Goal: Task Accomplishment & Management: Manage account settings

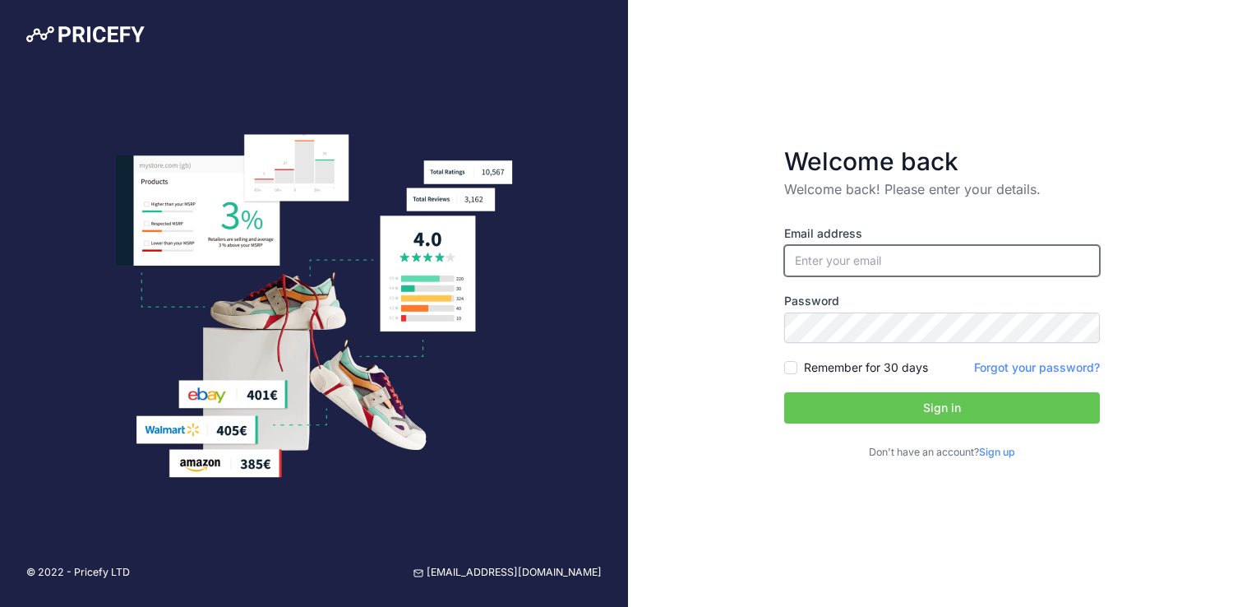
click at [856, 252] on input "email" at bounding box center [942, 260] width 316 height 31
click at [1005, 454] on link "Sign up" at bounding box center [997, 452] width 36 height 12
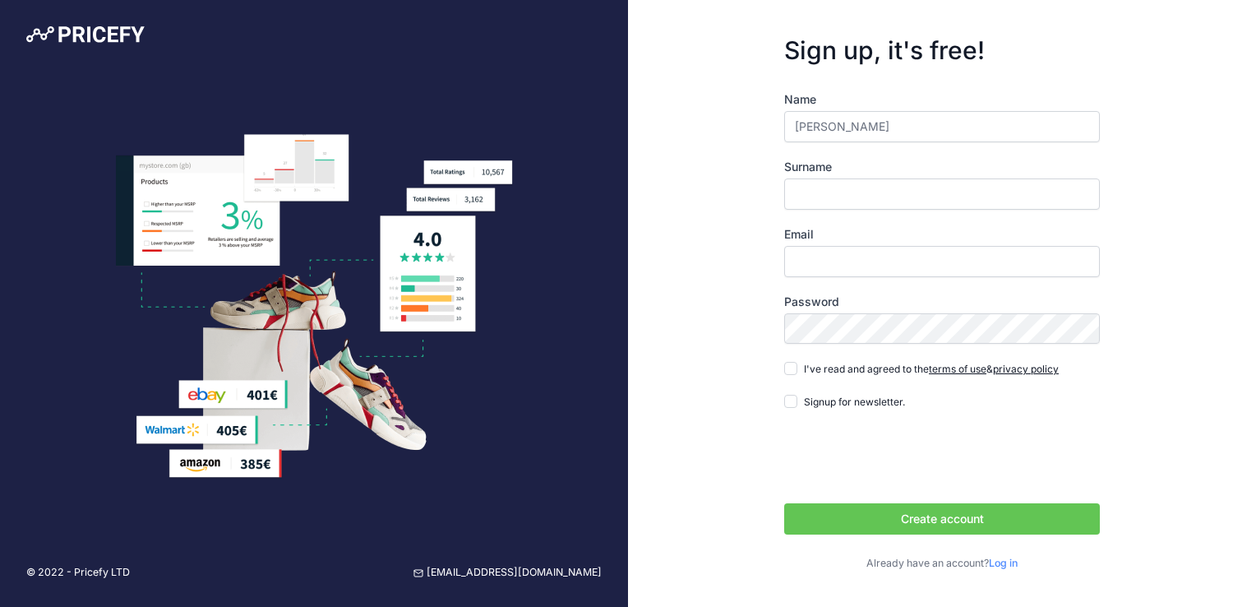
type input "Linda"
type input "Grehn"
type input "[PERSON_NAME][EMAIL_ADDRESS][PERSON_NAME][DOMAIN_NAME]"
click at [791, 373] on input "I've read and agreed to the terms of use & privacy policy" at bounding box center [790, 368] width 13 height 13
checkbox input "true"
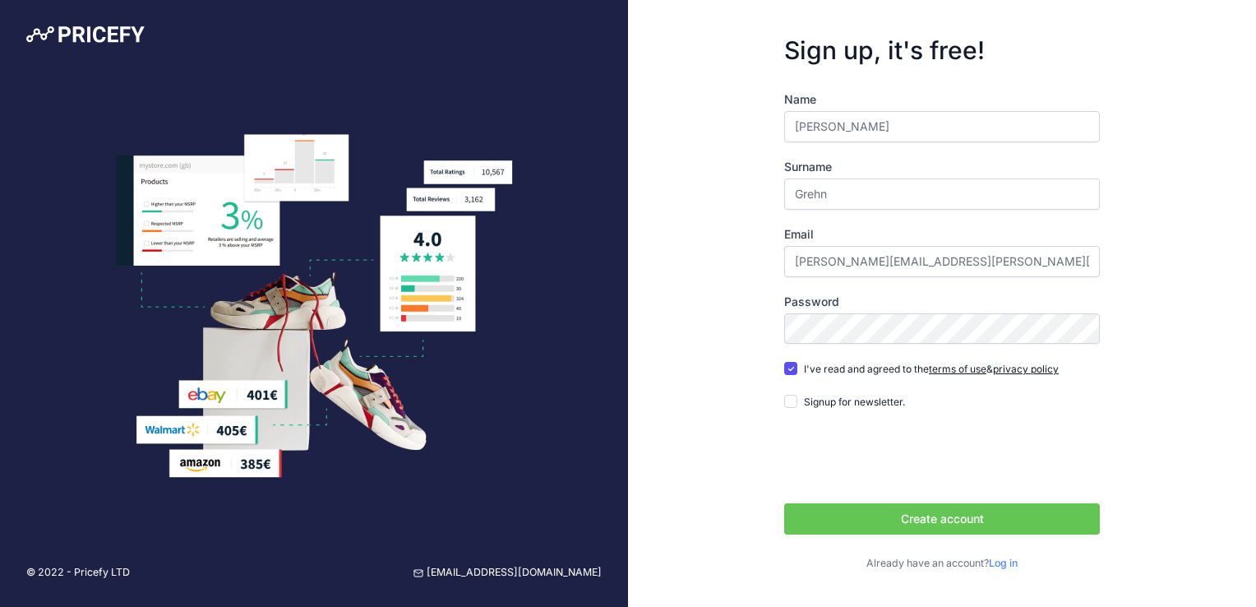
click at [887, 516] on button "Create account" at bounding box center [942, 518] width 316 height 31
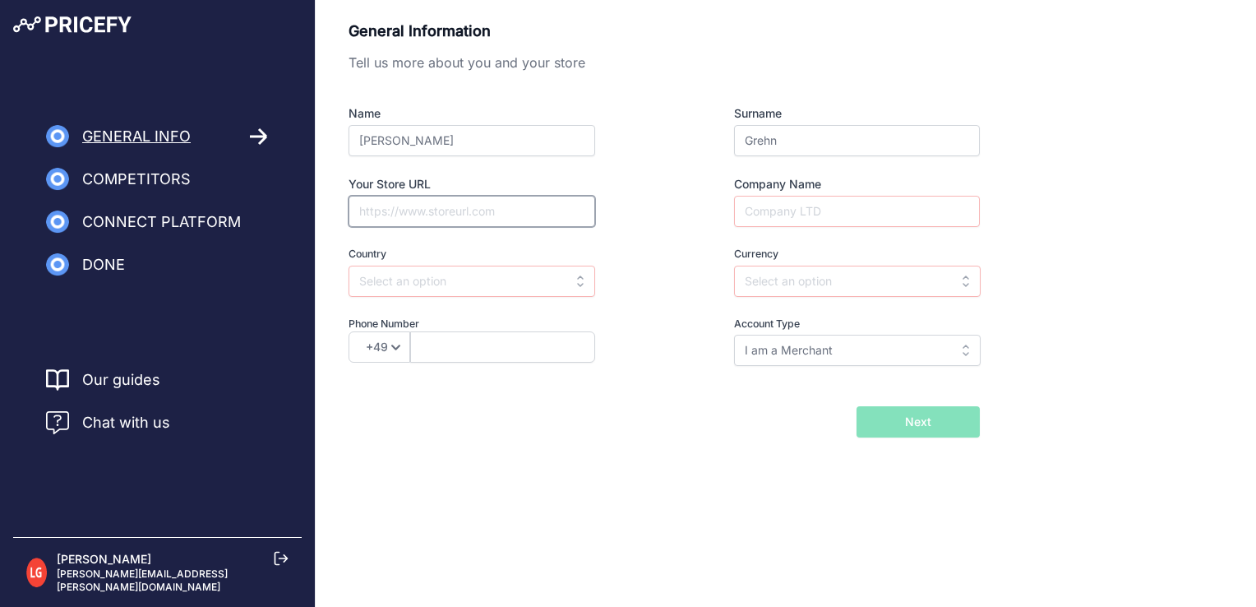
click at [455, 213] on input "Your Store URL" at bounding box center [472, 211] width 247 height 31
type input "https://balkonstrom.com"
click at [797, 219] on input "Company Name" at bounding box center [857, 211] width 246 height 31
type input "Balkonstrom GmbH"
type input "d"
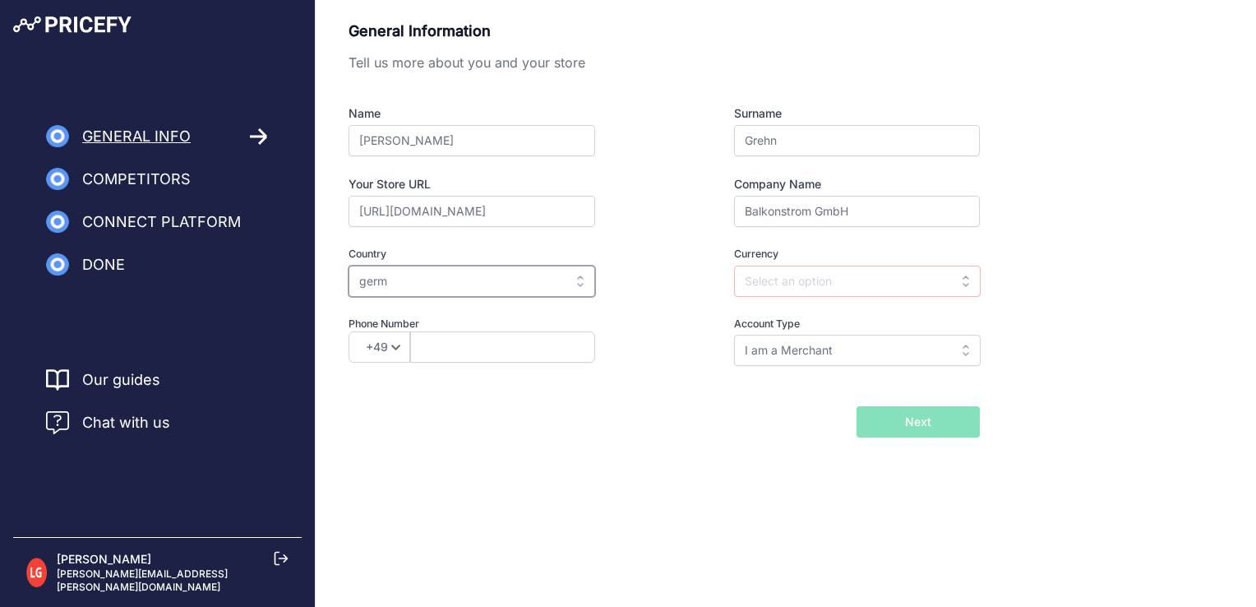
type input "germa"
click at [486, 277] on input "germa" at bounding box center [472, 281] width 247 height 31
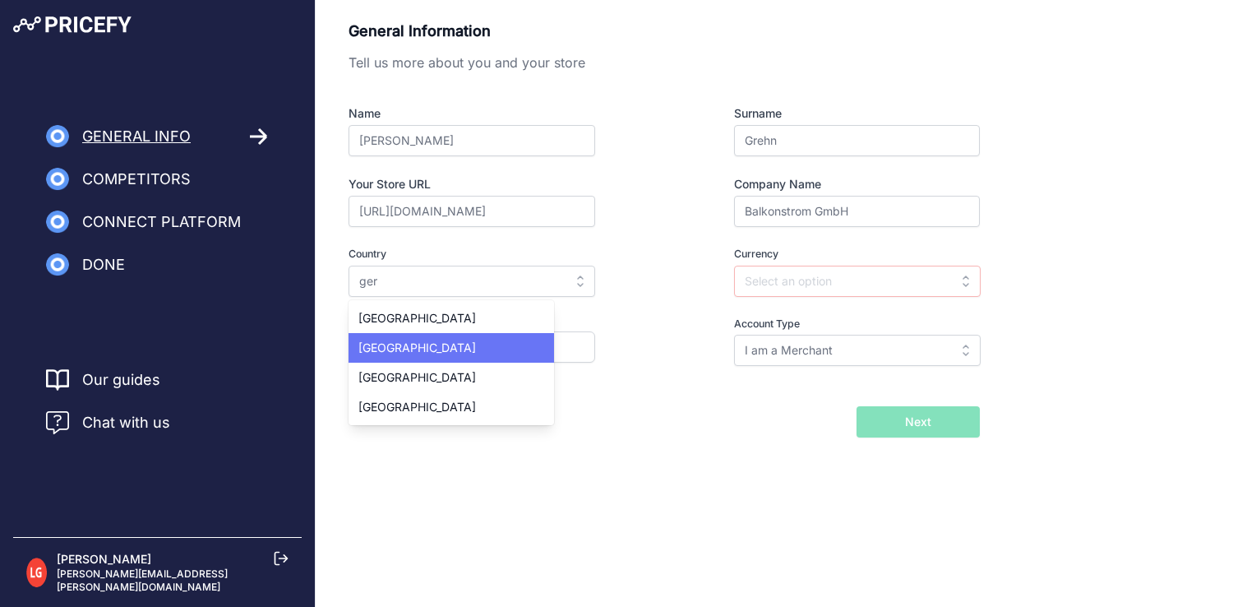
click at [410, 341] on div "[GEOGRAPHIC_DATA]" at bounding box center [452, 348] width 206 height 30
type input "Germany"
type input "EUR"
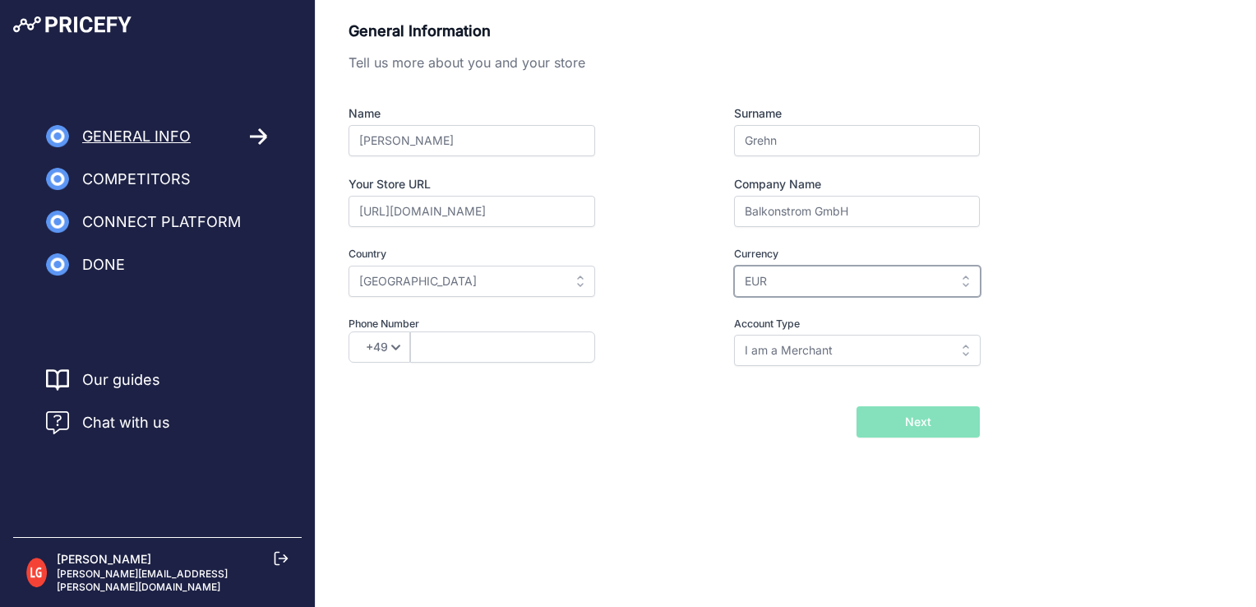
click at [828, 278] on input "EUR" at bounding box center [857, 281] width 247 height 31
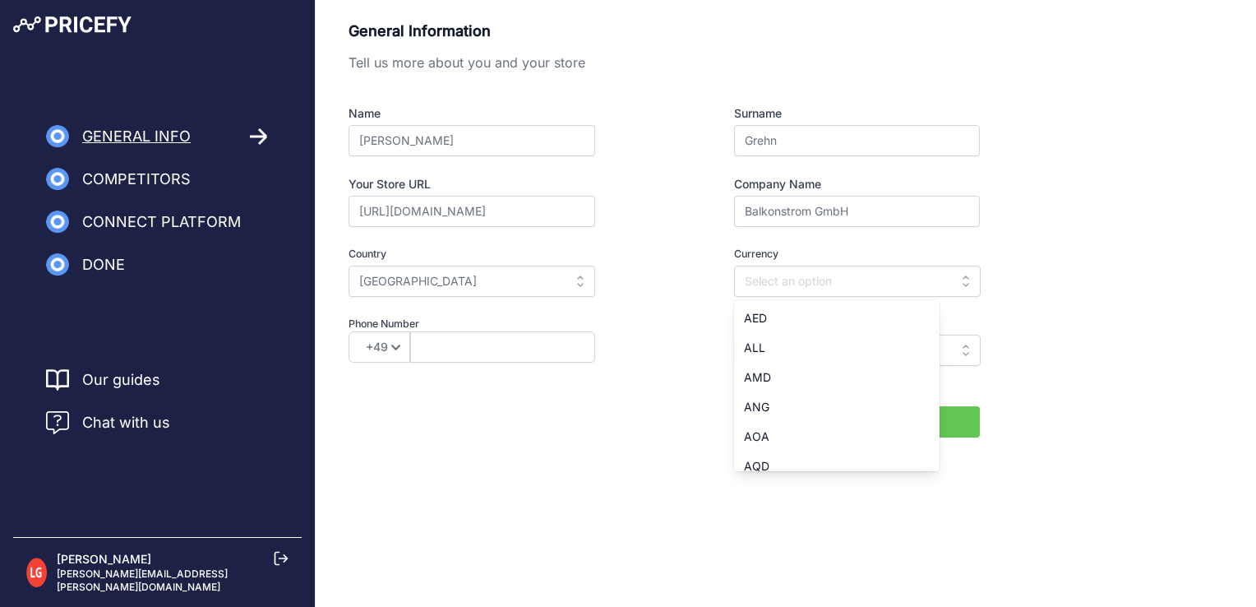
click at [620, 373] on div "General Information Tell us more about you and your store Name Linda Surname Gr…" at bounding box center [664, 205] width 631 height 370
click at [500, 353] on input "text" at bounding box center [502, 346] width 185 height 31
paste input "9369-9829807"
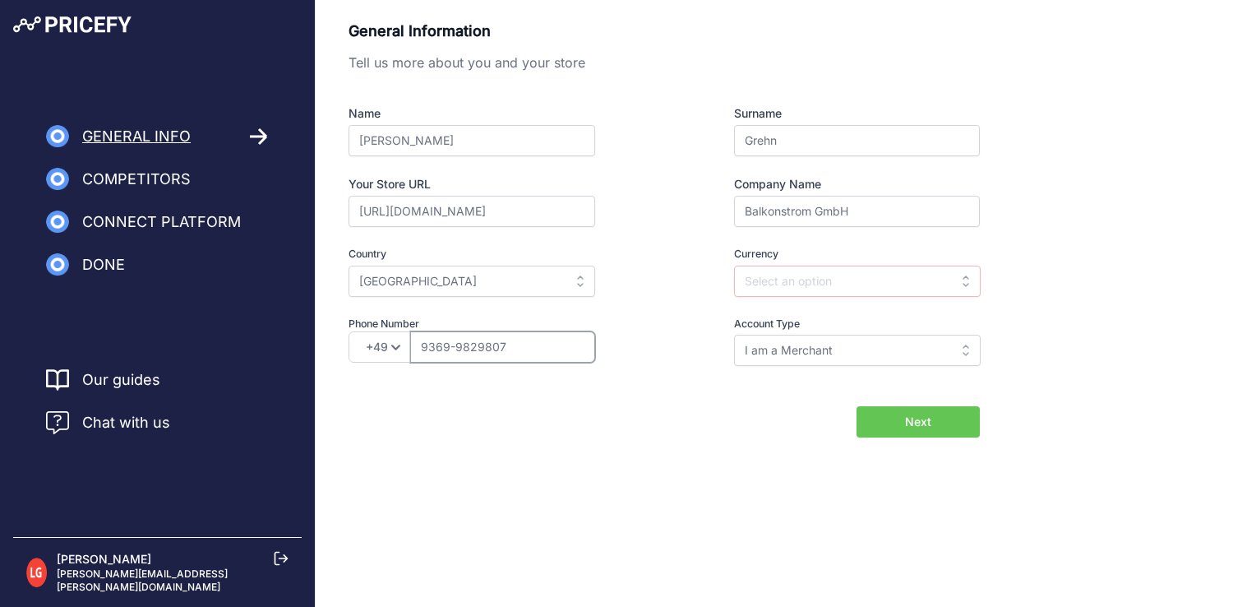
click at [461, 344] on input "9369-9829807" at bounding box center [502, 346] width 185 height 31
click at [456, 344] on input "9369-9829807" at bounding box center [502, 346] width 185 height 31
type input "93699829807"
click at [818, 340] on input "I am a Merchant" at bounding box center [857, 350] width 247 height 31
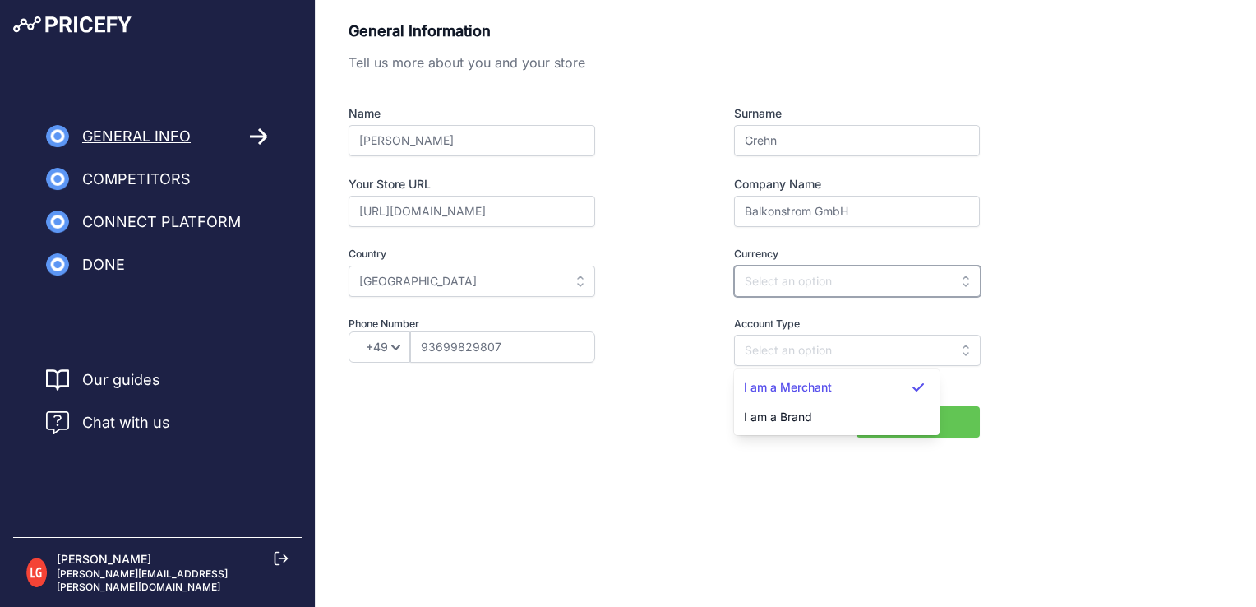
click at [776, 270] on input "text" at bounding box center [857, 281] width 247 height 31
type input "I am a Merchant"
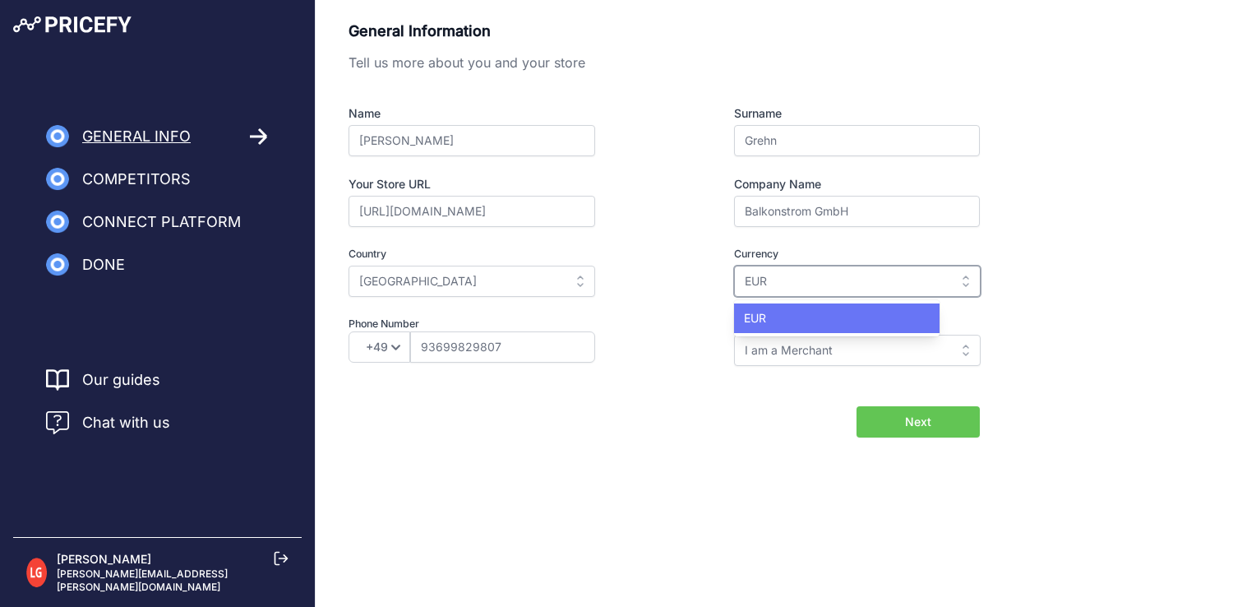
type input "EUR"
click at [765, 316] on span "EUR" at bounding box center [755, 318] width 22 height 14
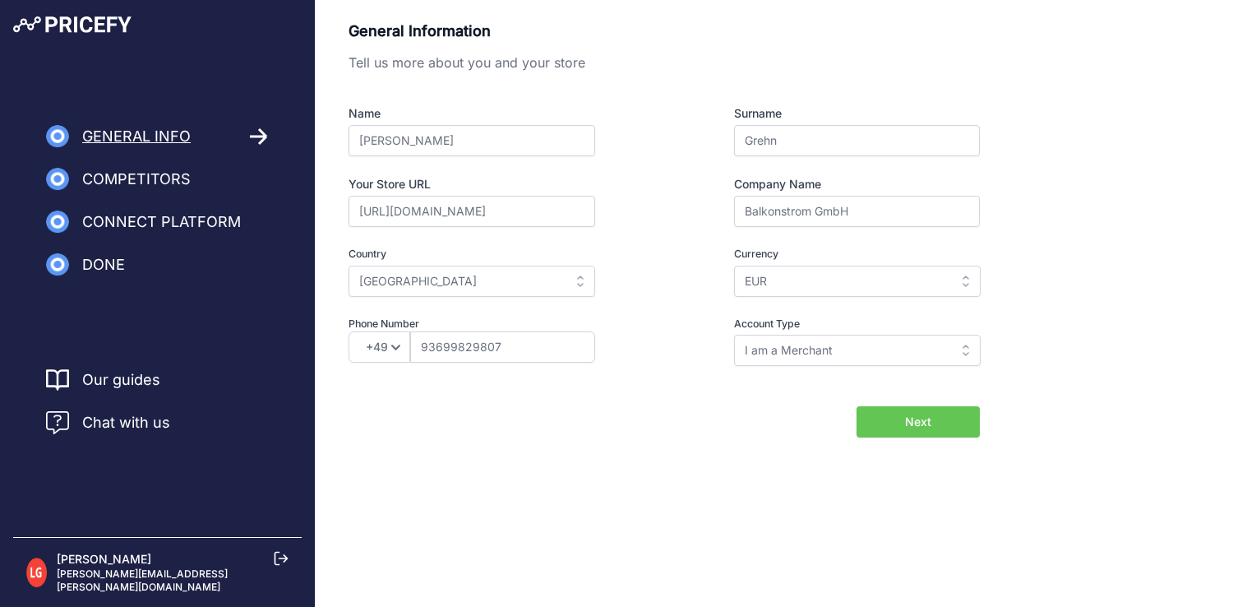
click at [903, 418] on button "Next" at bounding box center [918, 421] width 123 height 31
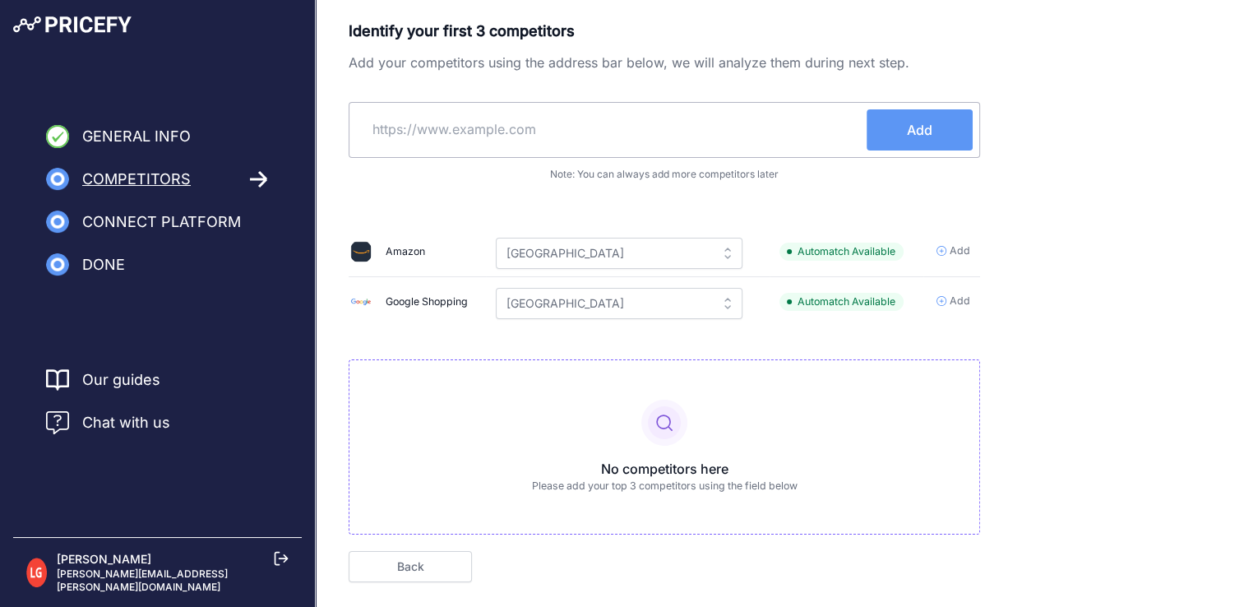
click at [531, 136] on input "text" at bounding box center [611, 128] width 511 height 39
click at [495, 138] on input "text" at bounding box center [611, 128] width 511 height 39
type input "idealo.de"
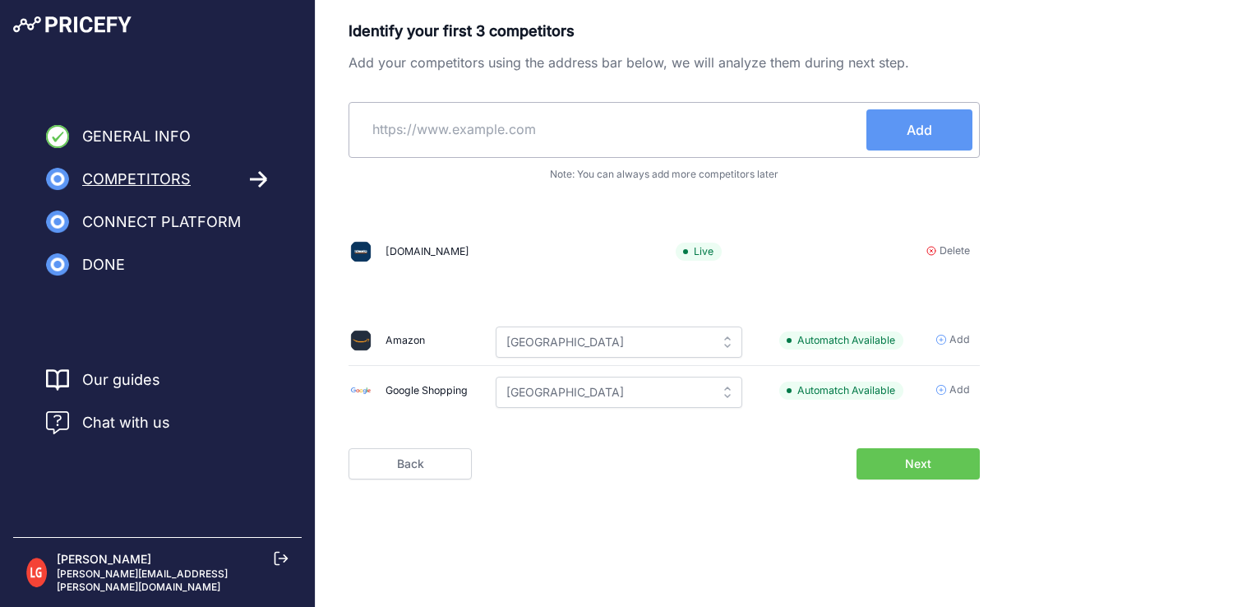
click at [455, 202] on div "Identify your first 3 competitors Add your competitors using the address bar be…" at bounding box center [664, 221] width 631 height 402
click at [433, 152] on div "Add" at bounding box center [664, 130] width 631 height 56
click at [465, 133] on input "text" at bounding box center [611, 128] width 511 height 39
type input "billiger.de"
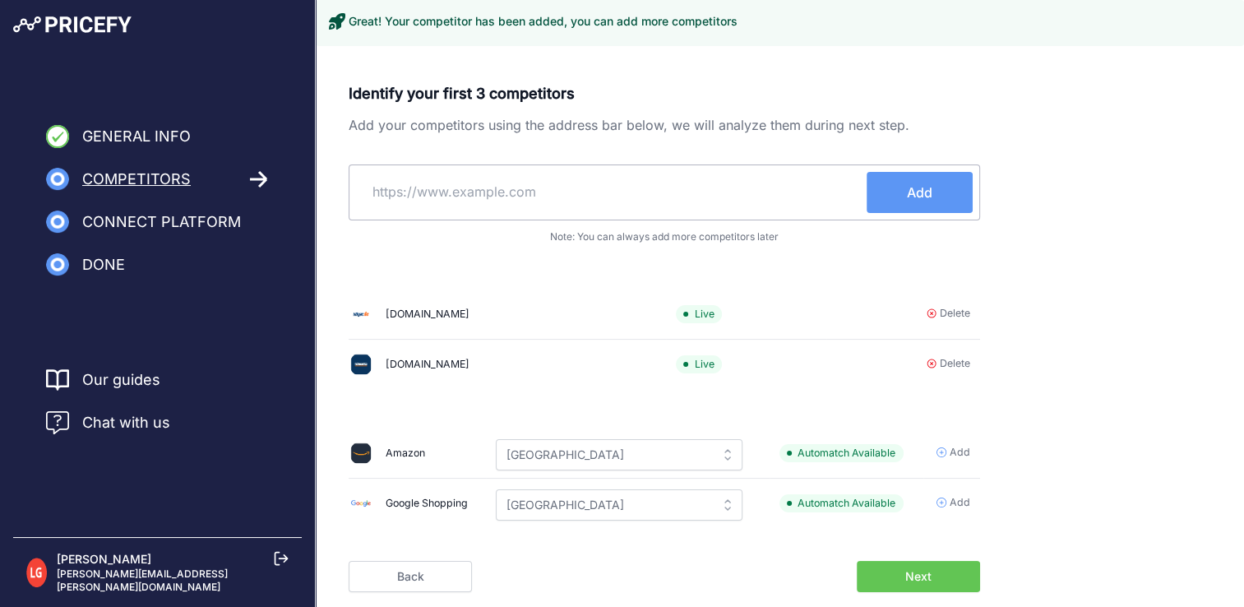
click at [464, 183] on input "text" at bounding box center [611, 191] width 511 height 39
type input "geizhals.de"
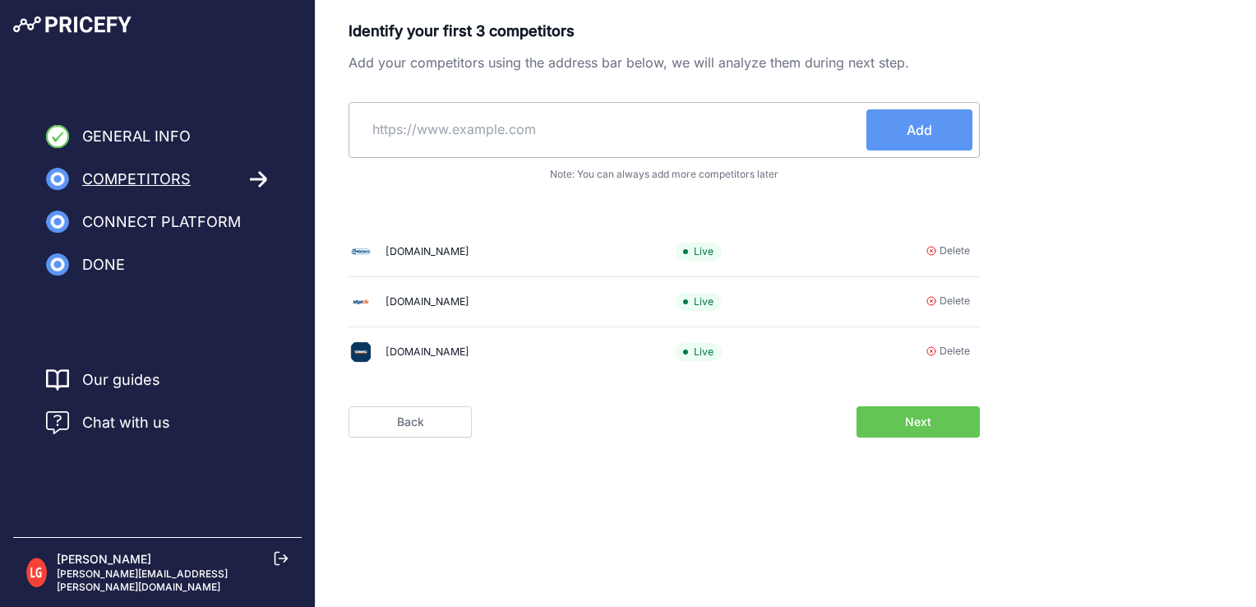
click at [911, 427] on span "Next" at bounding box center [918, 422] width 26 height 16
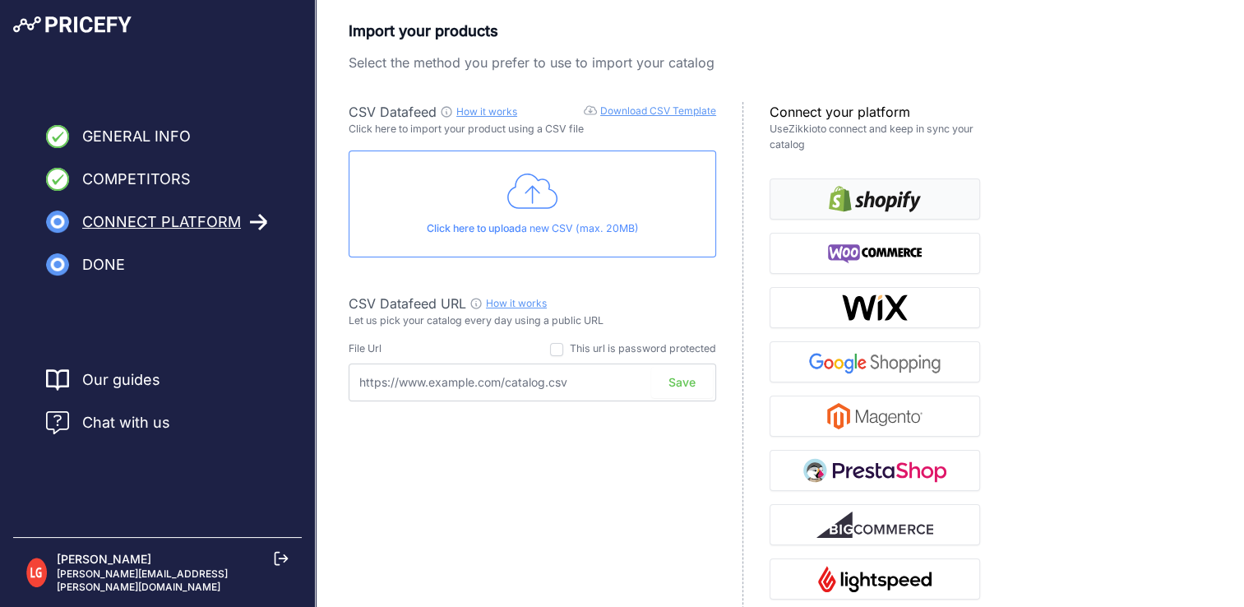
click at [906, 193] on img "button" at bounding box center [875, 199] width 92 height 26
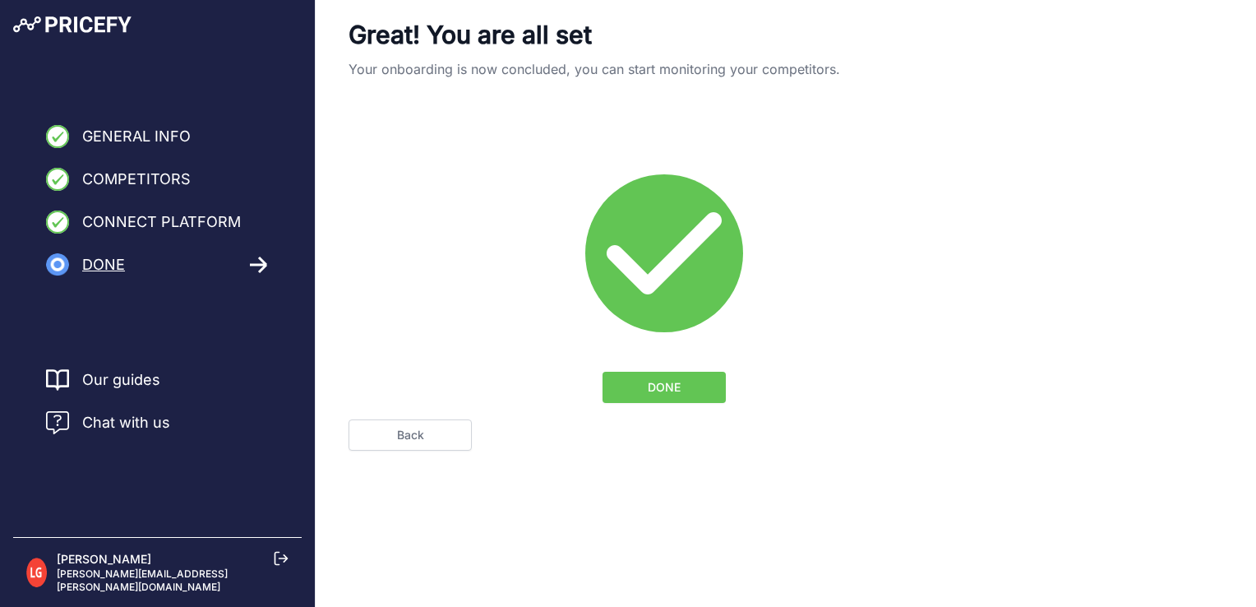
click at [674, 381] on span "DONE" at bounding box center [664, 387] width 33 height 16
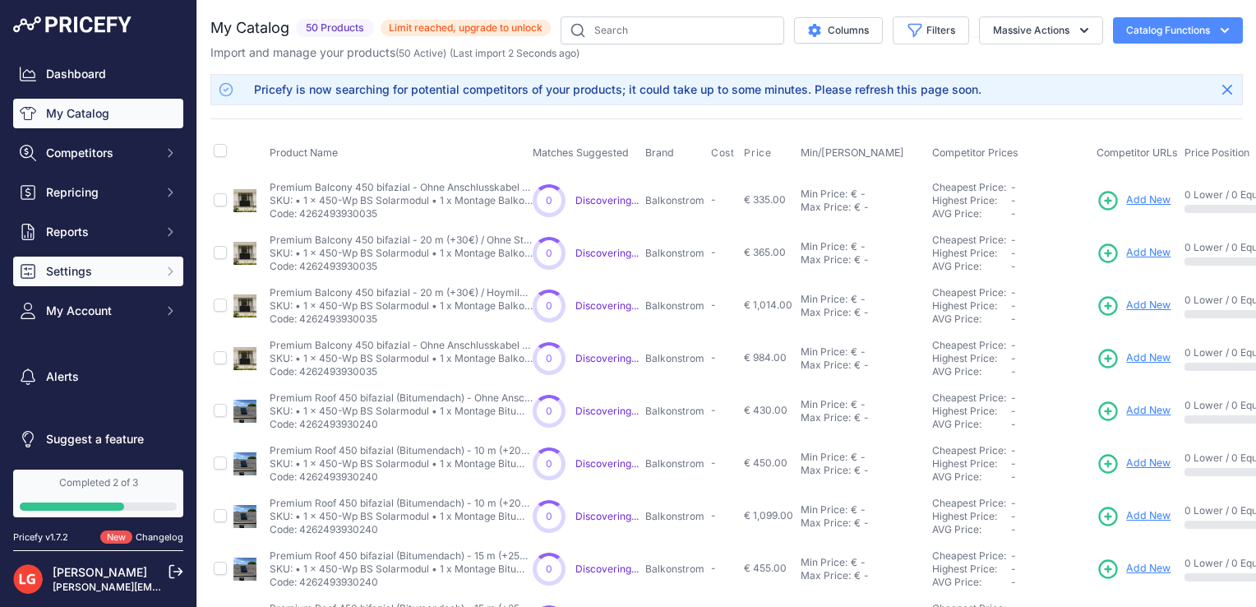
click at [99, 265] on span "Settings" at bounding box center [100, 271] width 108 height 16
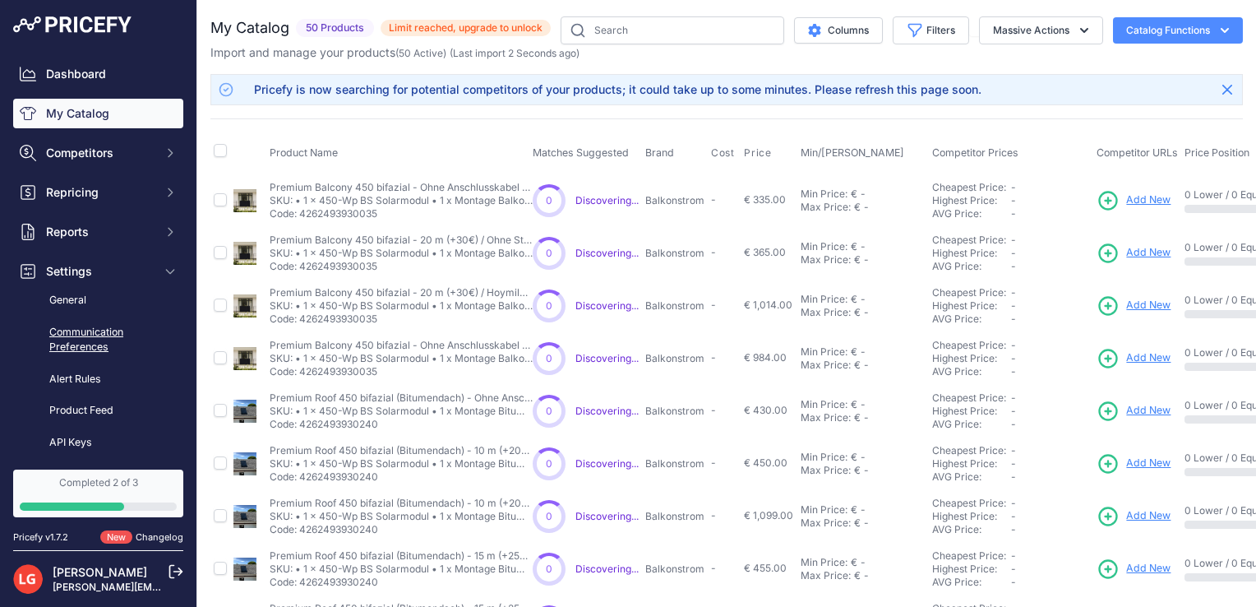
scroll to position [66, 0]
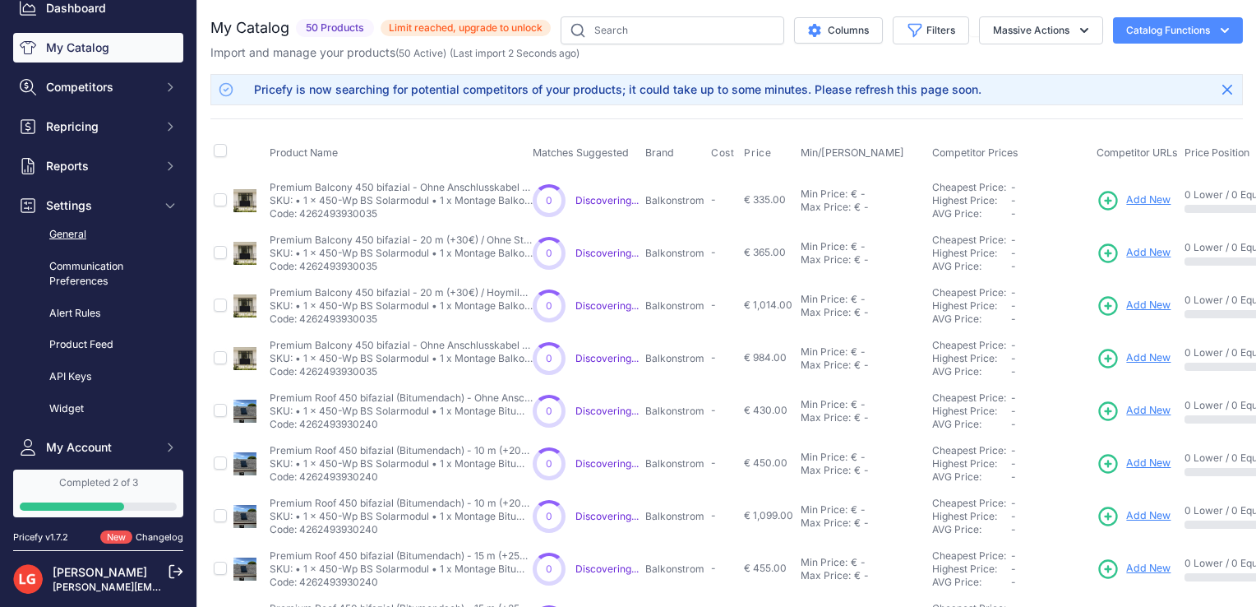
click at [56, 232] on link "General" at bounding box center [98, 234] width 170 height 29
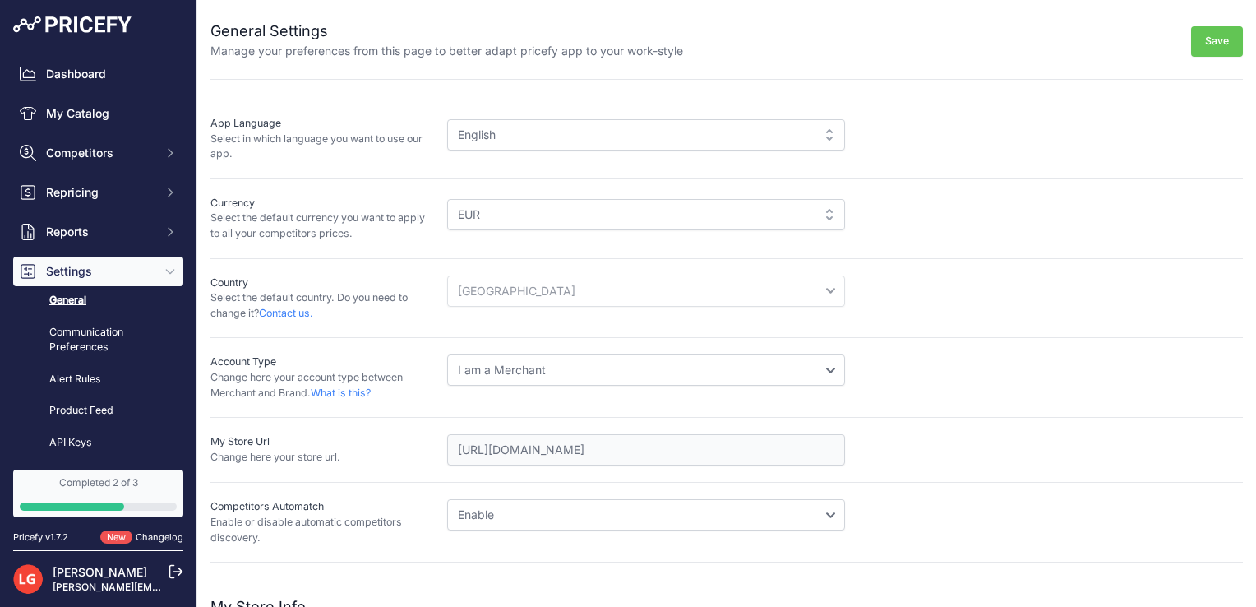
click at [483, 136] on div "English" at bounding box center [646, 134] width 398 height 31
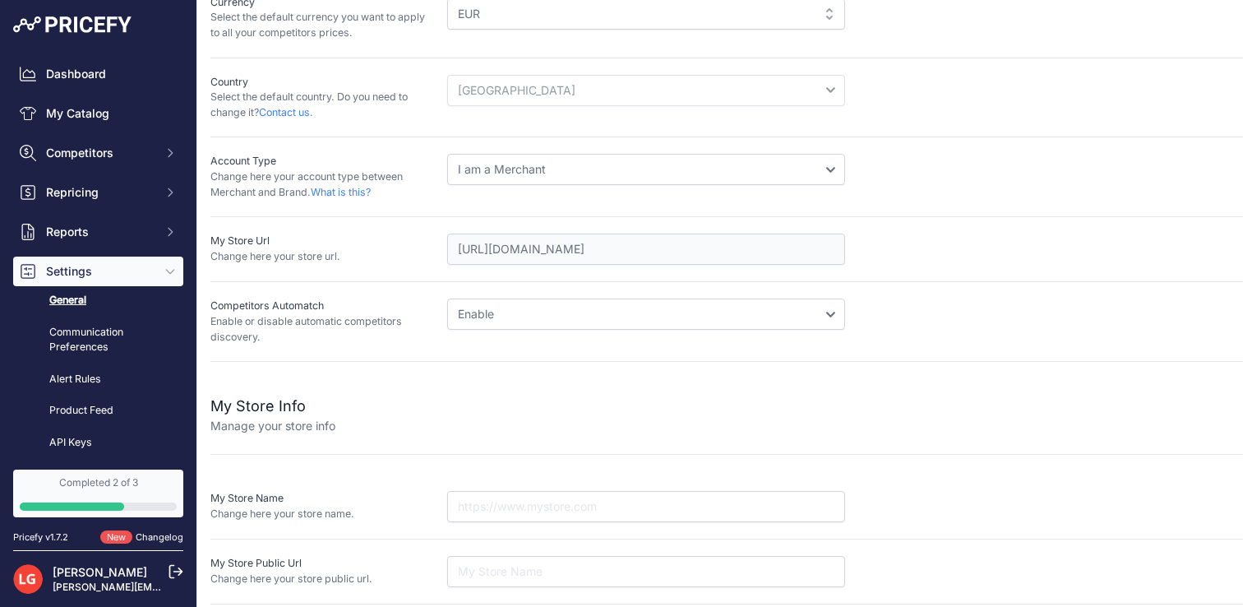
scroll to position [201, 0]
click at [486, 311] on select "Disable Enable" at bounding box center [646, 313] width 398 height 31
click at [483, 419] on div at bounding box center [789, 414] width 908 height 39
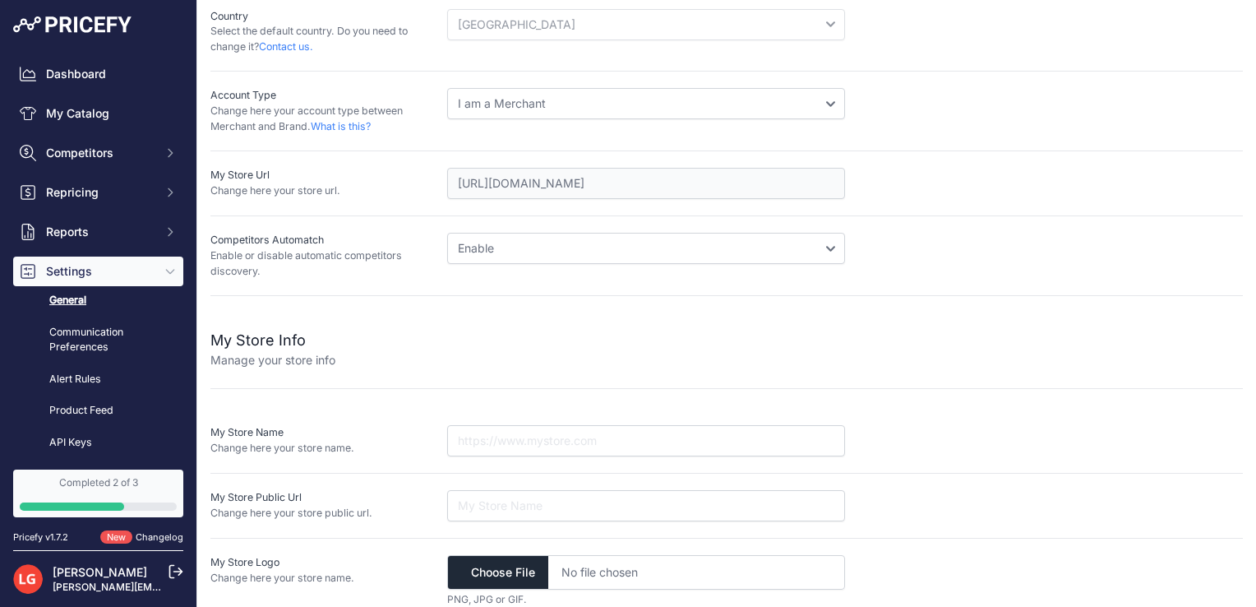
scroll to position [266, 0]
click at [82, 409] on link "Product Feed" at bounding box center [98, 410] width 170 height 29
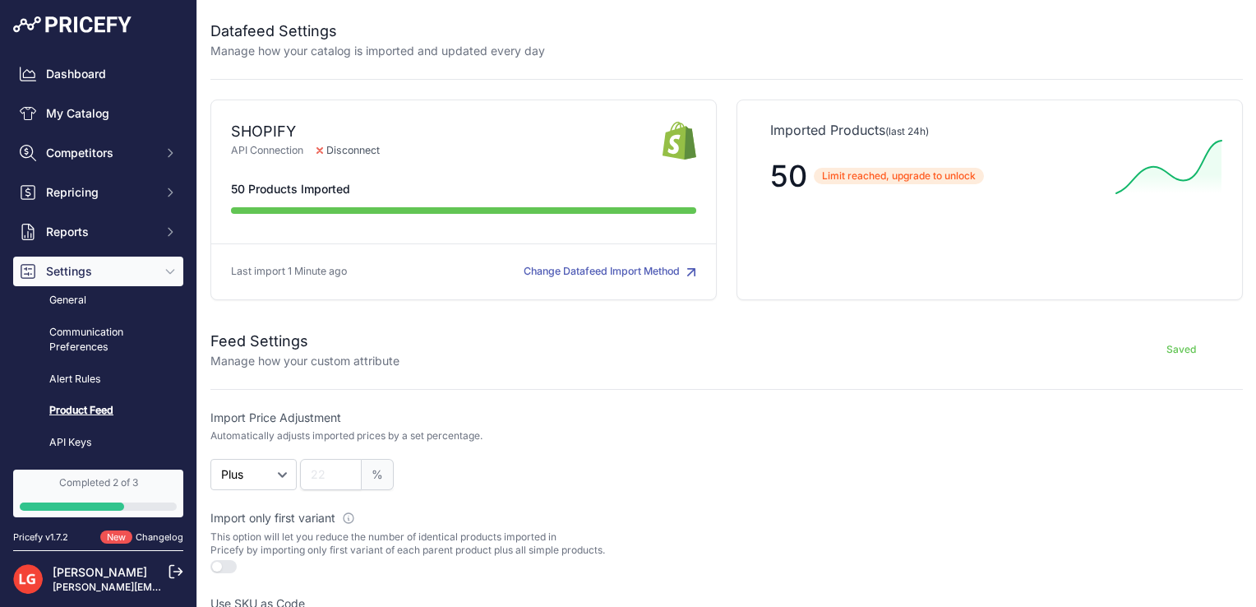
click at [613, 270] on button "Change Datafeed Import Method" at bounding box center [610, 272] width 173 height 16
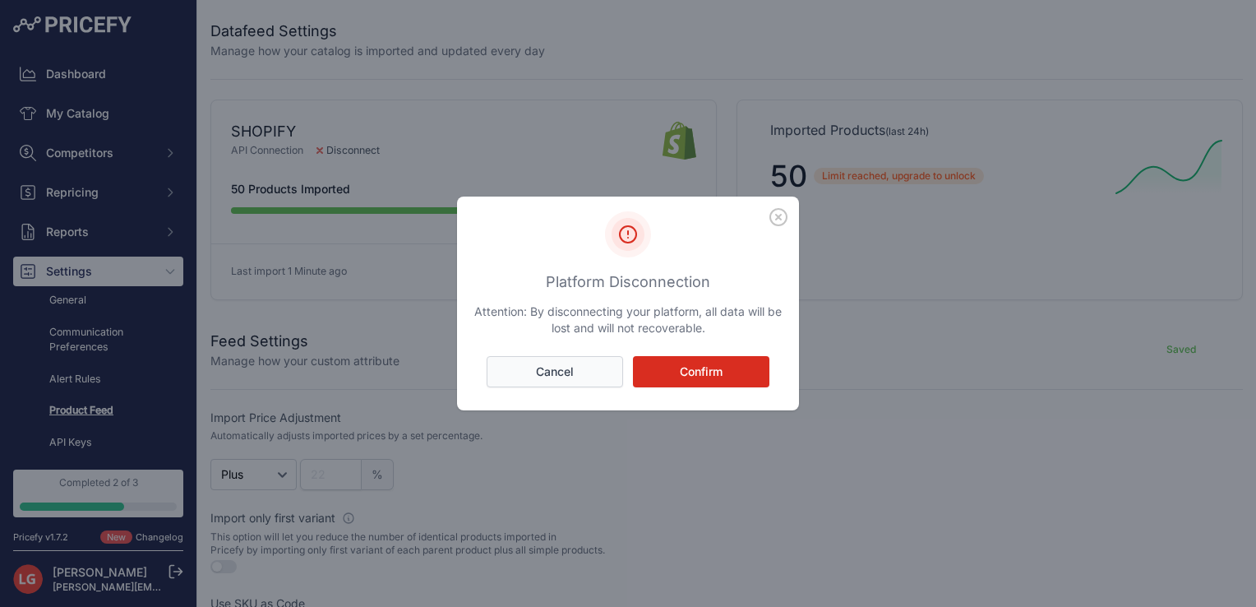
click at [524, 383] on button "Cancel" at bounding box center [555, 371] width 136 height 31
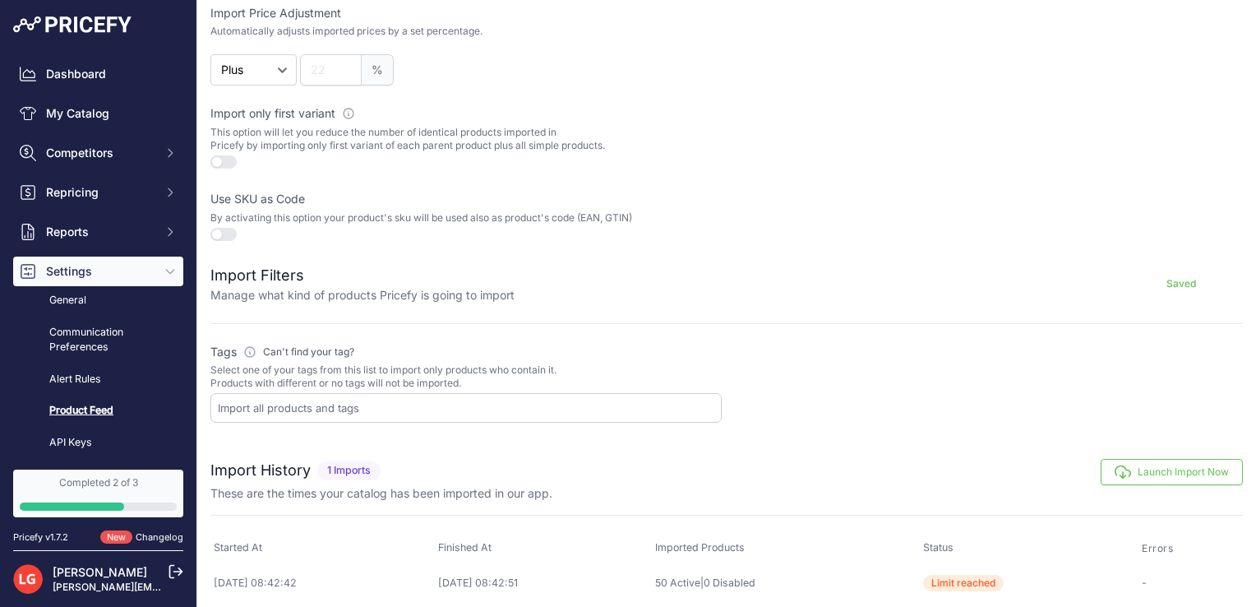
scroll to position [406, 0]
click at [423, 399] on input "text" at bounding box center [469, 406] width 503 height 15
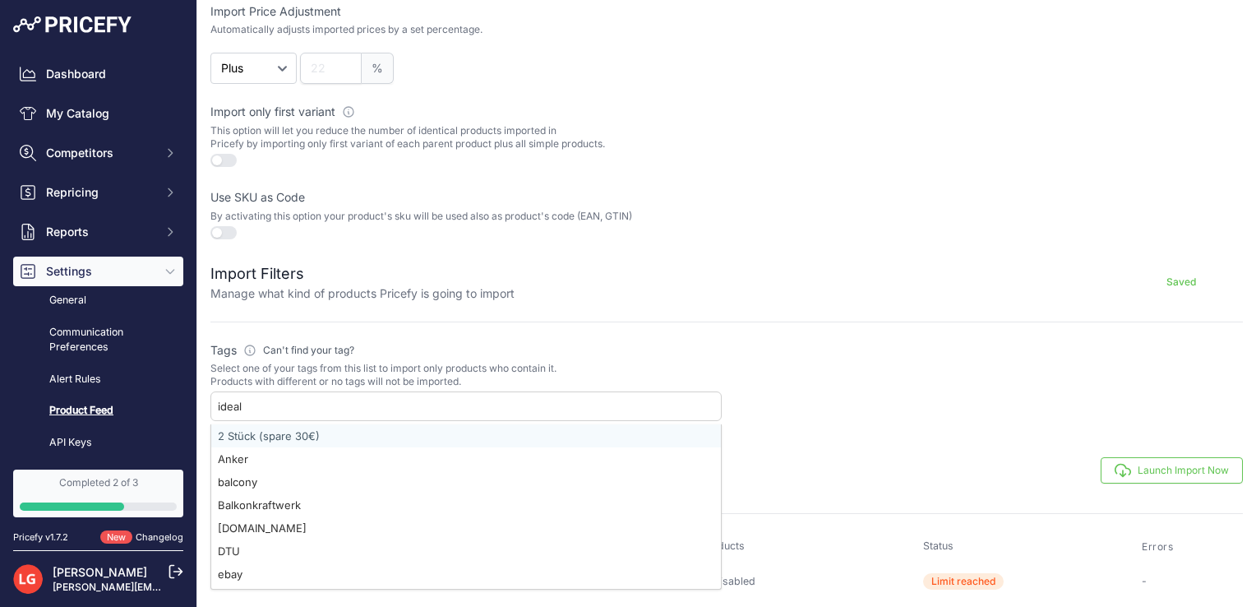
type input "idealo"
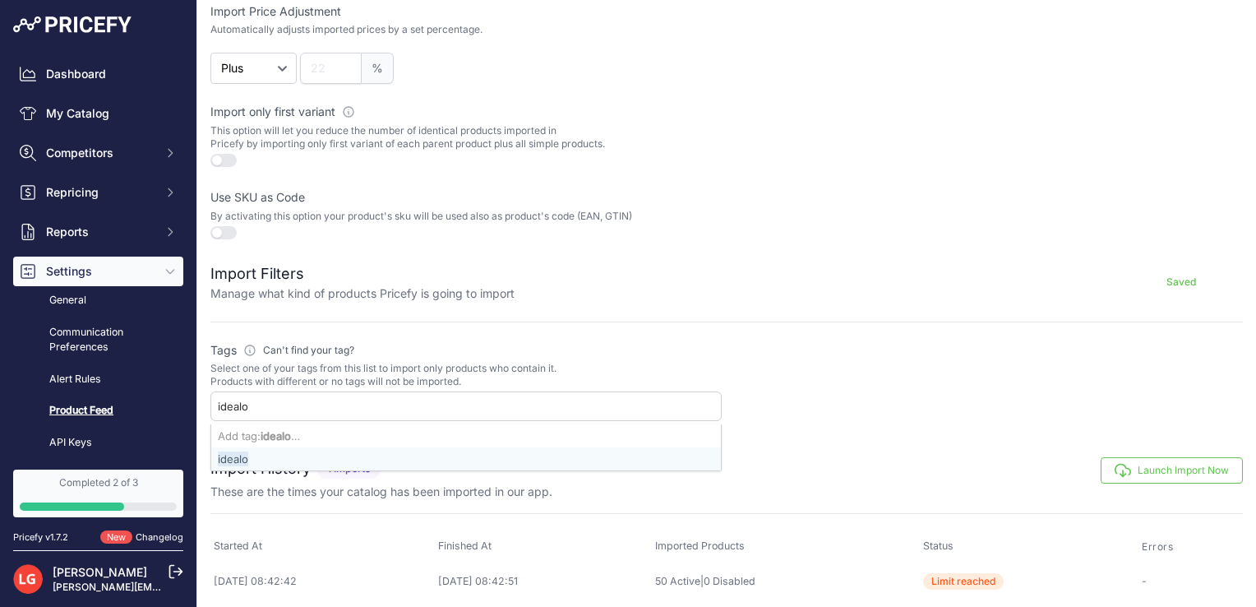
click at [372, 455] on div "idealo" at bounding box center [466, 458] width 510 height 23
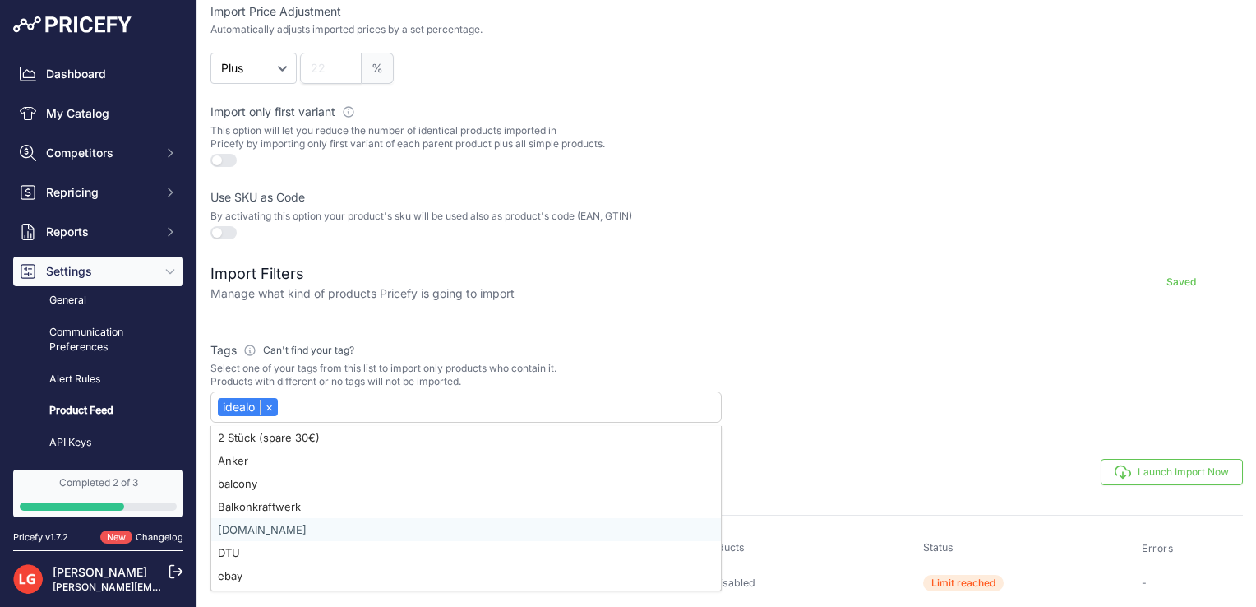
click at [264, 518] on div "billiger.de" at bounding box center [466, 529] width 510 height 23
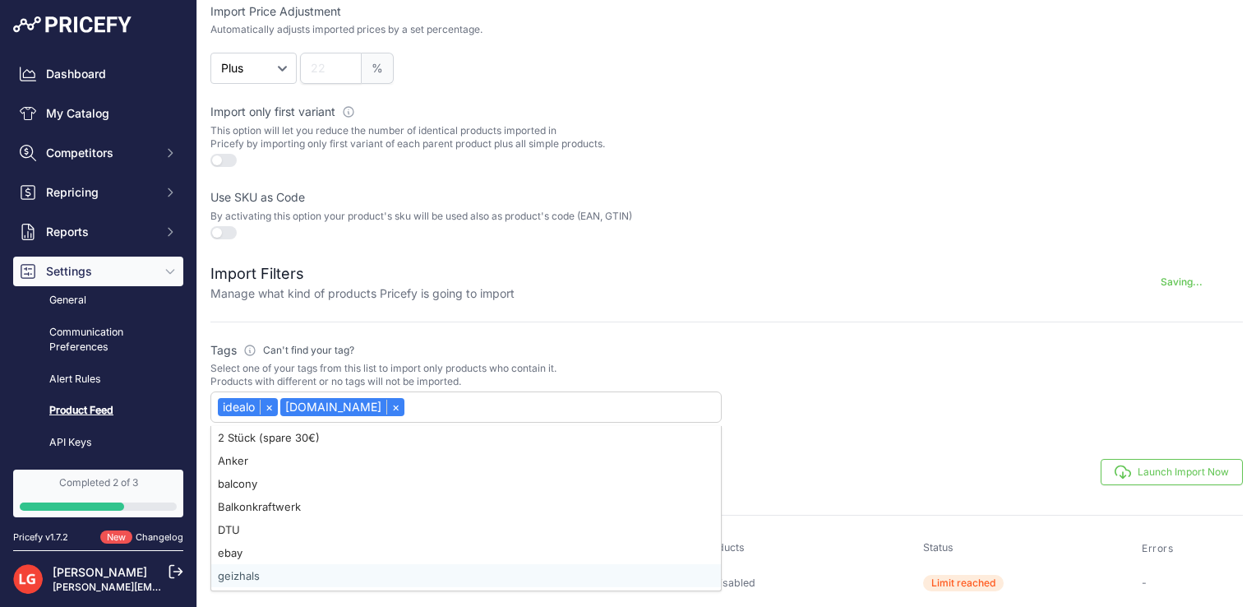
click at [241, 575] on div "geizhals" at bounding box center [466, 575] width 510 height 23
select select "{"id":"aWRlYWxv","name":"idealo"}"
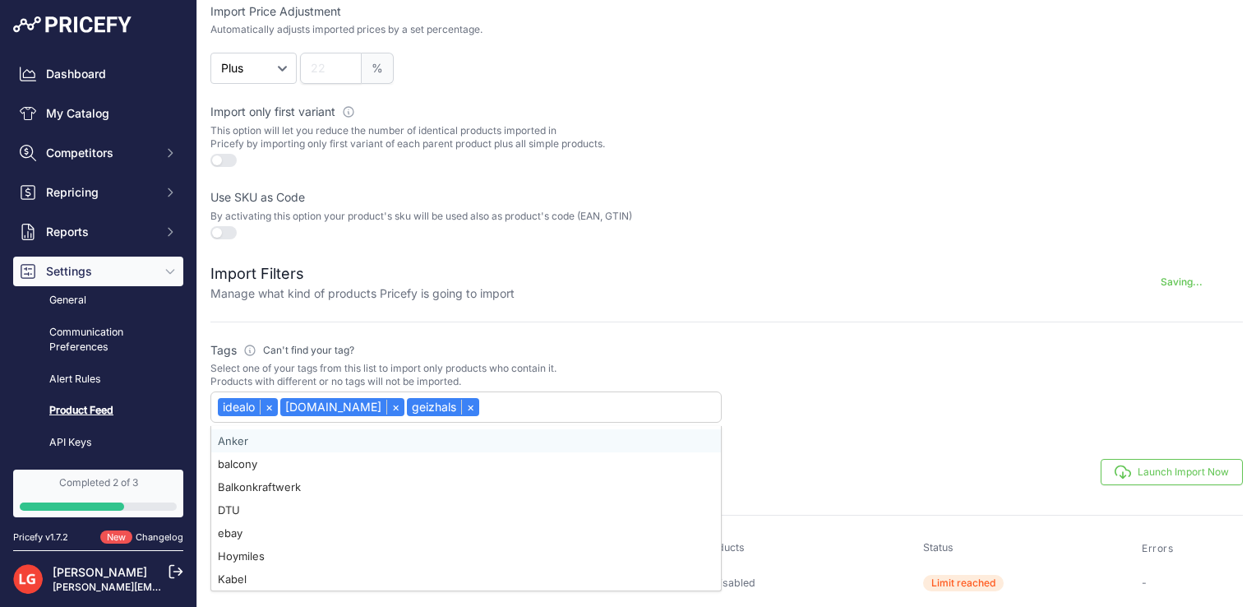
click at [679, 325] on form "Feed Settings Manage how your custom attribute Saving... Import Price Adjustmen…" at bounding box center [726, 164] width 1033 height 520
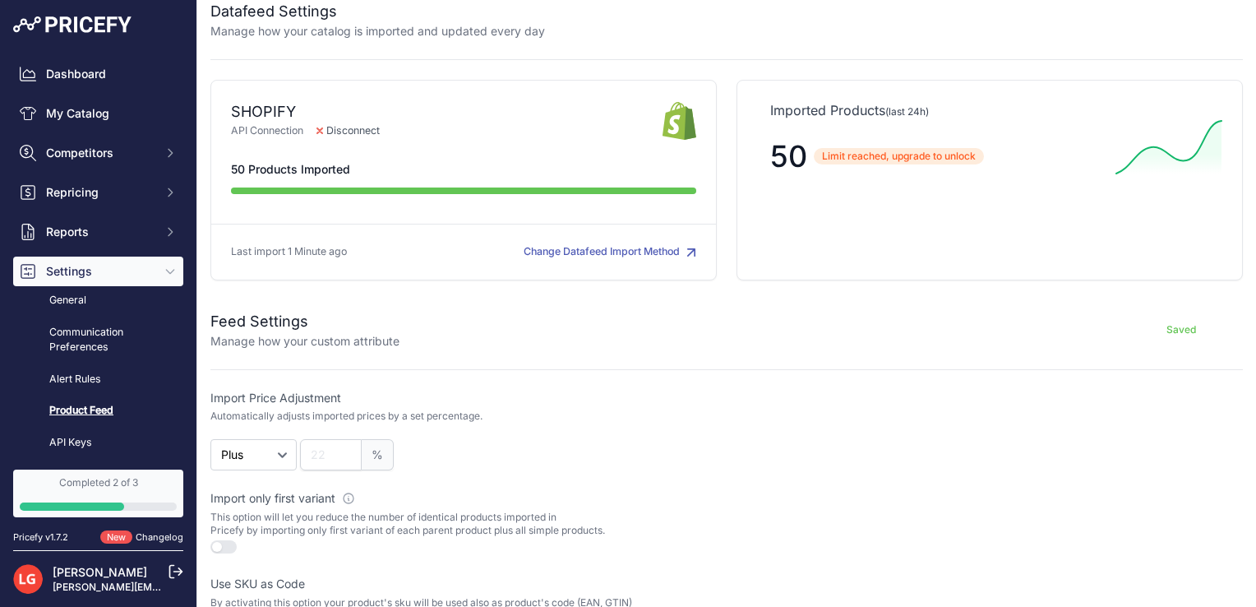
scroll to position [0, 0]
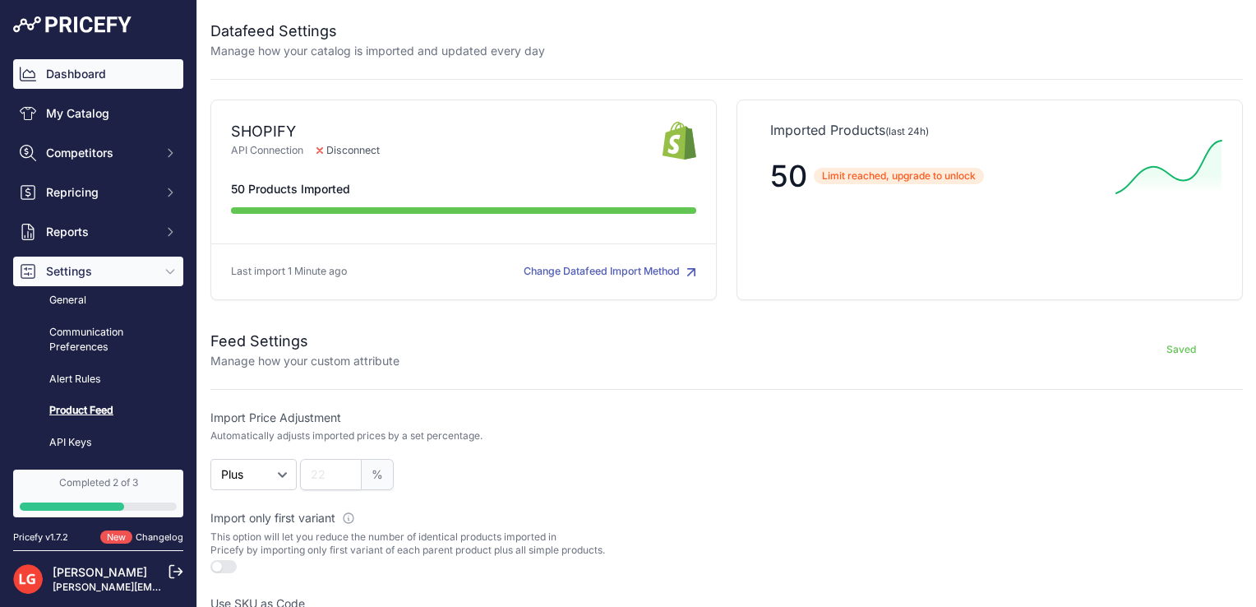
click at [85, 74] on link "Dashboard" at bounding box center [98, 74] width 170 height 30
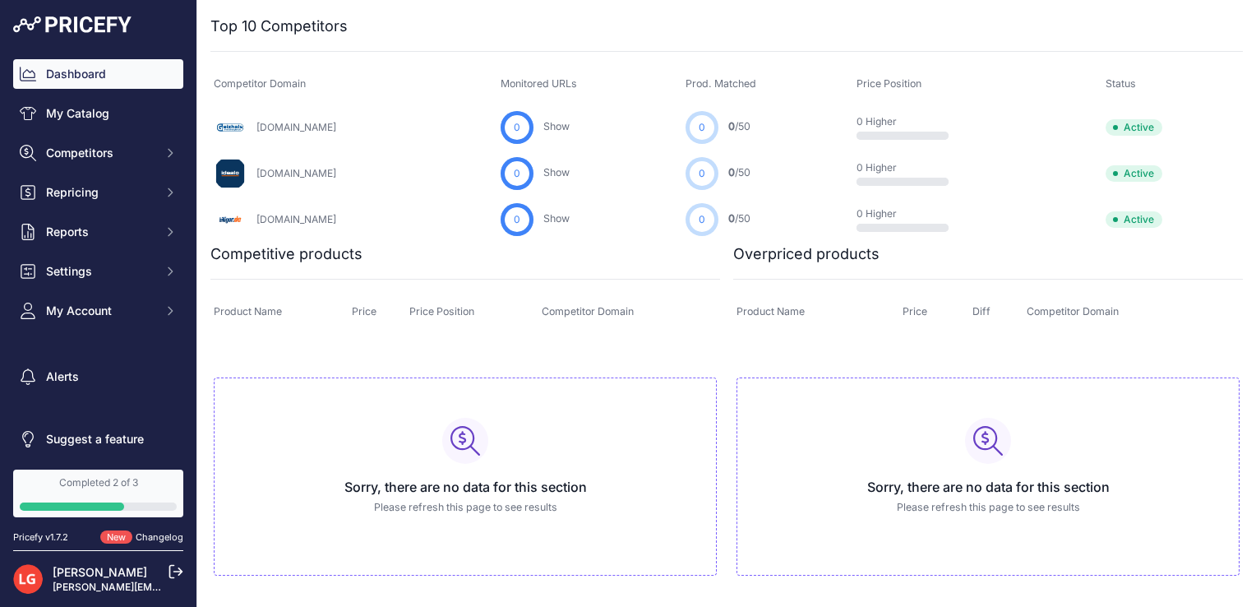
scroll to position [528, 0]
click at [114, 280] on button "Settings" at bounding box center [98, 271] width 170 height 30
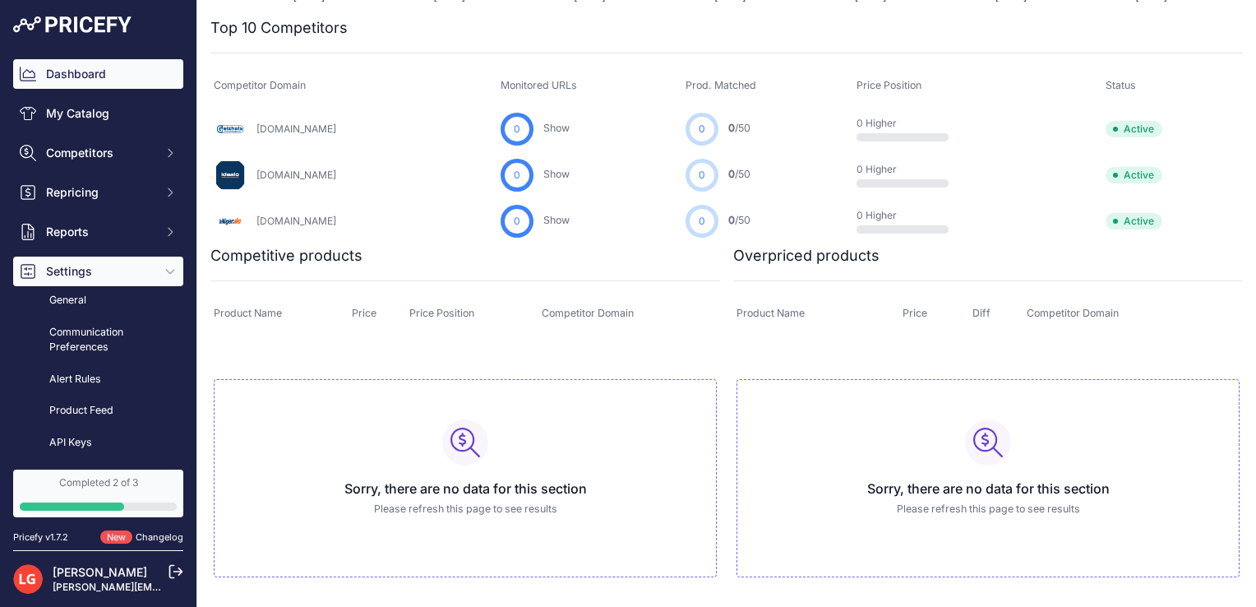
click at [114, 280] on button "Settings" at bounding box center [98, 271] width 170 height 30
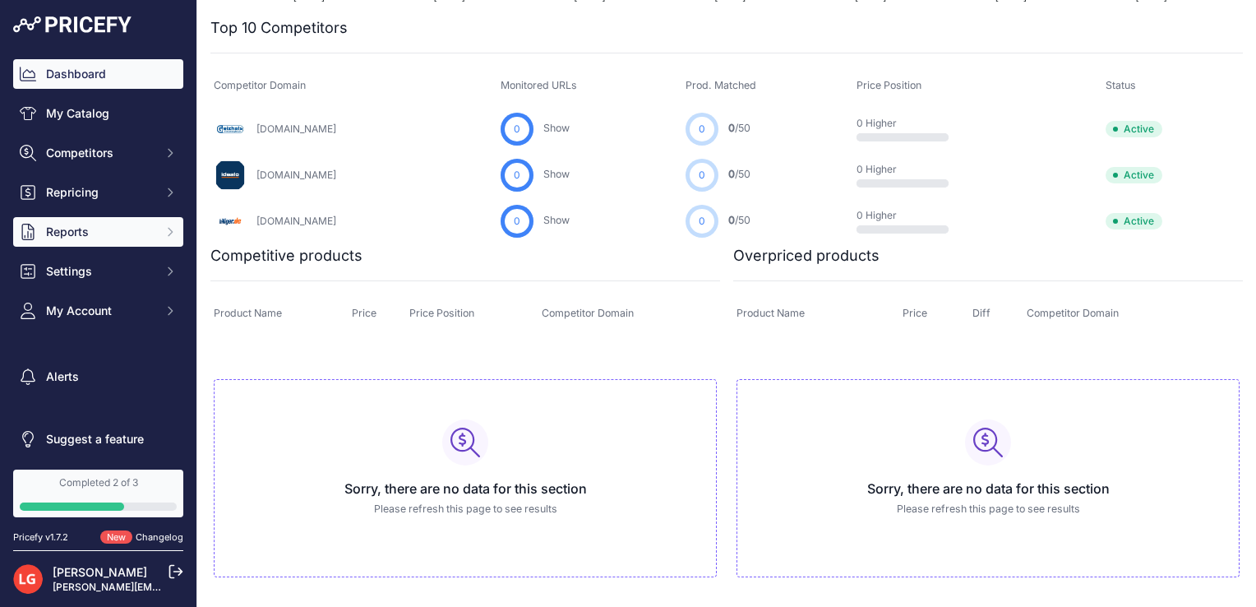
click at [129, 224] on span "Reports" at bounding box center [100, 232] width 108 height 16
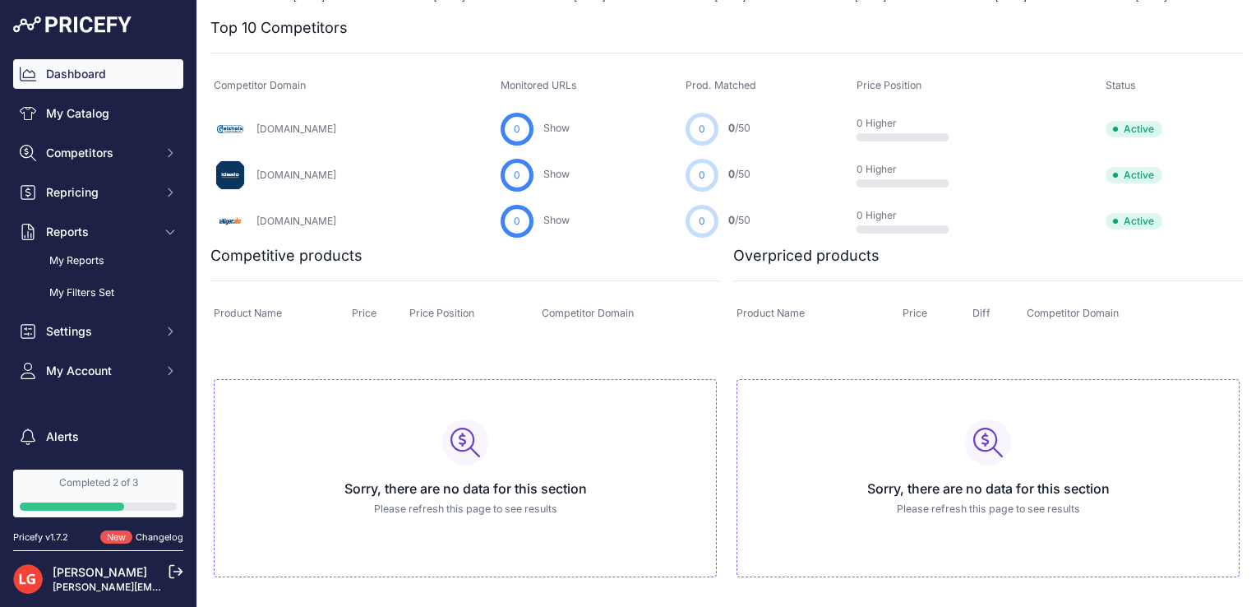
click at [141, 209] on div "Dashboard My Catalog Competitors Competitors Monitored URLs MAP infringements R…" at bounding box center [98, 222] width 170 height 326
click at [134, 202] on button "Repricing" at bounding box center [98, 193] width 170 height 30
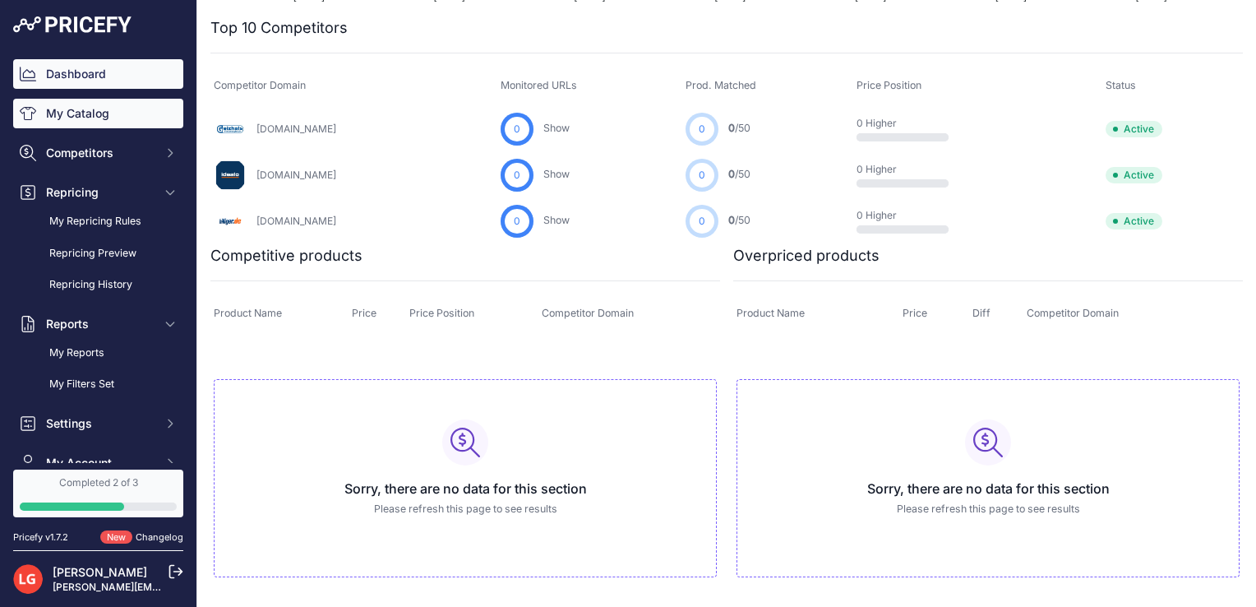
click at [117, 101] on link "My Catalog" at bounding box center [98, 114] width 170 height 30
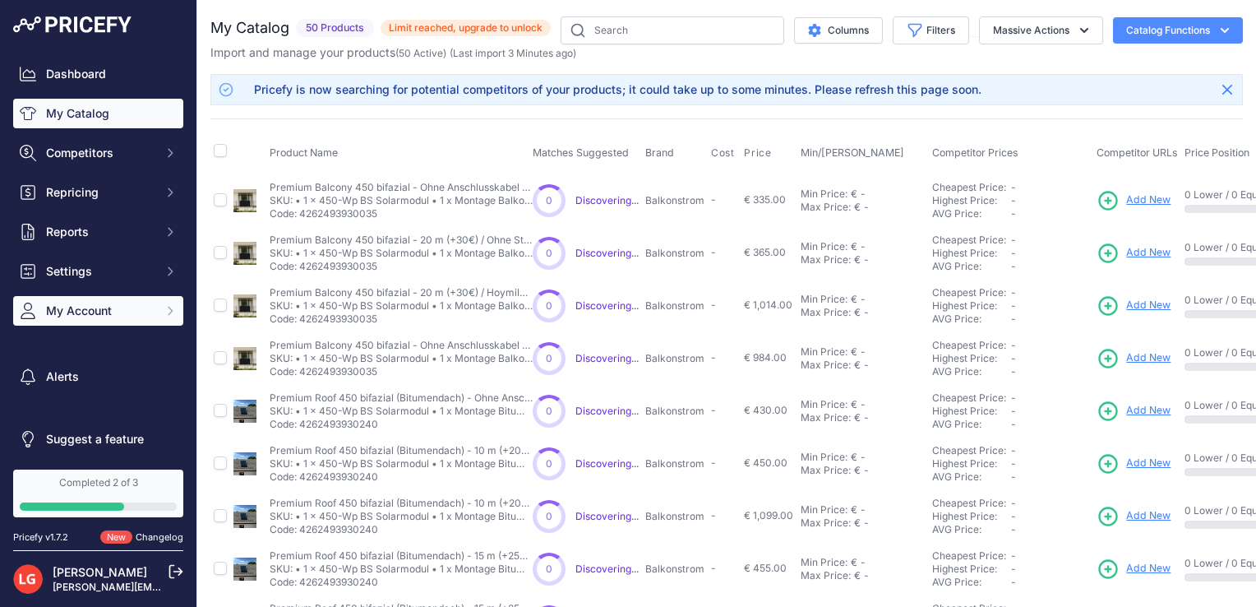
scroll to position [3, 0]
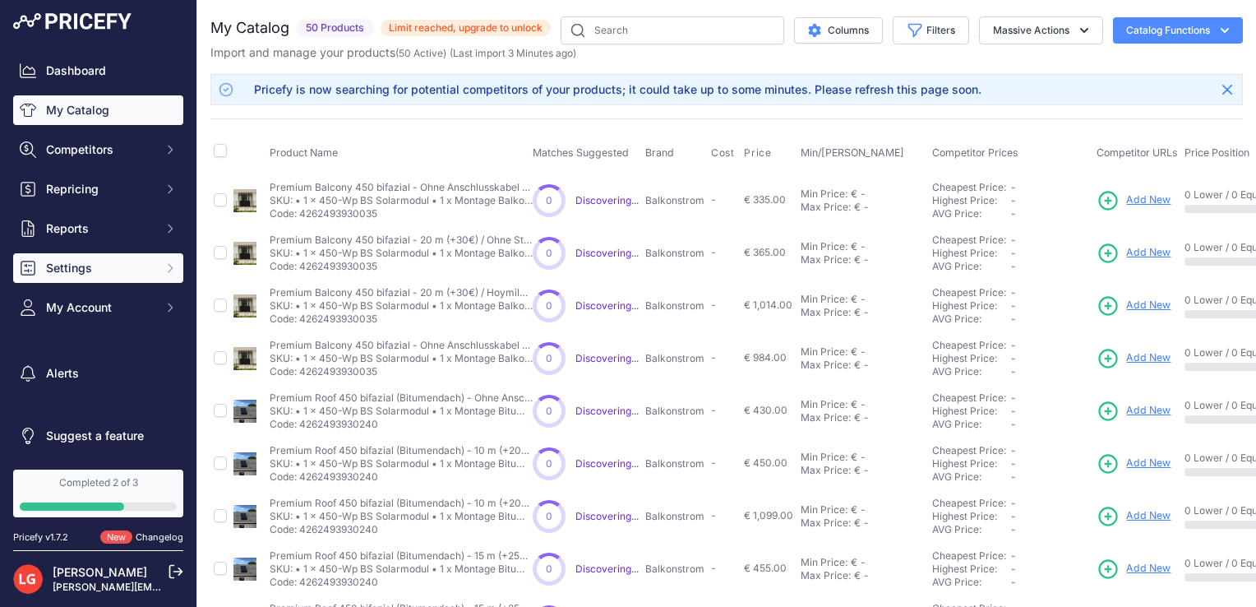
click at [145, 266] on button "Settings" at bounding box center [98, 268] width 170 height 30
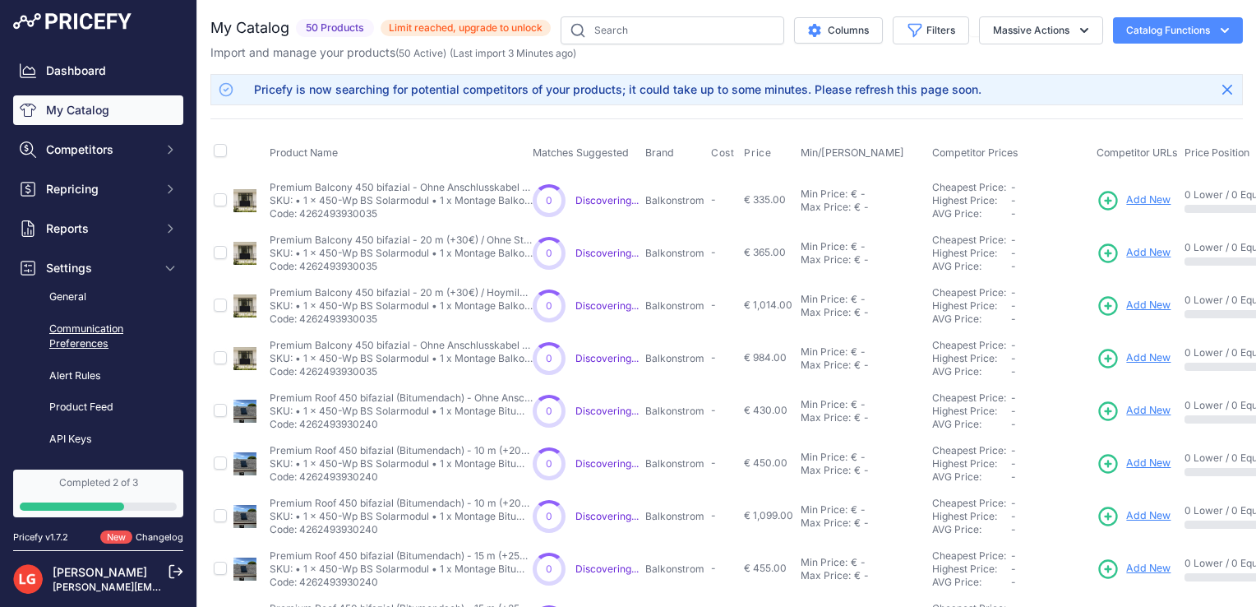
scroll to position [58, 0]
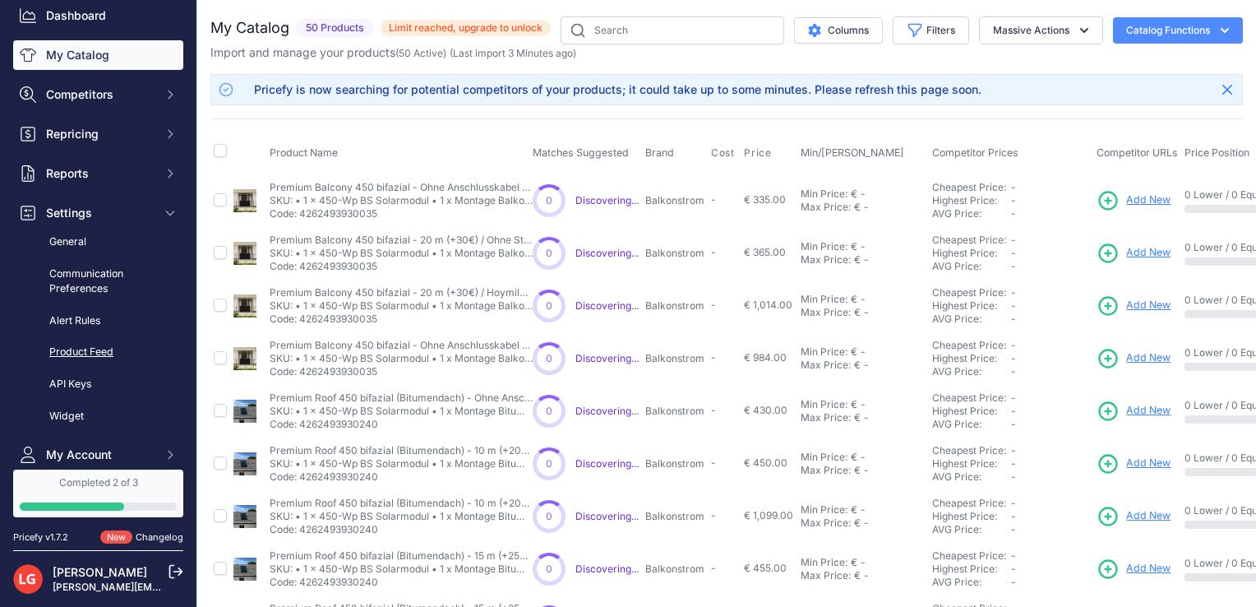
click at [84, 343] on link "Product Feed" at bounding box center [98, 352] width 170 height 29
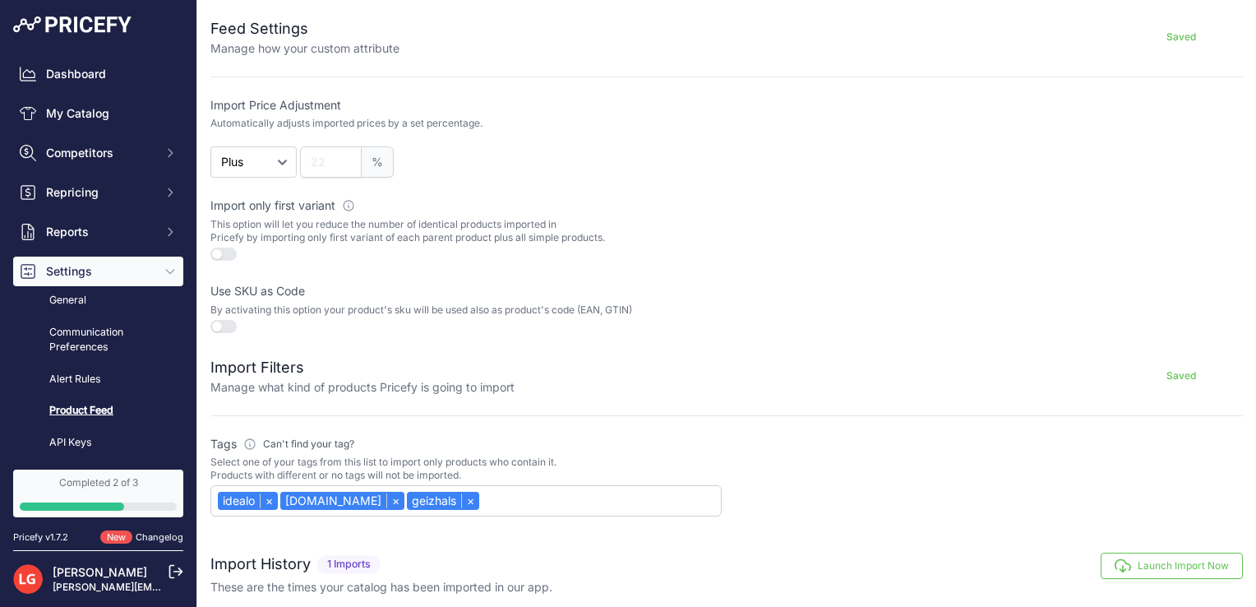
scroll to position [339, 0]
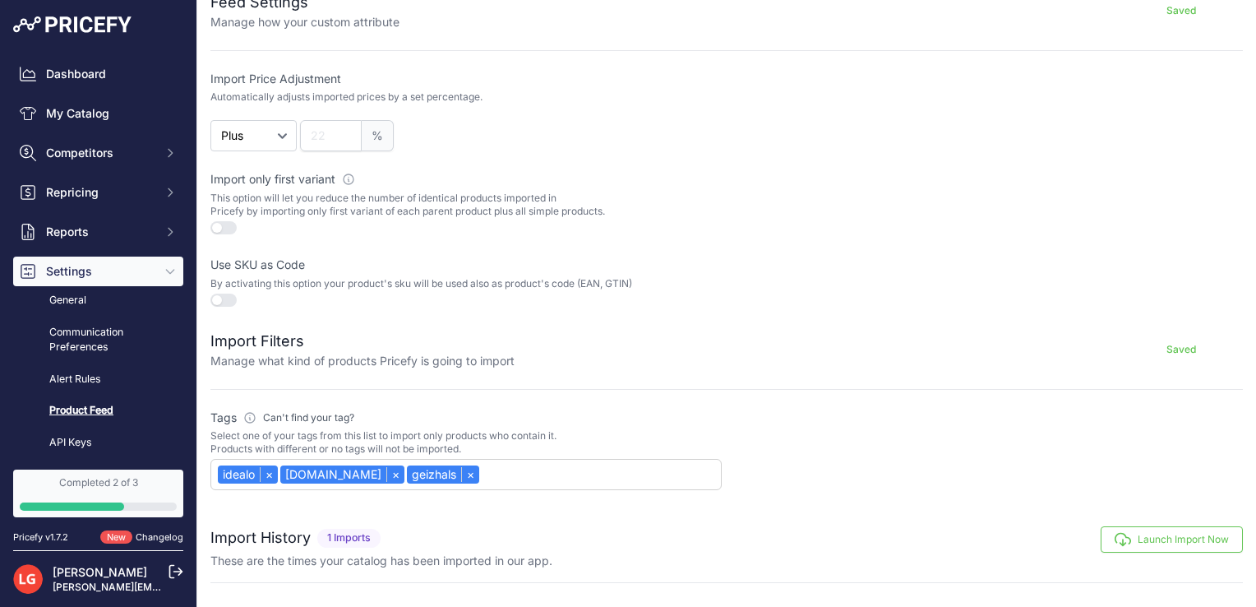
click at [229, 224] on button "button" at bounding box center [223, 227] width 26 height 13
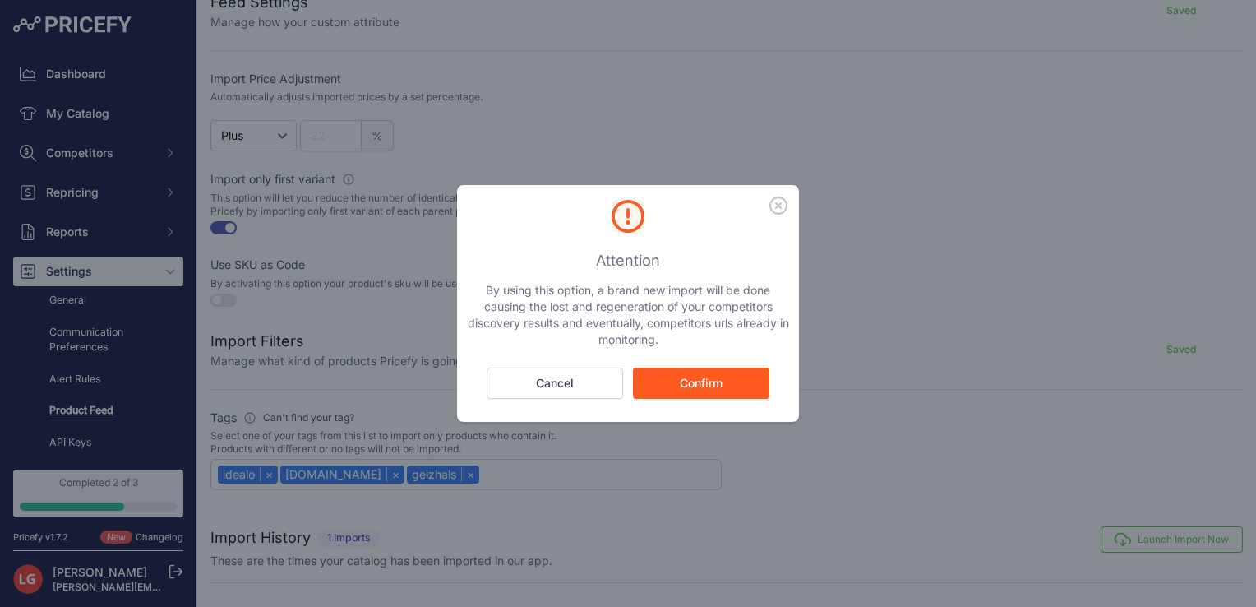
click at [708, 386] on button "Confirm" at bounding box center [701, 382] width 136 height 31
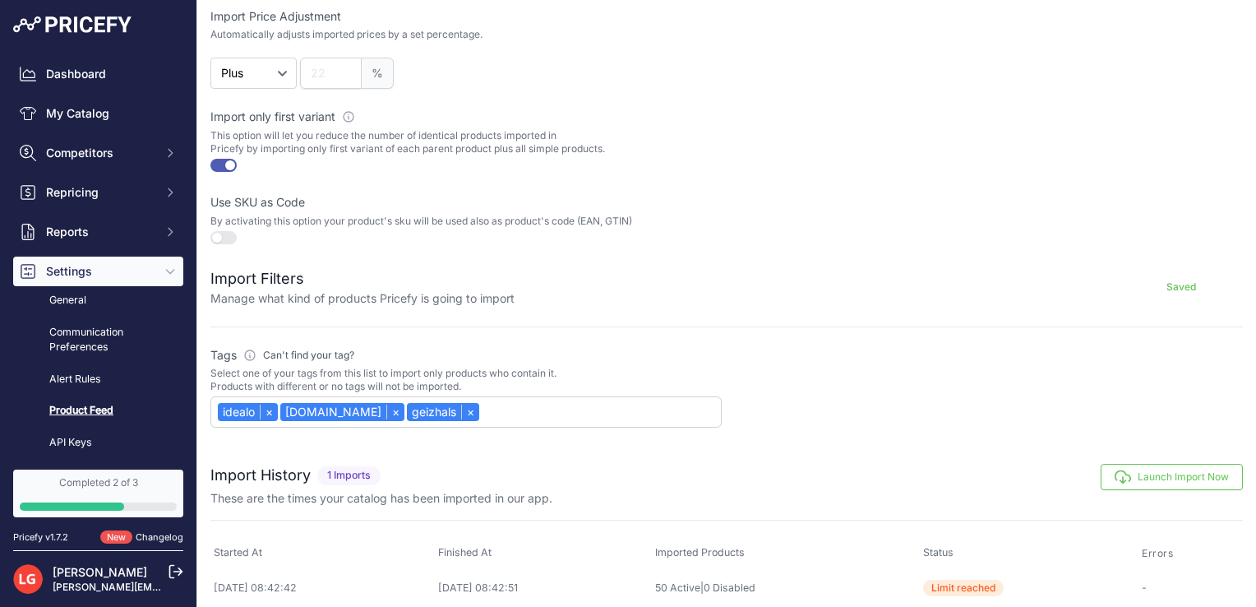
scroll to position [408, 0]
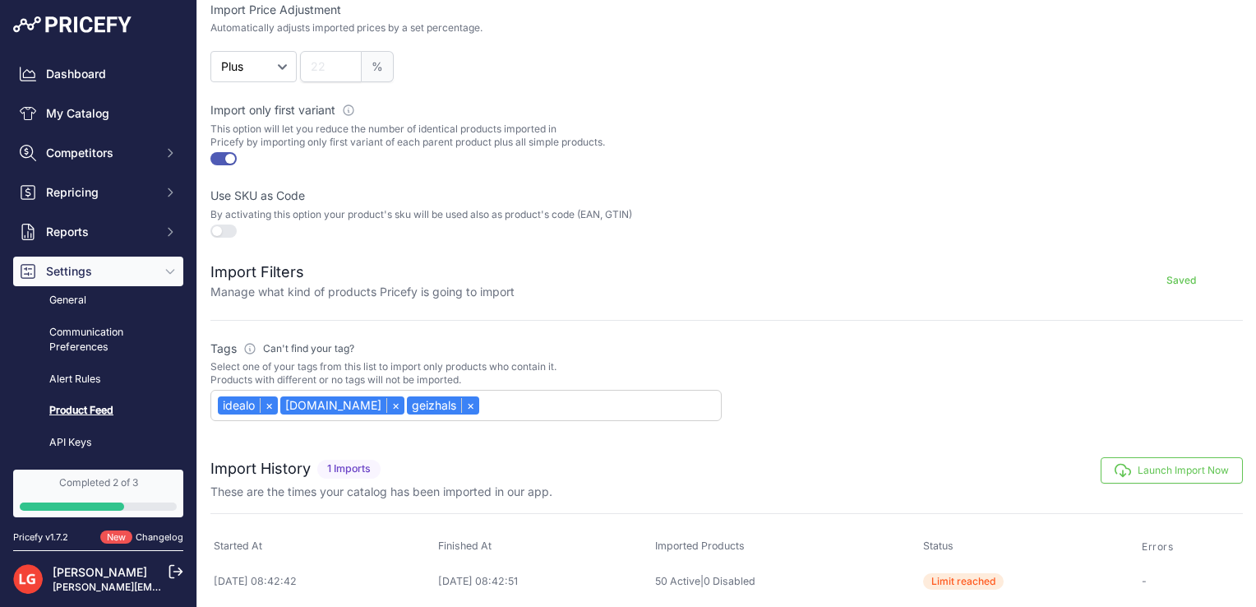
click at [1121, 459] on button "Launch Import Now" at bounding box center [1172, 470] width 142 height 26
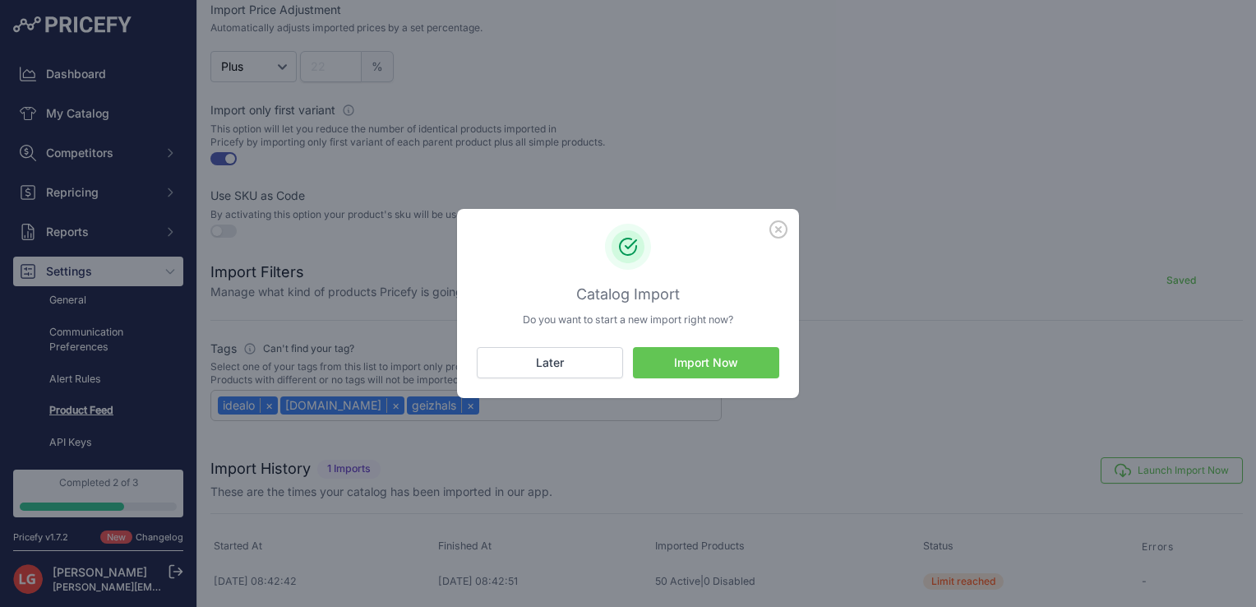
click at [693, 362] on button "Import Now" at bounding box center [706, 362] width 146 height 31
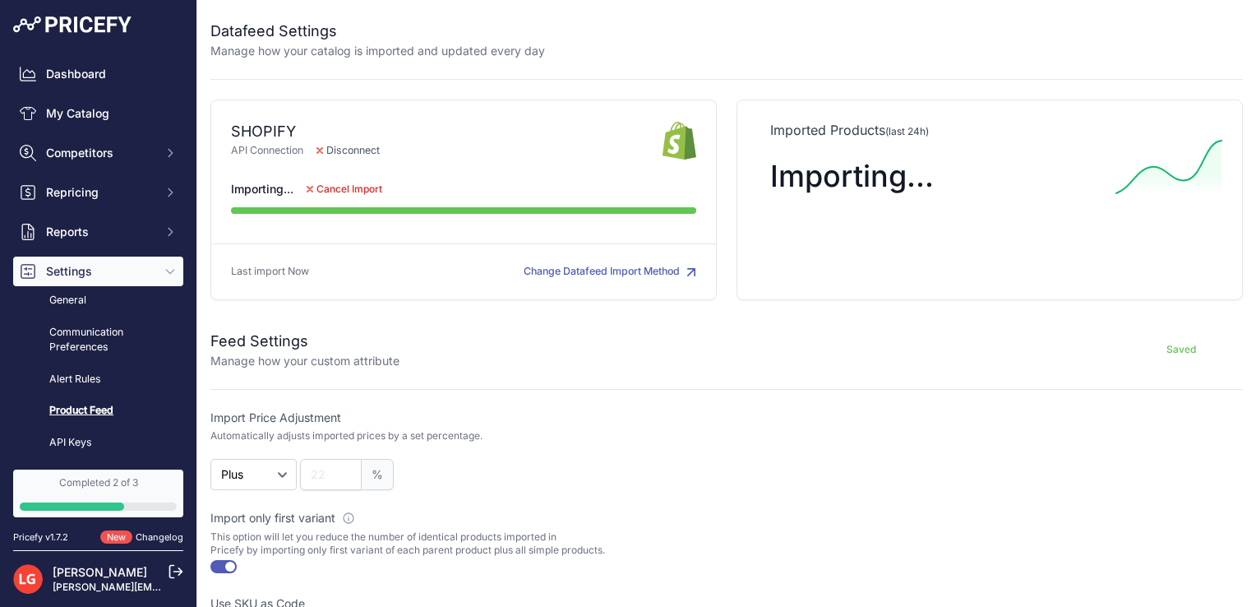
click at [126, 501] on link "Completed 2 of 3" at bounding box center [98, 493] width 170 height 48
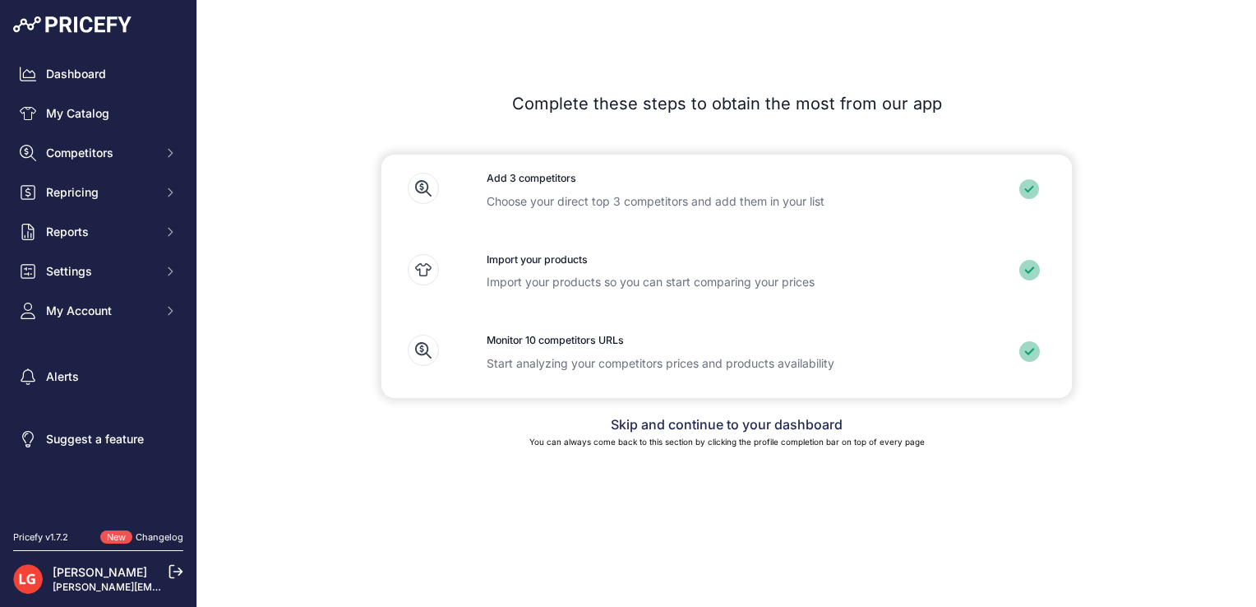
click at [734, 425] on link "Skip and continue to your dashboard" at bounding box center [727, 424] width 232 height 16
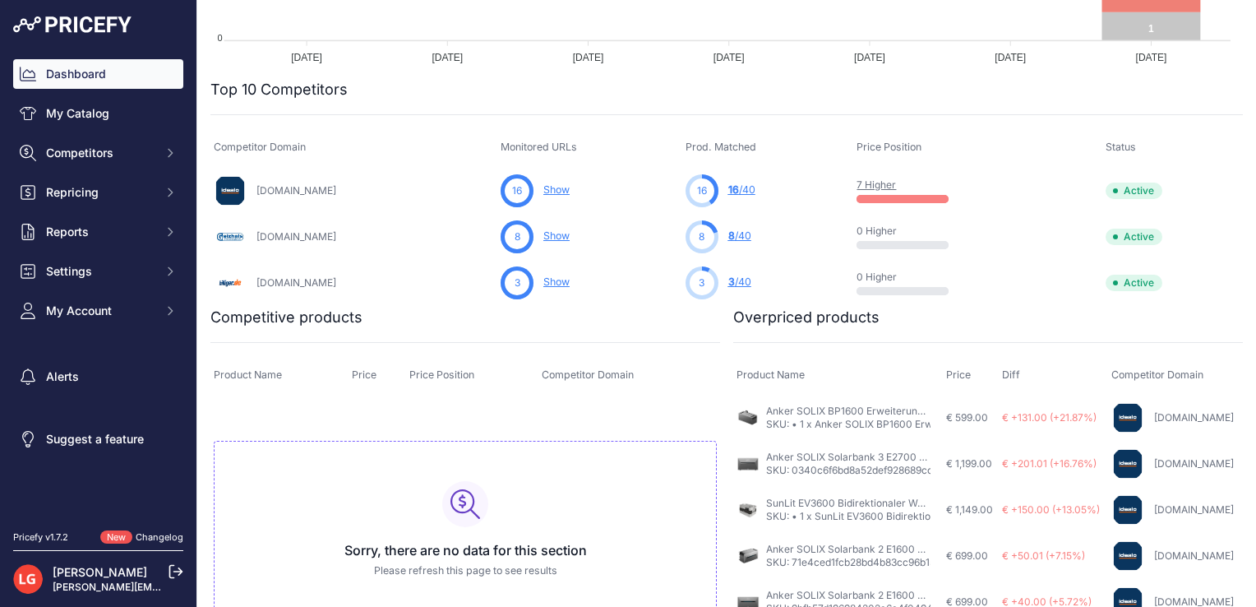
scroll to position [469, 0]
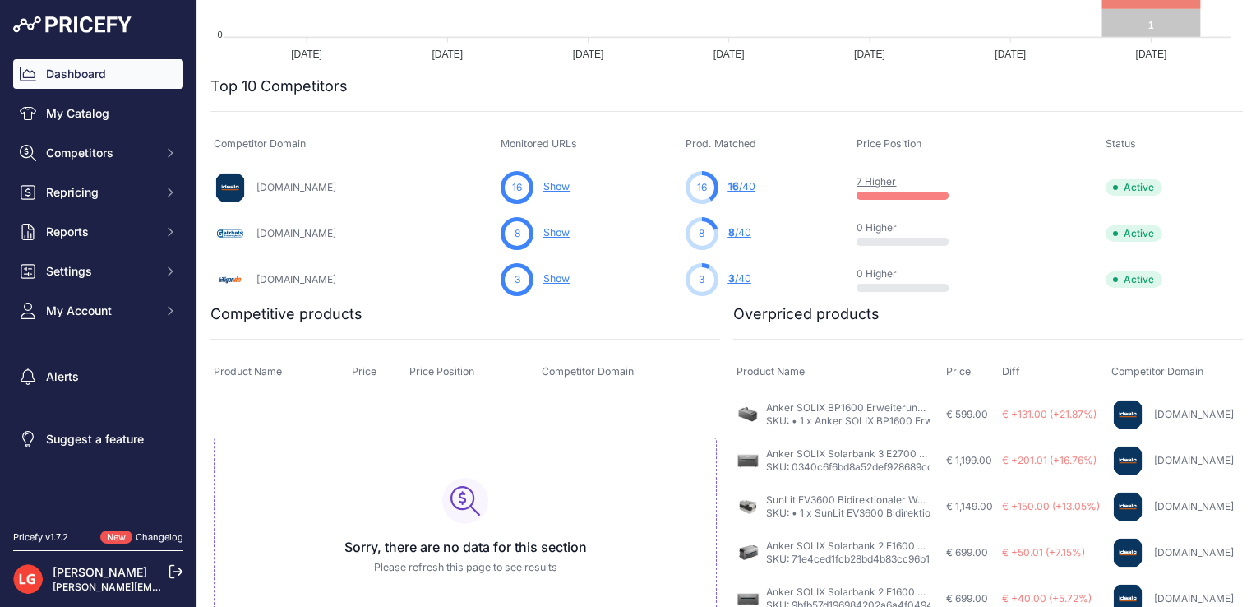
click at [543, 182] on link "Show" at bounding box center [556, 186] width 26 height 12
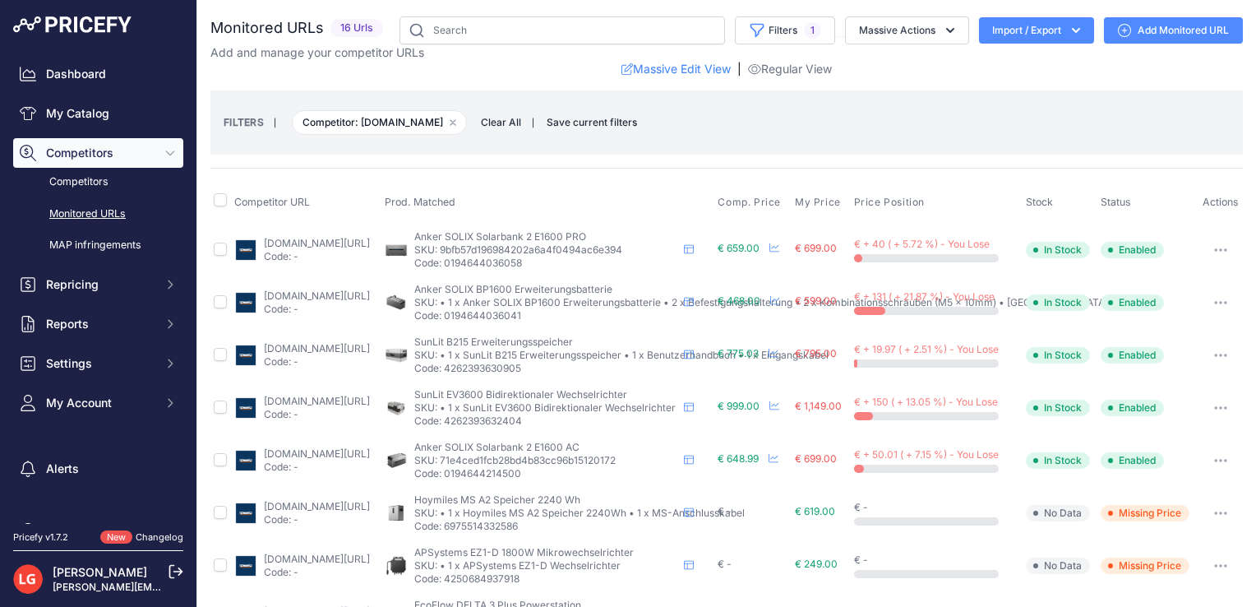
click at [55, 58] on div "Dashboard My Catalog Competitors Competitors Monitored URLs MAP infringements R…" at bounding box center [98, 262] width 196 height 524
click at [61, 67] on link "Dashboard" at bounding box center [98, 74] width 170 height 30
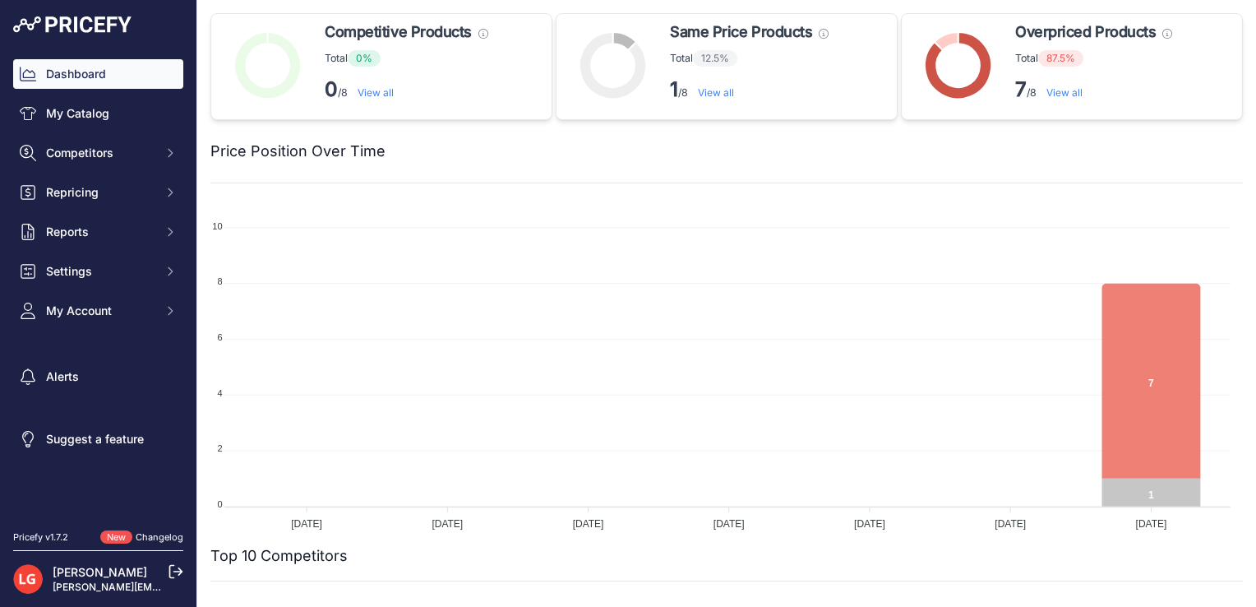
click at [1052, 92] on link "View all" at bounding box center [1064, 92] width 36 height 12
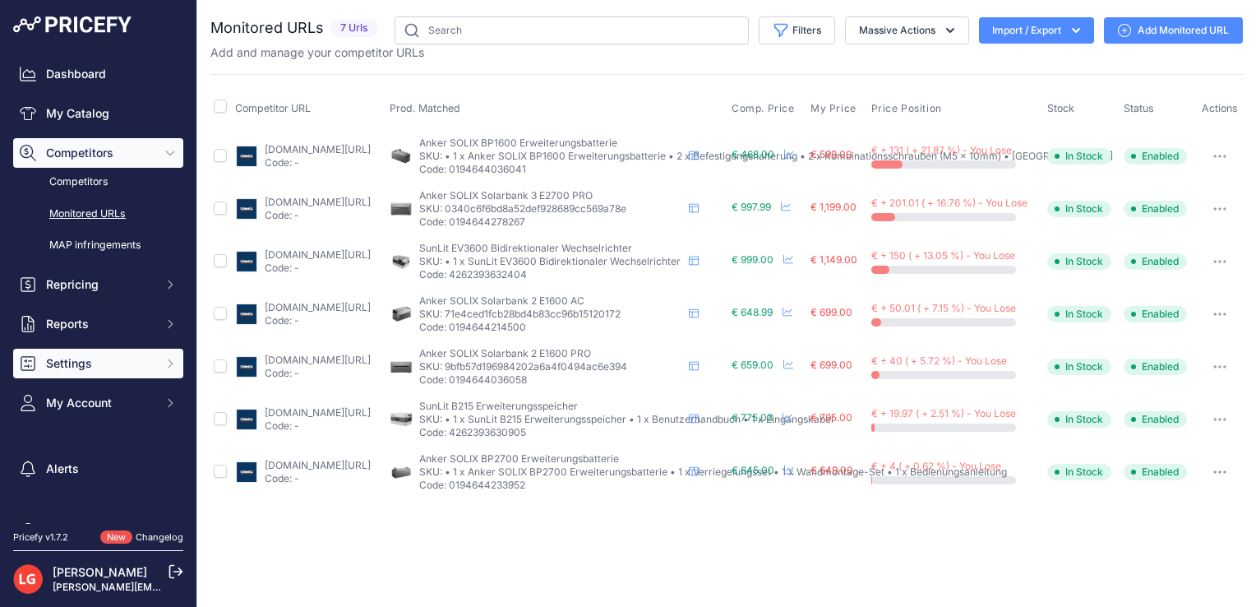
click at [142, 355] on button "Settings" at bounding box center [98, 364] width 170 height 30
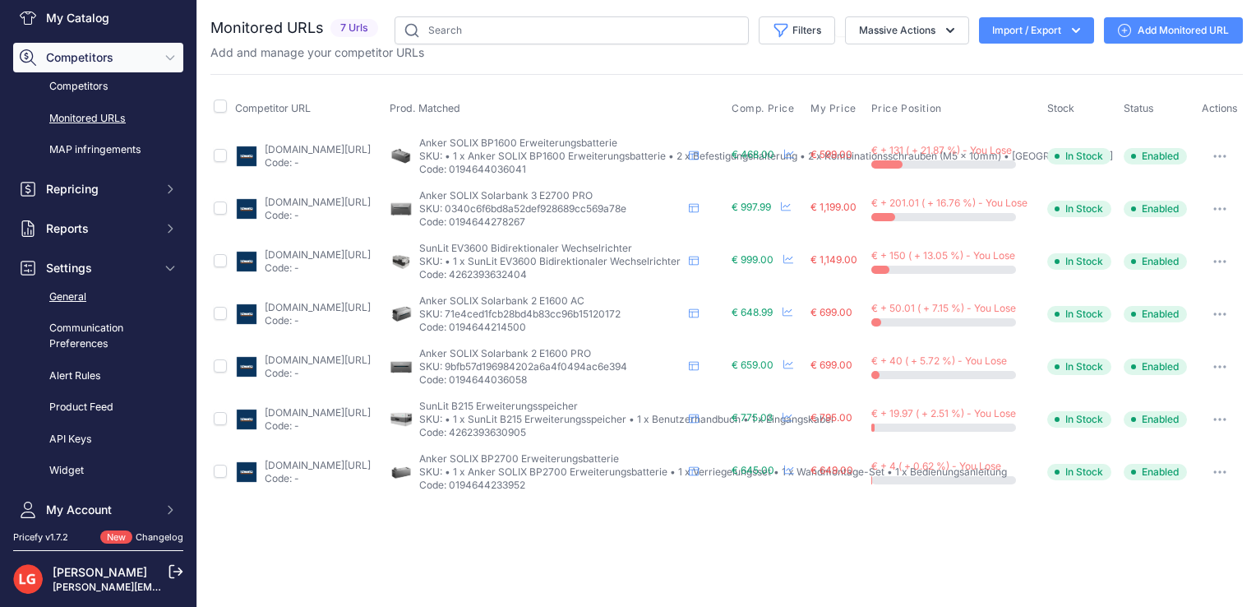
scroll to position [95, 0]
click at [83, 410] on link "Product Feed" at bounding box center [98, 407] width 170 height 29
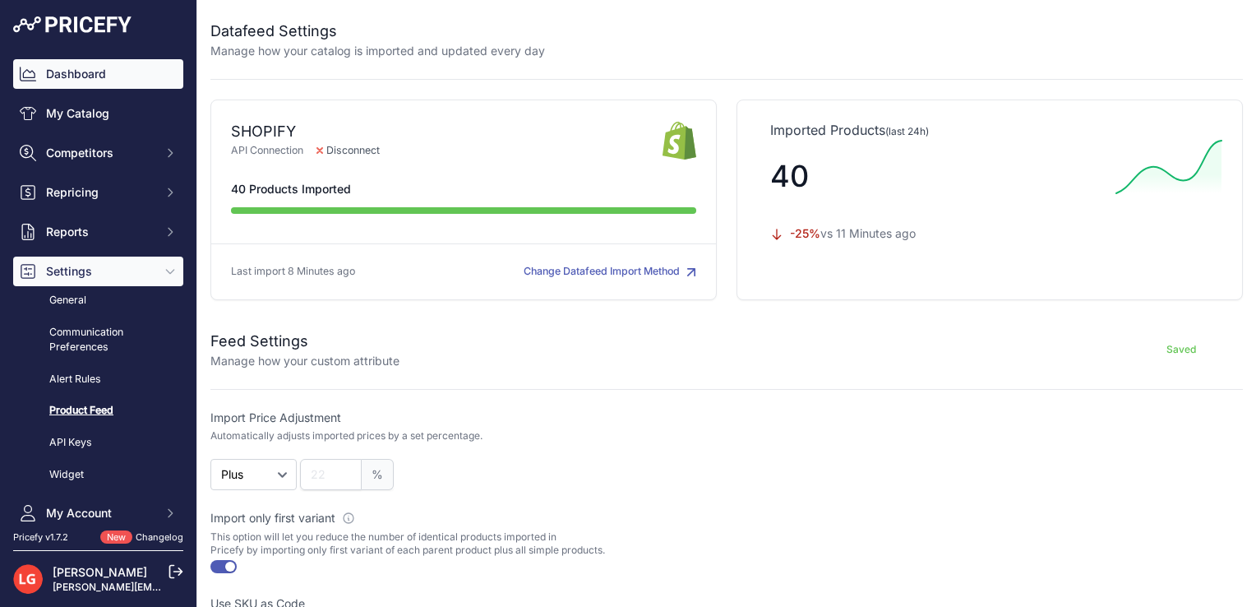
click at [92, 60] on link "Dashboard" at bounding box center [98, 74] width 170 height 30
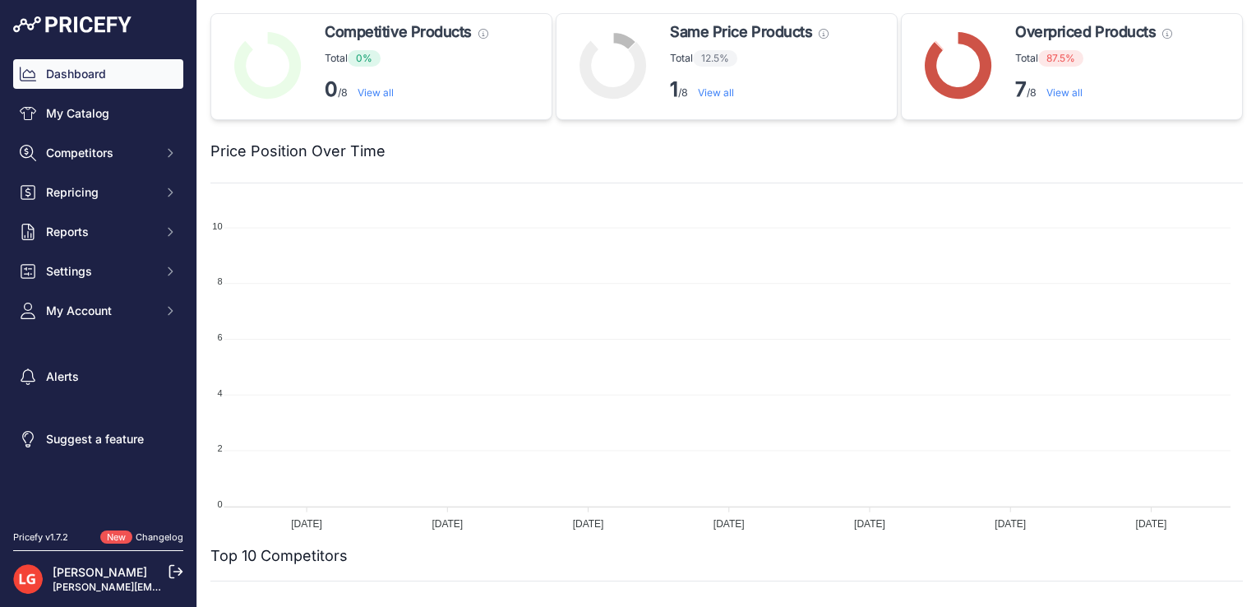
click at [147, 185] on span "Repricing" at bounding box center [100, 192] width 108 height 16
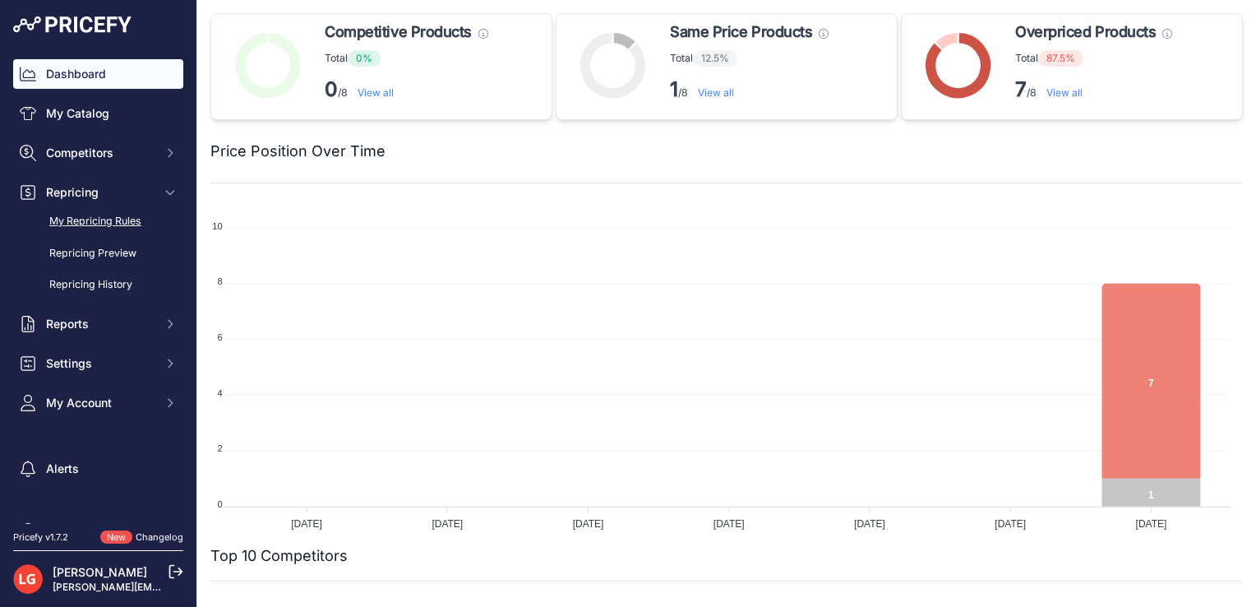
click at [129, 219] on link "My Repricing Rules" at bounding box center [98, 221] width 170 height 29
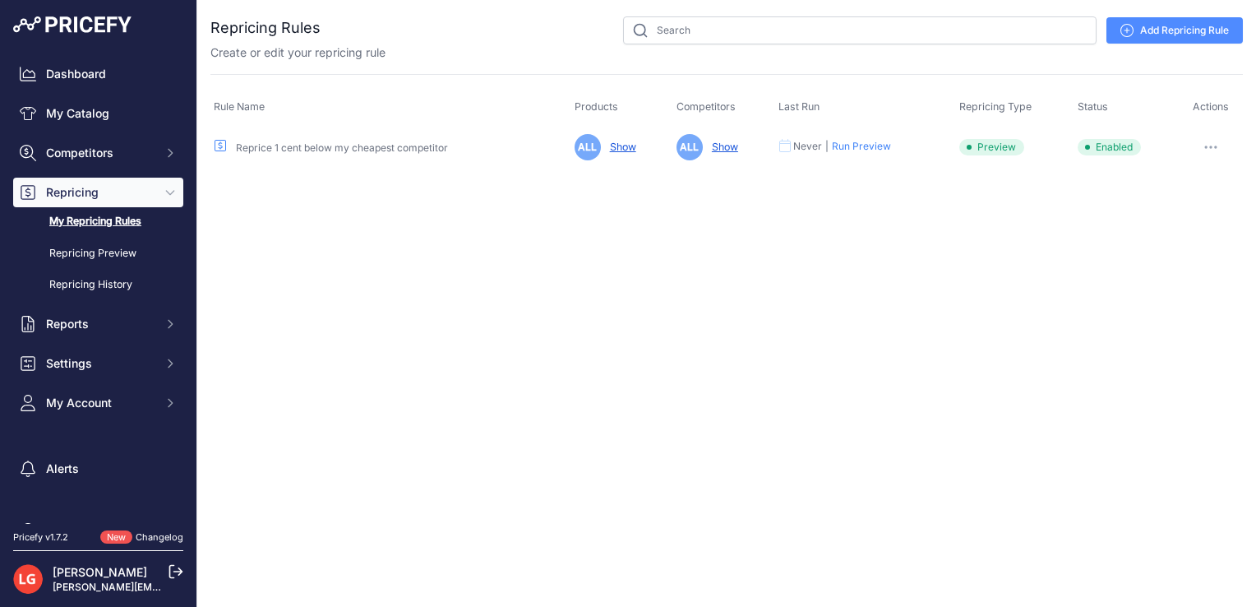
click at [1092, 153] on span "Enabled" at bounding box center [1109, 147] width 63 height 16
click at [1120, 146] on span "Enabled" at bounding box center [1109, 147] width 63 height 16
click at [1215, 146] on icon "button" at bounding box center [1216, 147] width 2 height 2
click at [1177, 261] on button "Disable" at bounding box center [1186, 260] width 105 height 26
click at [1219, 145] on button "button" at bounding box center [1210, 147] width 33 height 23
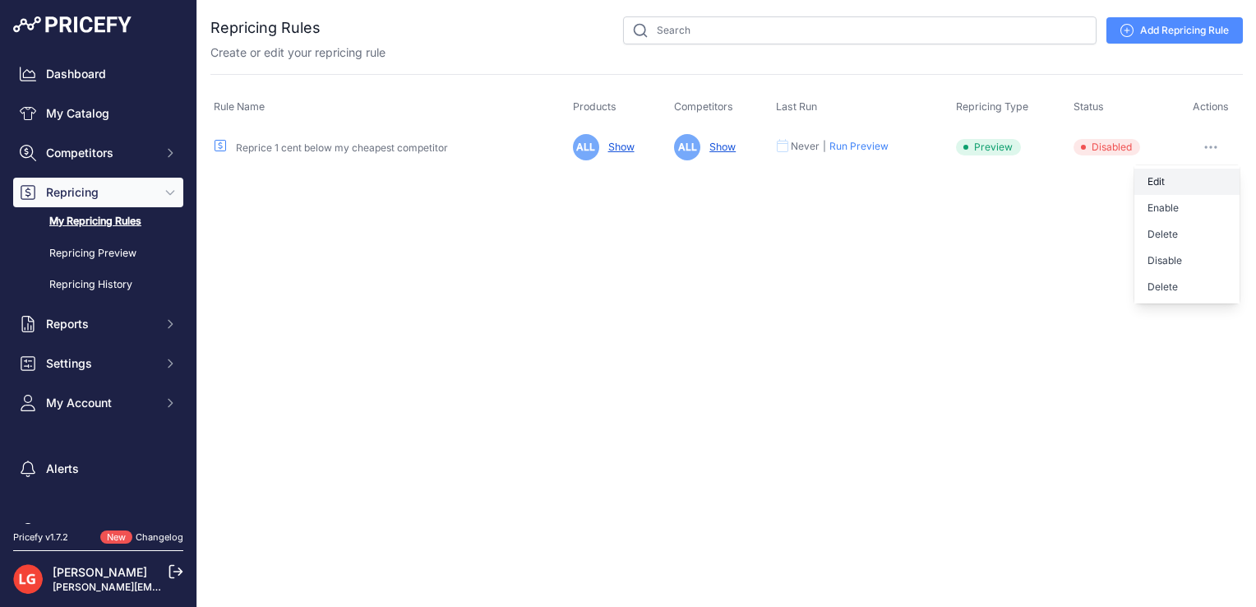
click at [1170, 177] on link "Edit" at bounding box center [1186, 182] width 105 height 26
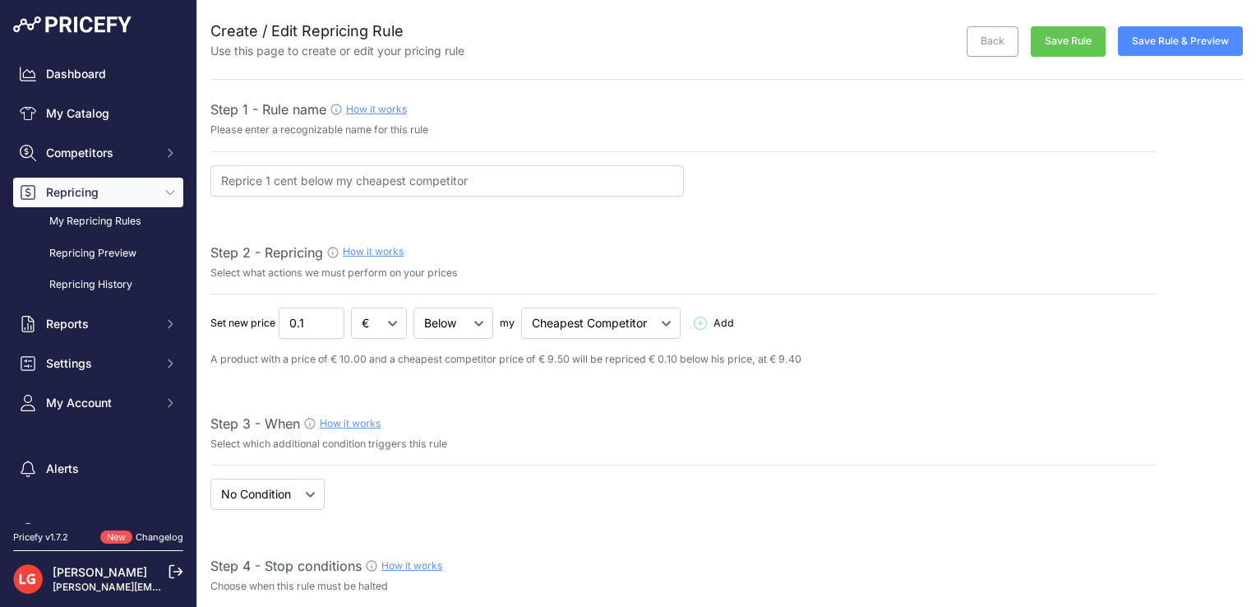
select select "7"
click at [334, 179] on input "Reprice 1 cent below my cheapest competitor" at bounding box center [447, 180] width 474 height 31
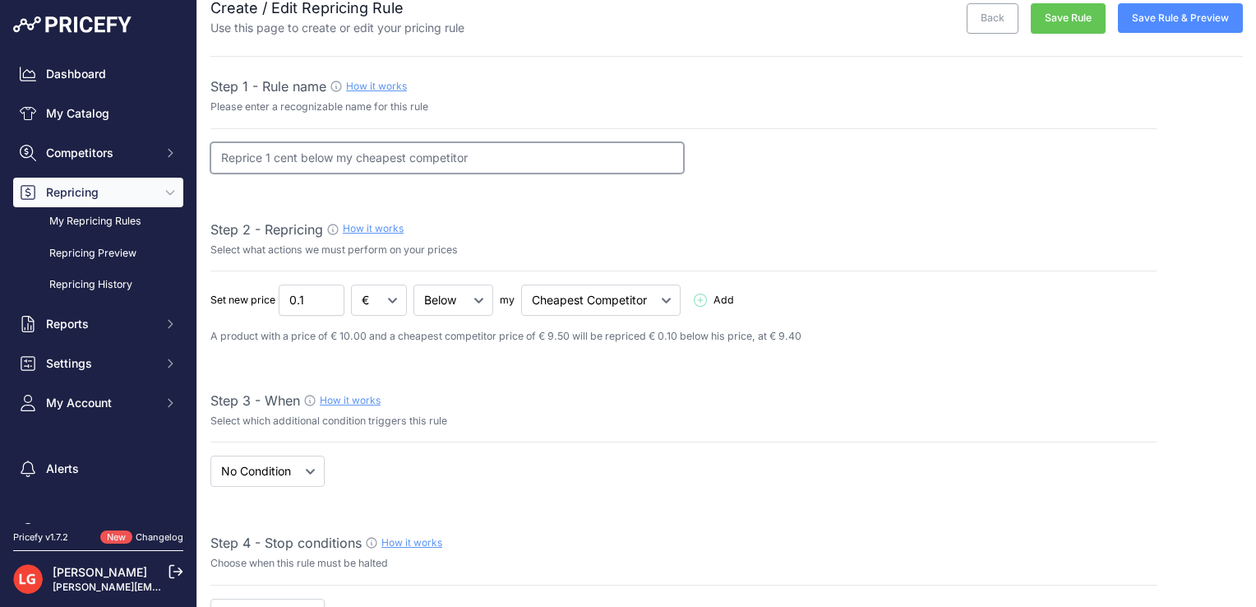
scroll to position [26, 0]
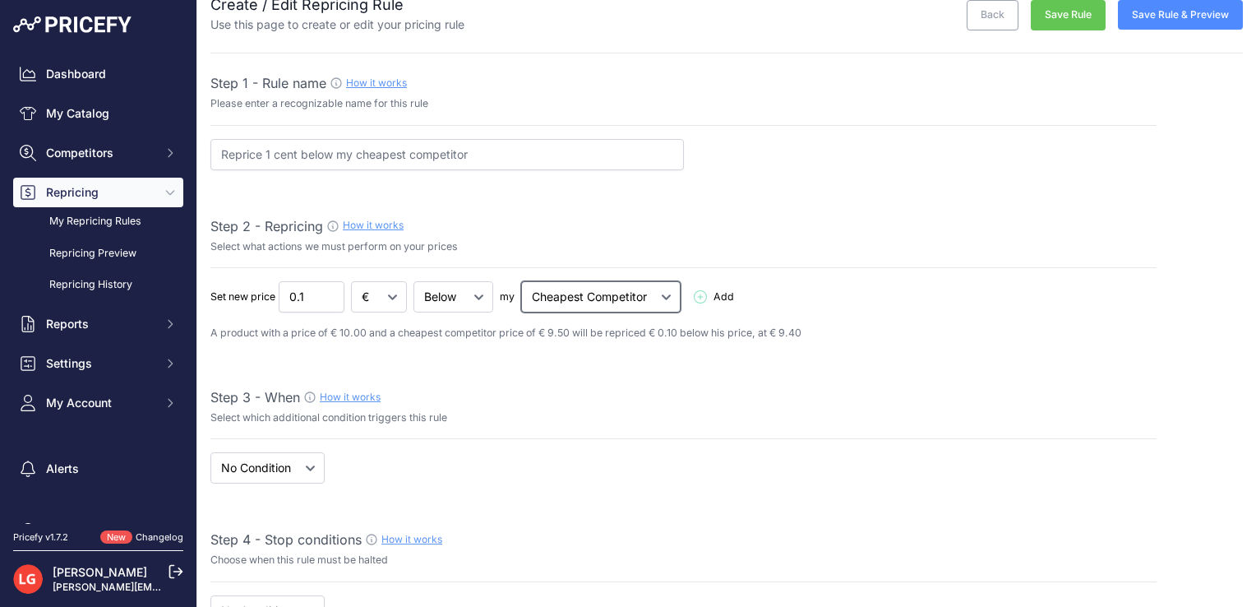
click at [542, 308] on select "Cheapest Competitor Highest Competitor" at bounding box center [600, 296] width 159 height 31
click at [552, 308] on select "Cheapest Competitor Highest Competitor" at bounding box center [600, 296] width 159 height 31
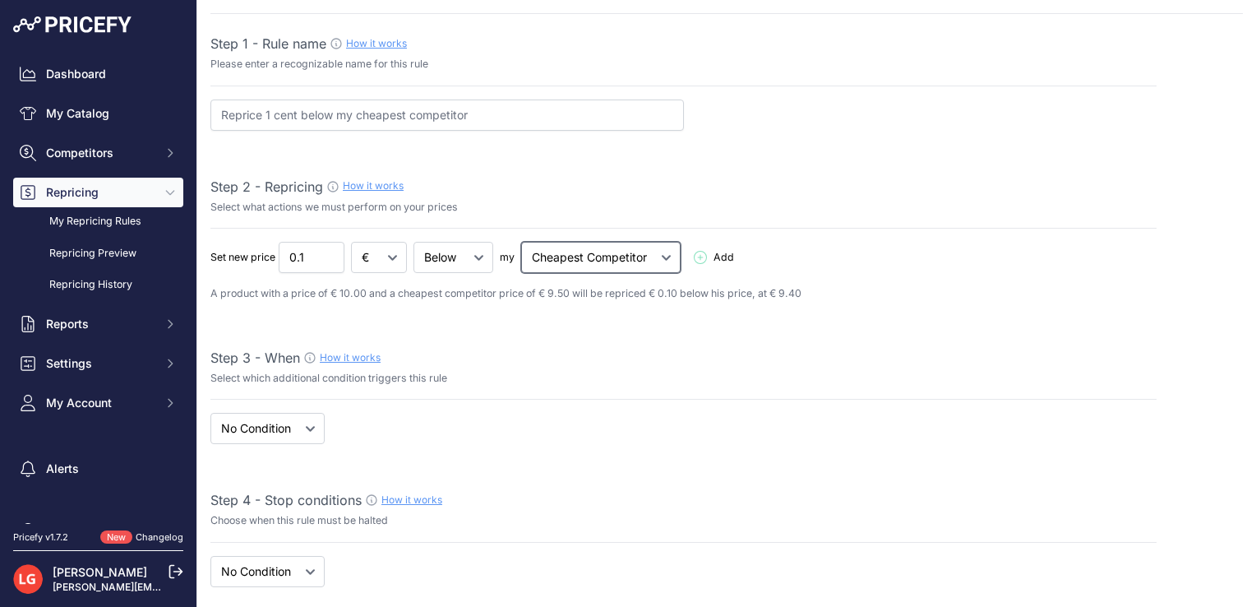
scroll to position [138, 0]
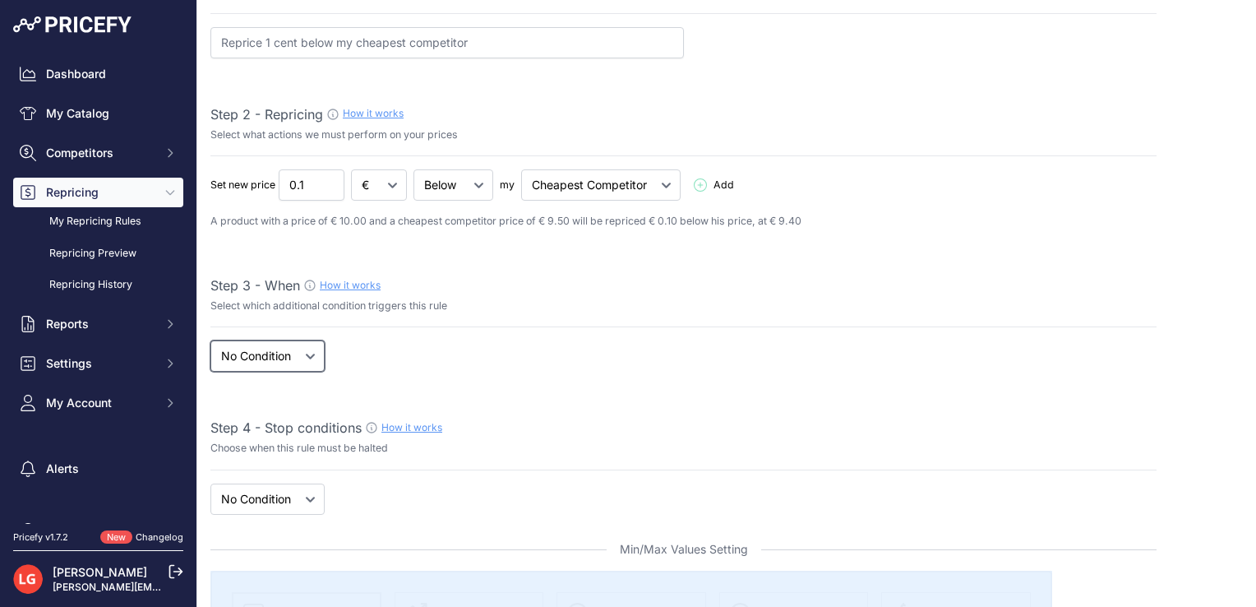
click at [303, 344] on select "When No Condition" at bounding box center [267, 355] width 114 height 31
click at [210, 340] on select "When No Condition" at bounding box center [267, 355] width 114 height 31
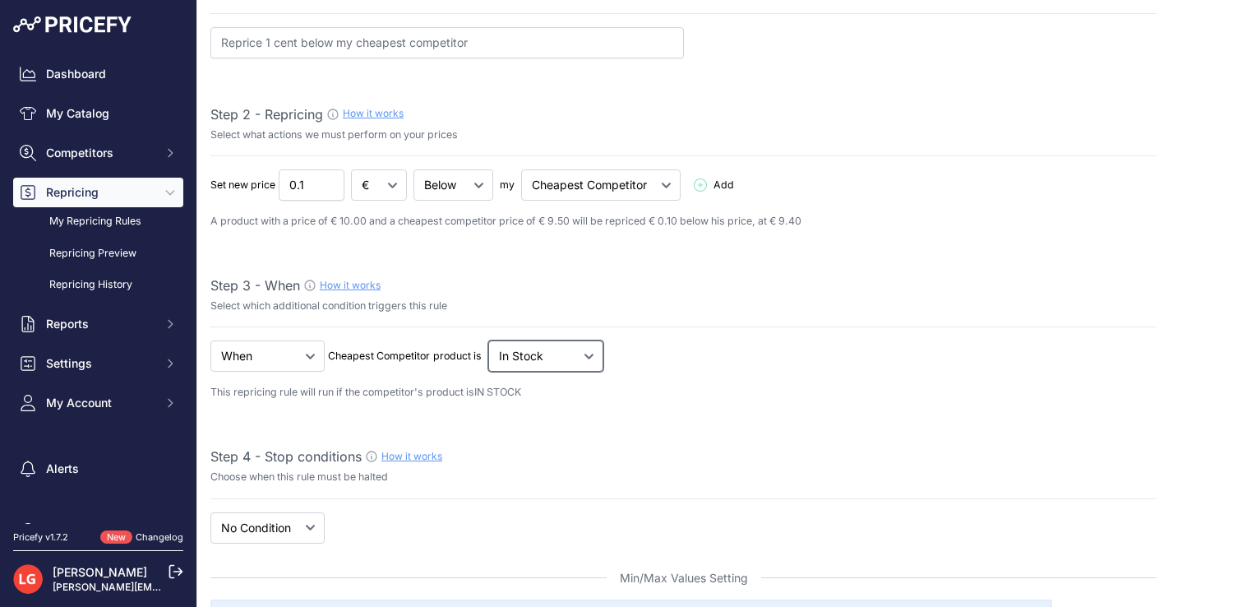
click at [493, 201] on select "Out Of Stock In Stock" at bounding box center [454, 184] width 80 height 31
click at [278, 355] on select "When No Condition" at bounding box center [267, 355] width 114 height 31
select select "none"
click at [210, 340] on select "When No Condition" at bounding box center [267, 355] width 114 height 31
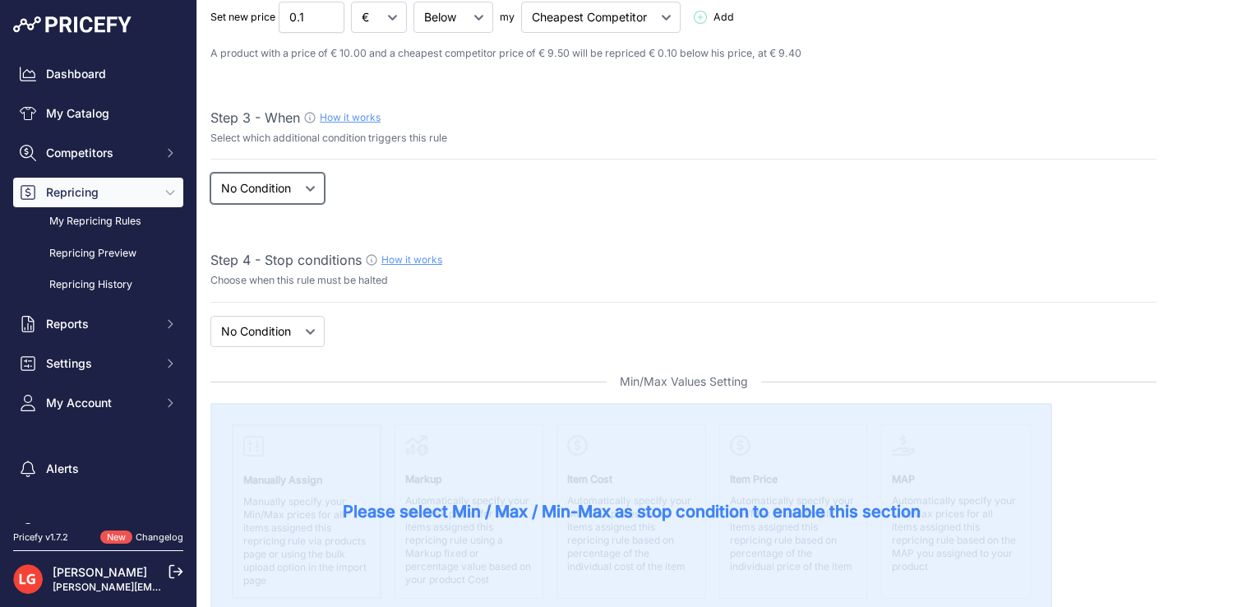
scroll to position [330, 0]
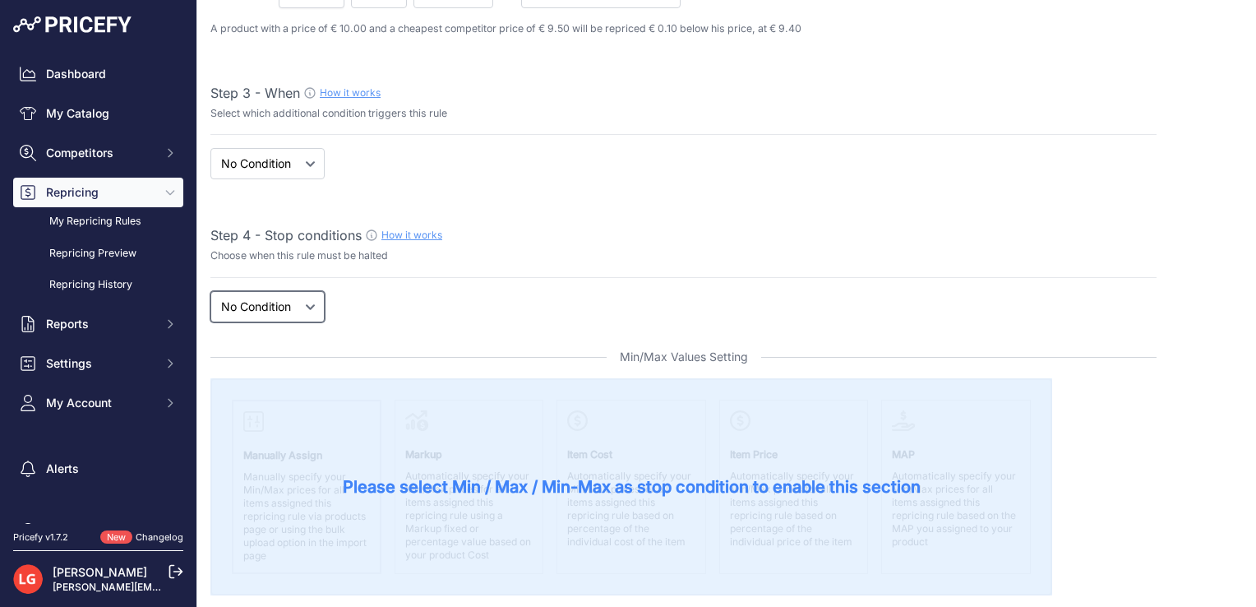
click at [284, 311] on select "New Price No Condition" at bounding box center [267, 306] width 114 height 31
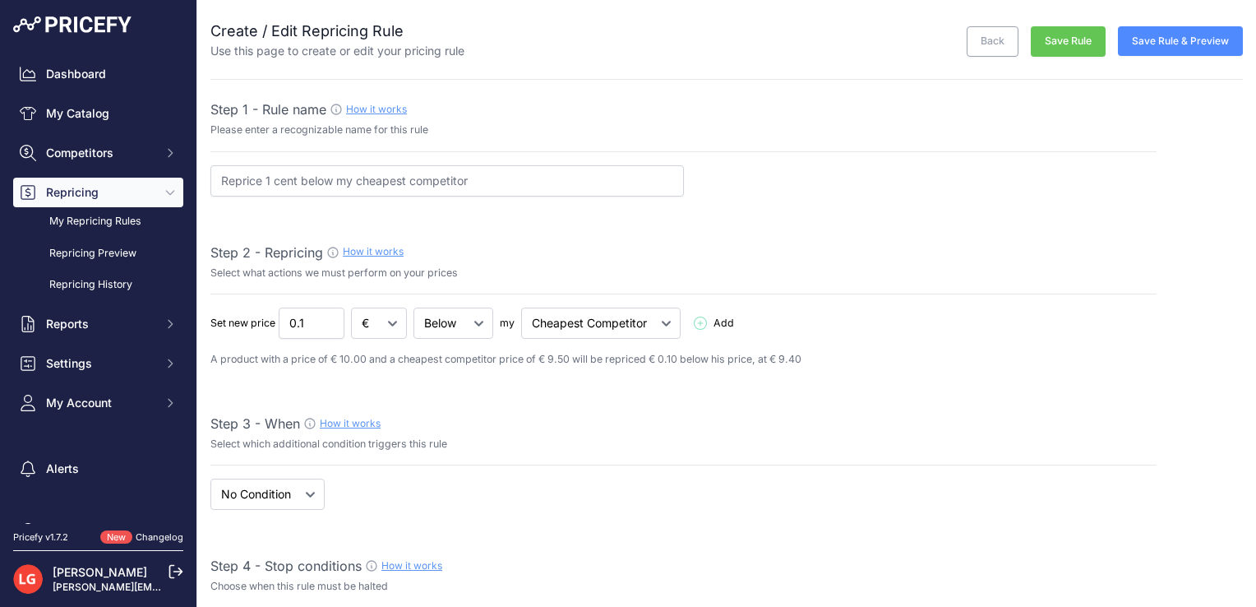
scroll to position [437, 0]
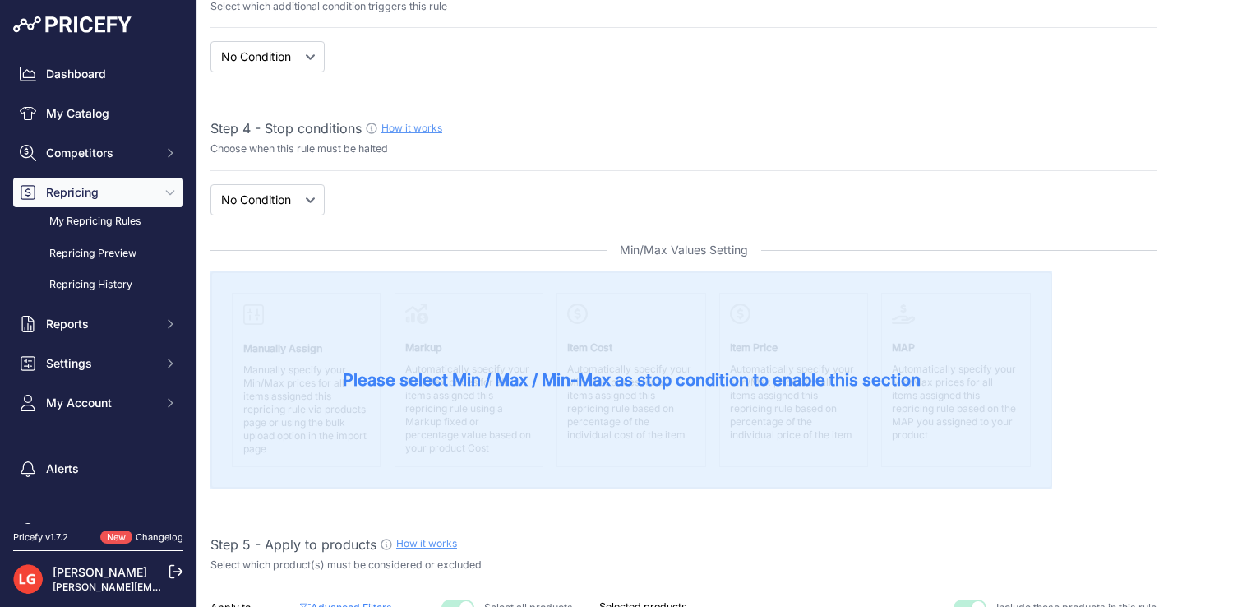
click at [540, 400] on div "Please select Min / Max / Min-Max as stop condition to enable this section" at bounding box center [631, 379] width 842 height 217
click at [636, 371] on span "Please select Min / Max / Min-Max as stop condition to enable this section" at bounding box center [632, 379] width 578 height 23
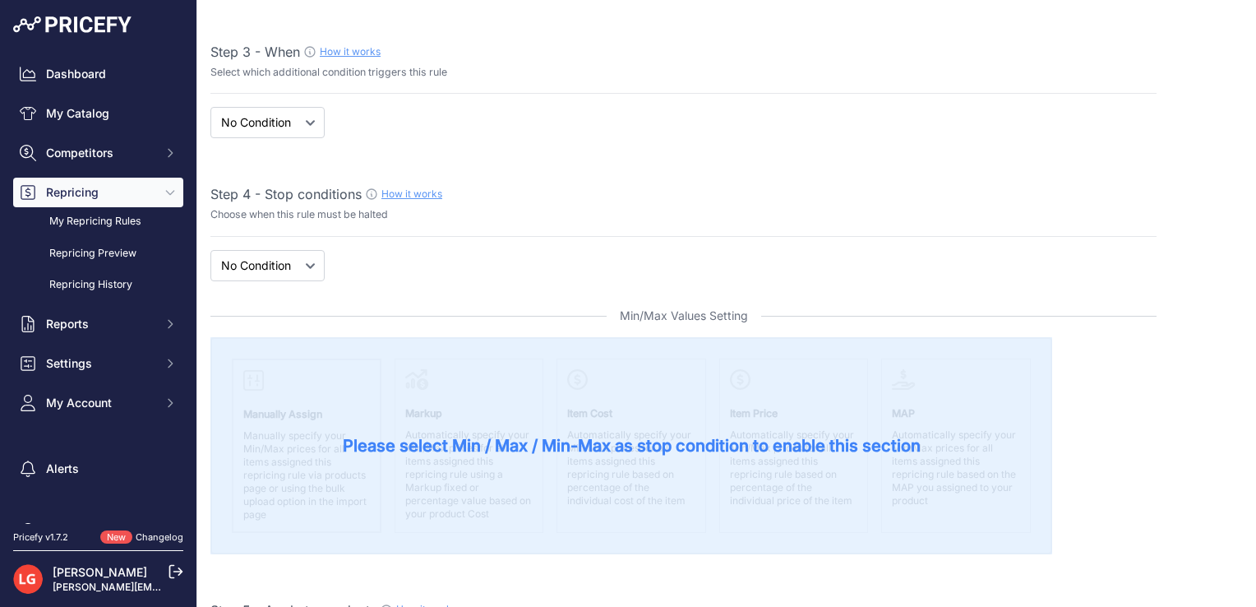
scroll to position [371, 0]
click at [293, 262] on select "New Price No Condition" at bounding box center [267, 266] width 114 height 31
select select "price"
click at [210, 251] on select "New Price No Condition" at bounding box center [267, 266] width 114 height 31
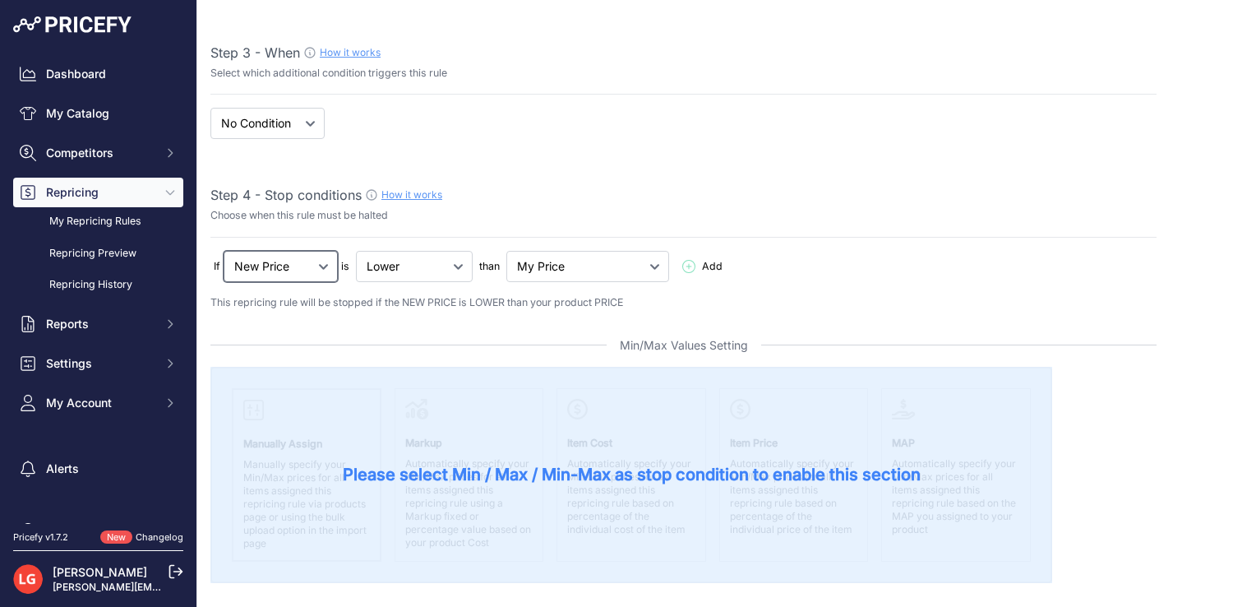
scroll to position [375, 0]
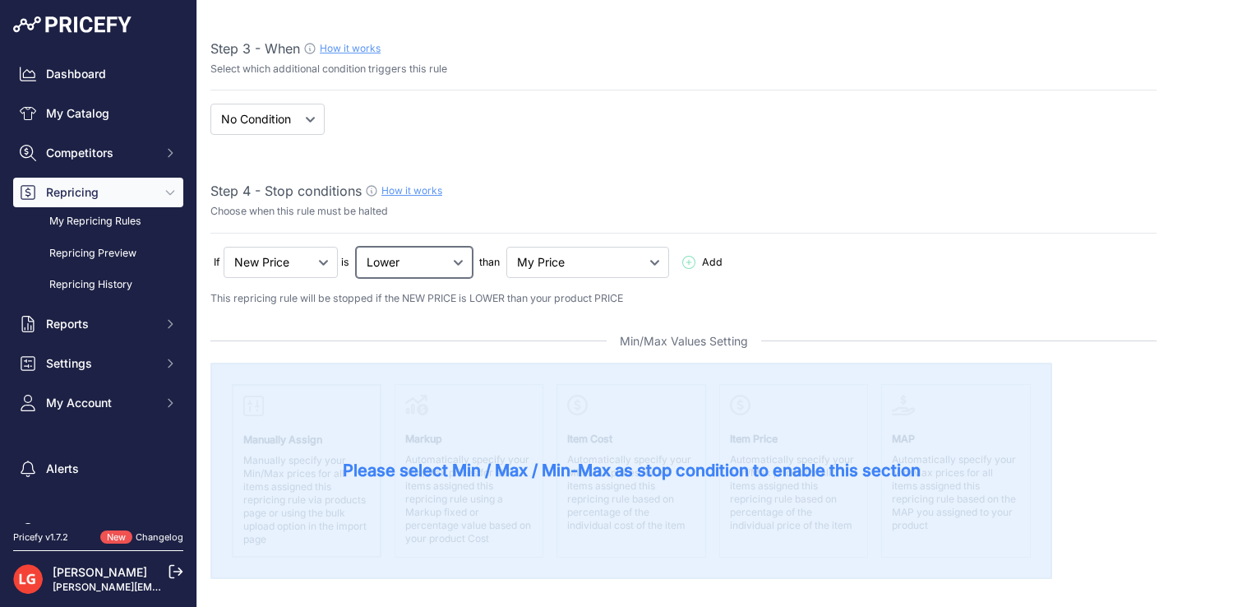
click at [546, 268] on select "My Price Min Price Max Price Min/Max Price My Cost" at bounding box center [587, 262] width 163 height 31
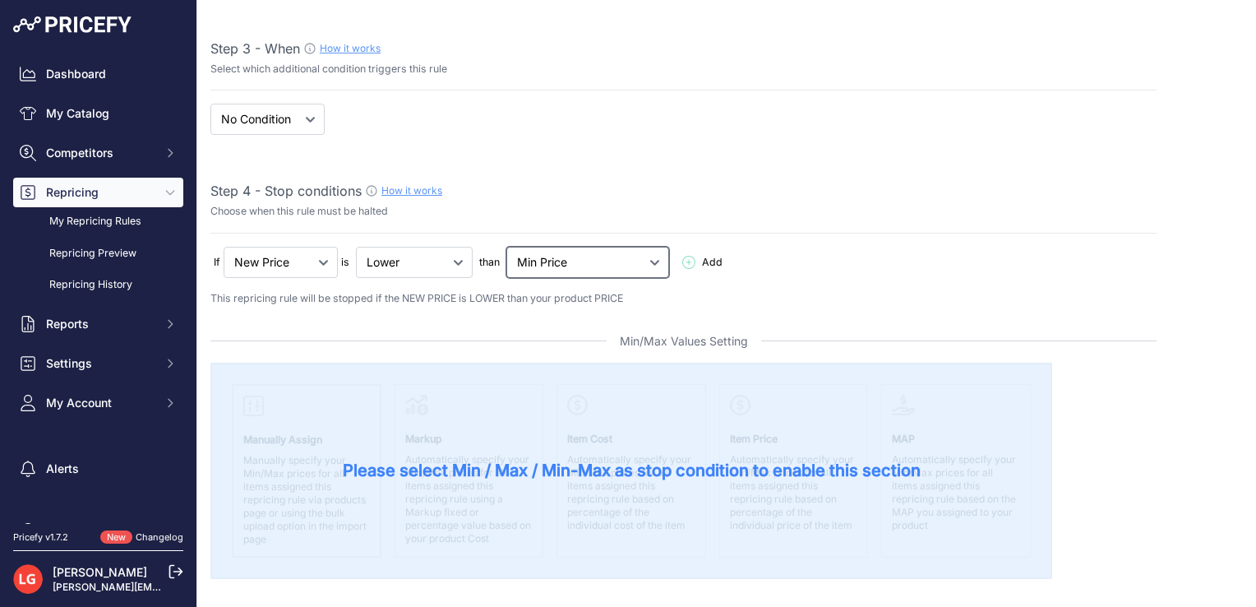
click at [508, 247] on select "My Price Min Price Max Price Min/Max Price My Cost" at bounding box center [587, 262] width 163 height 31
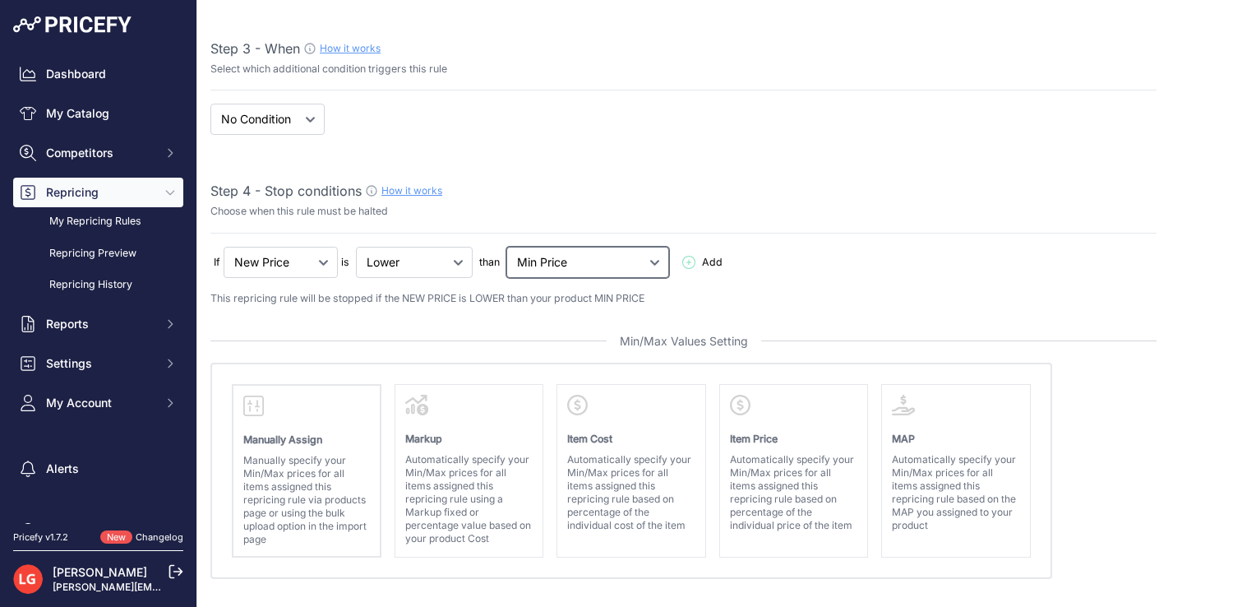
click at [557, 257] on select "My Price Min Price Max Price Min/Max Price My Cost" at bounding box center [587, 262] width 163 height 31
select select "my_price"
click at [508, 247] on select "My Price Min Price Max Price Min/Max Price My Cost" at bounding box center [587, 262] width 163 height 31
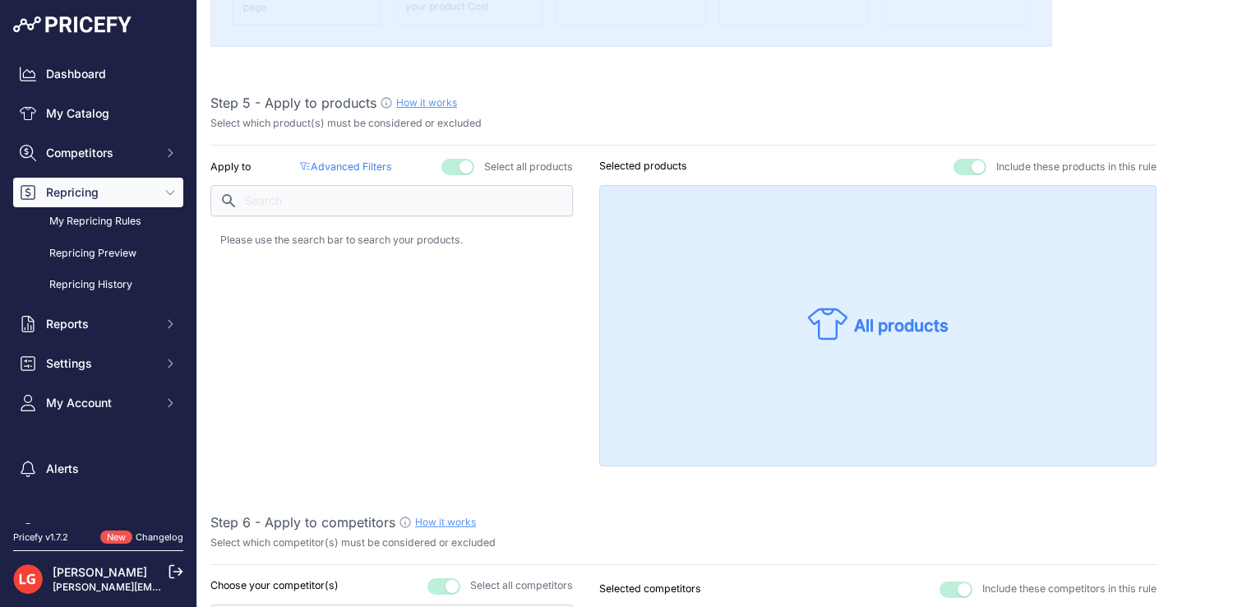
scroll to position [906, 0]
click at [443, 166] on button "button" at bounding box center [457, 167] width 33 height 16
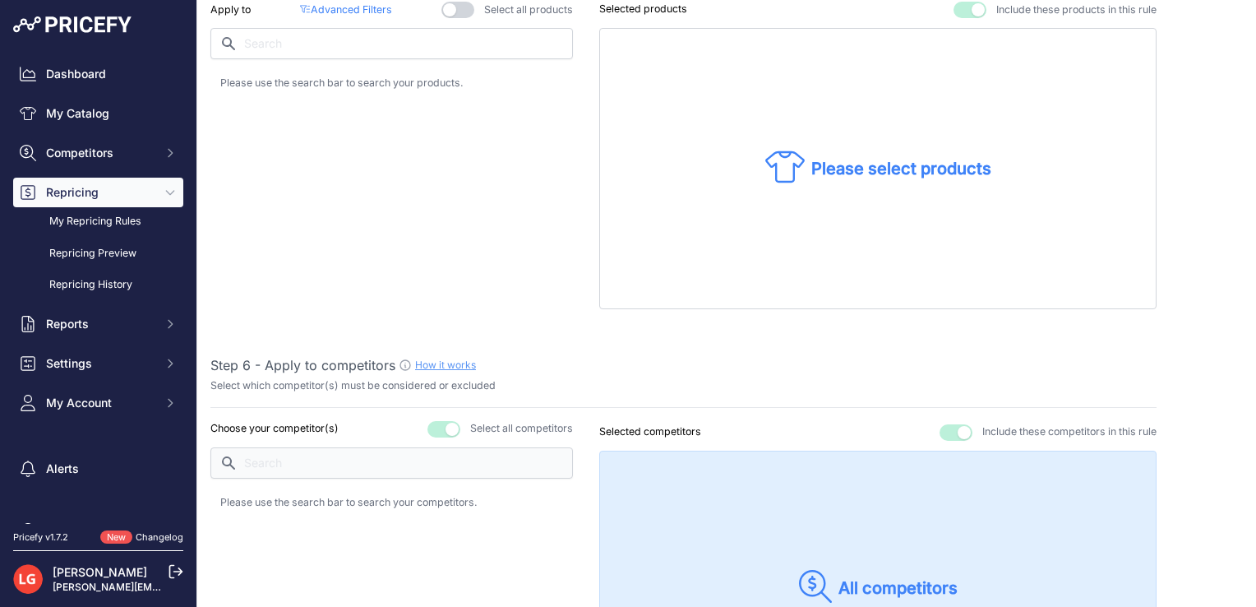
scroll to position [1113, 0]
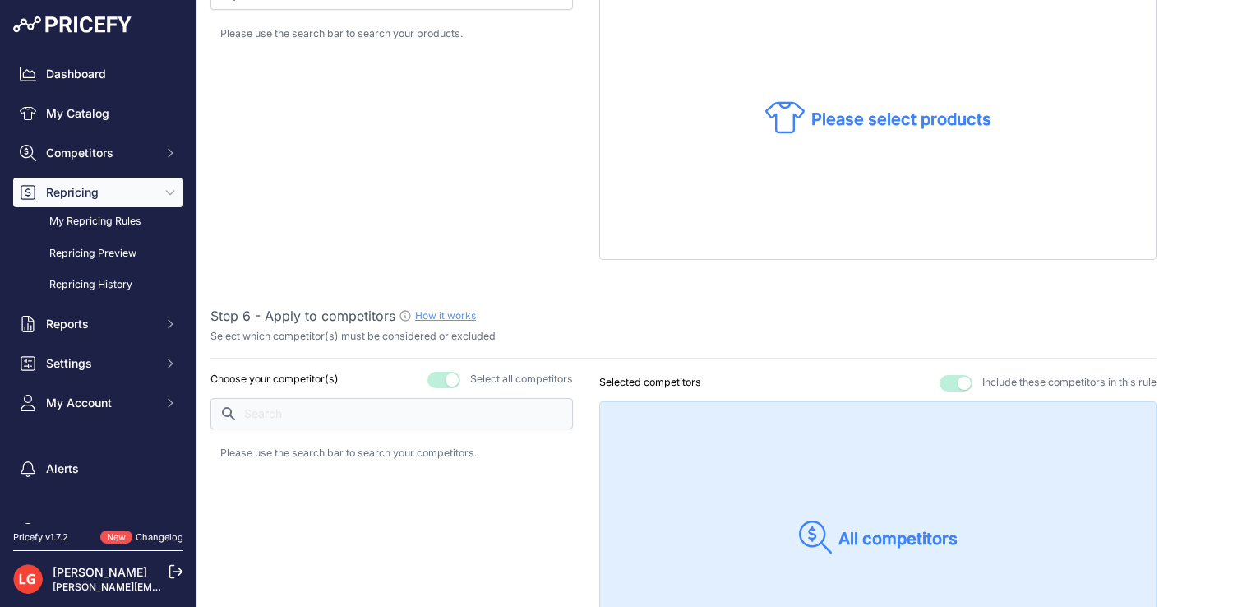
click at [442, 376] on button "button" at bounding box center [443, 380] width 33 height 16
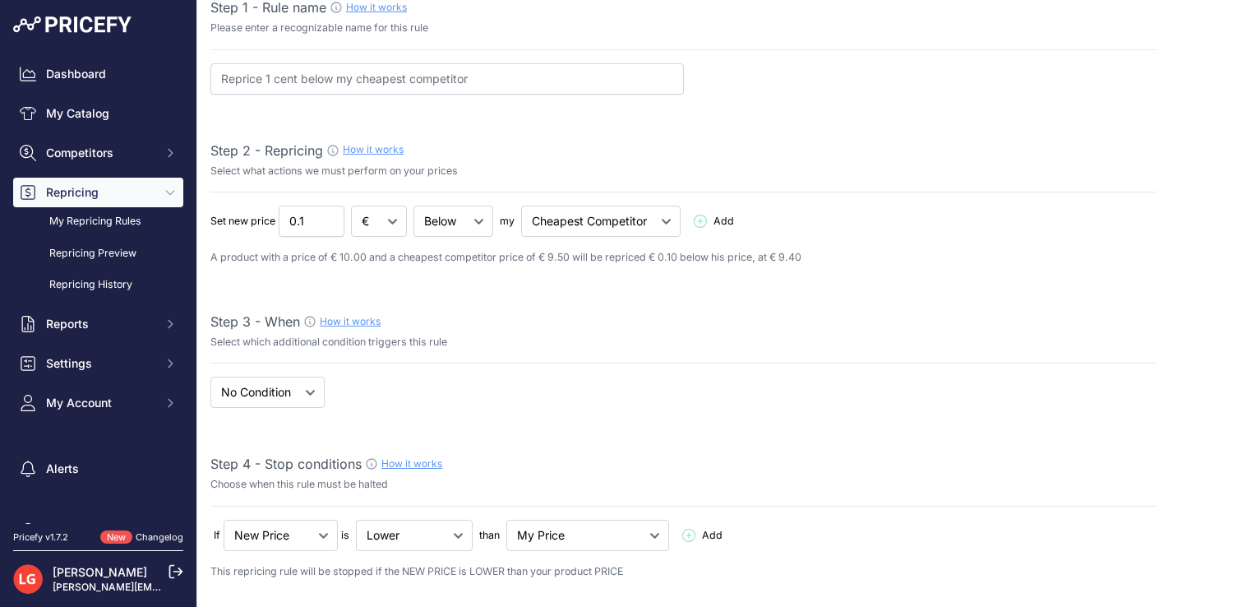
scroll to position [0, 0]
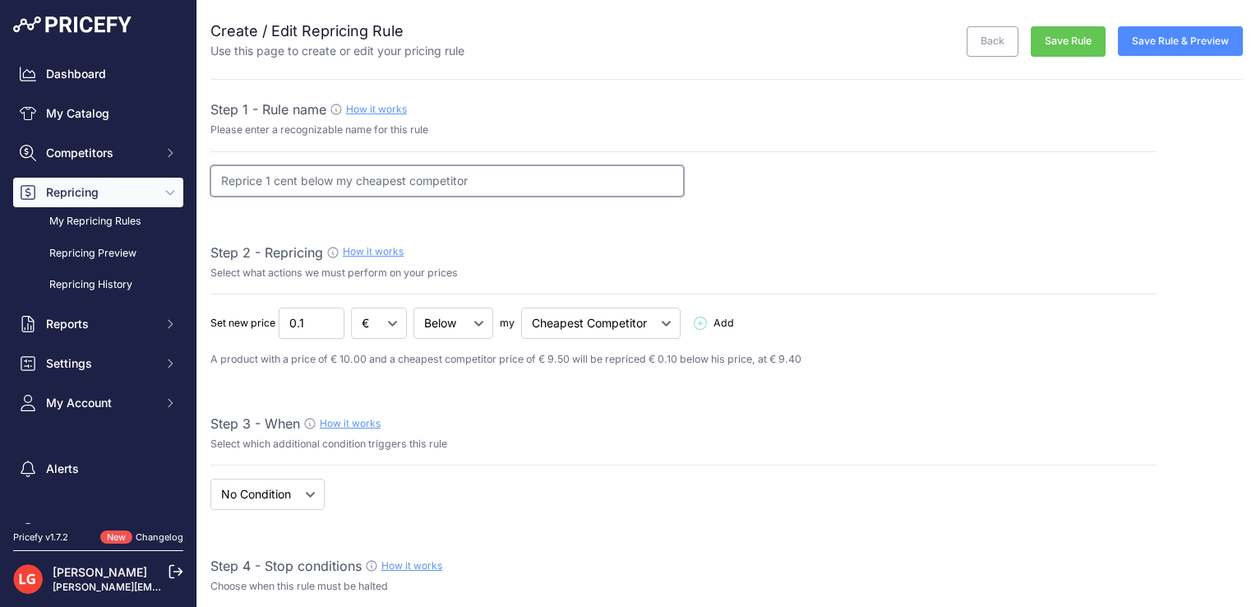
click at [453, 179] on input "Reprice 1 cent below my cheapest competitor" at bounding box center [447, 180] width 474 height 31
click at [267, 179] on input "Reprice 1 cent below my cheapest competitor" at bounding box center [447, 180] width 474 height 31
type input "1 € günstiger als der günstigste Mitbewerber"
drag, startPoint x: 318, startPoint y: 330, endPoint x: 247, endPoint y: 314, distance: 73.2
click at [247, 314] on div "Set new price 0.1 € % Below Add" at bounding box center [683, 322] width 946 height 31
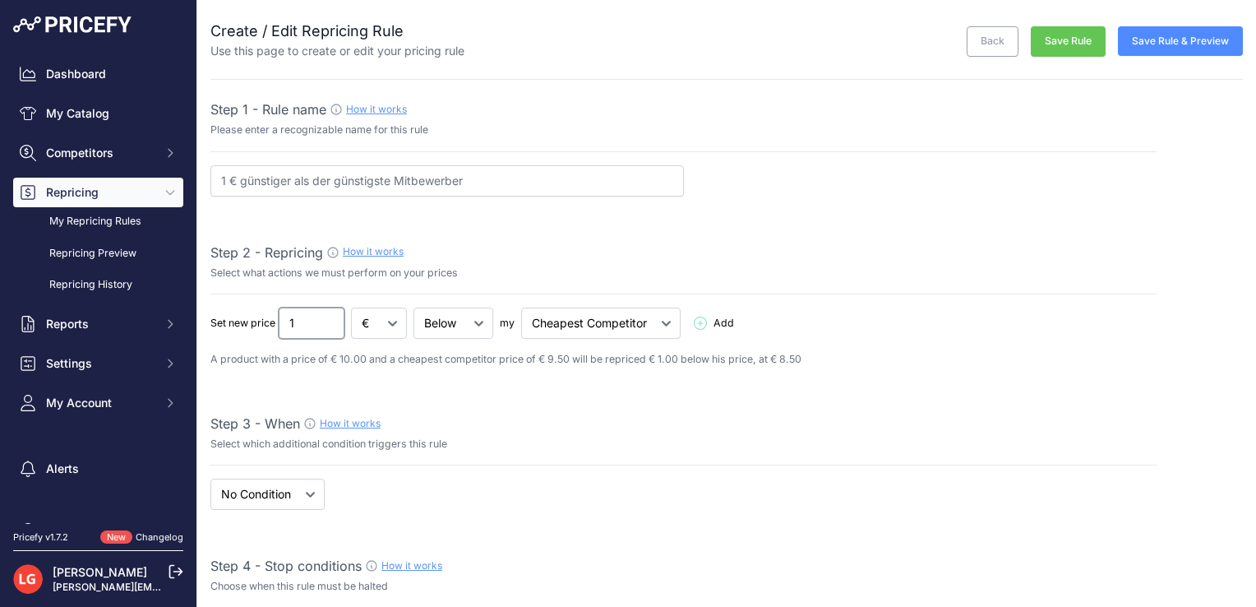
type input "1"
click at [575, 326] on select "Cheapest Competitor Highest Competitor" at bounding box center [600, 322] width 159 height 31
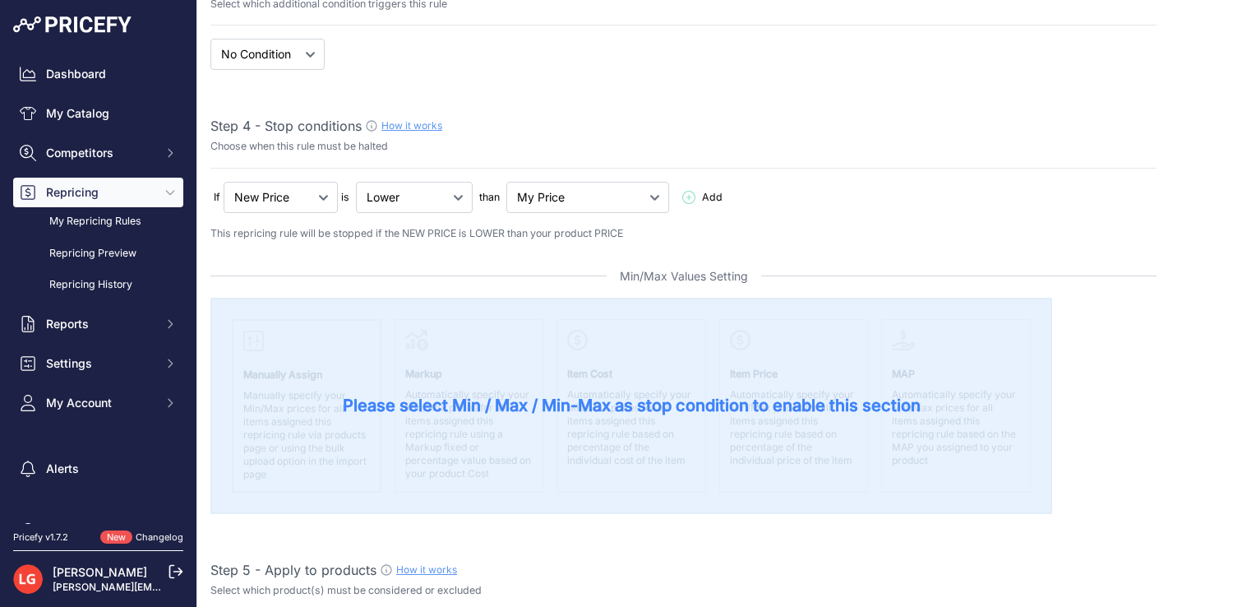
scroll to position [441, 0]
click at [293, 189] on select "New Price No Condition" at bounding box center [281, 196] width 114 height 31
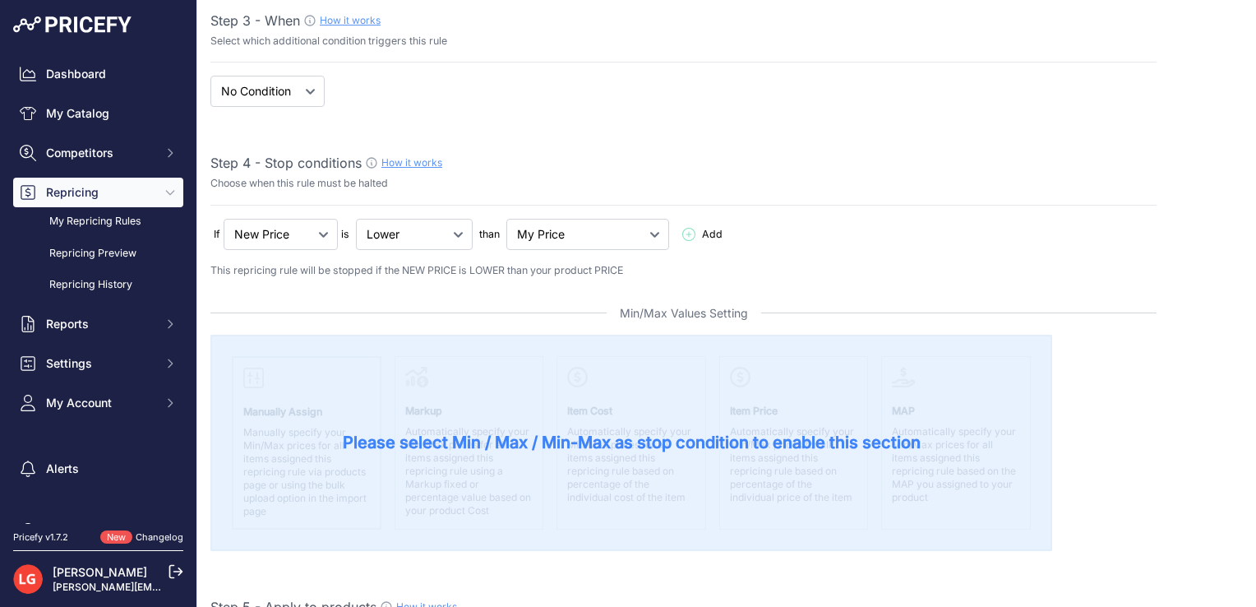
scroll to position [401, 0]
click at [317, 233] on select "New Price No Condition" at bounding box center [281, 235] width 114 height 31
click at [517, 244] on select "My Price Min Price Max Price Min/Max Price My Cost" at bounding box center [587, 235] width 163 height 31
select select "min_price"
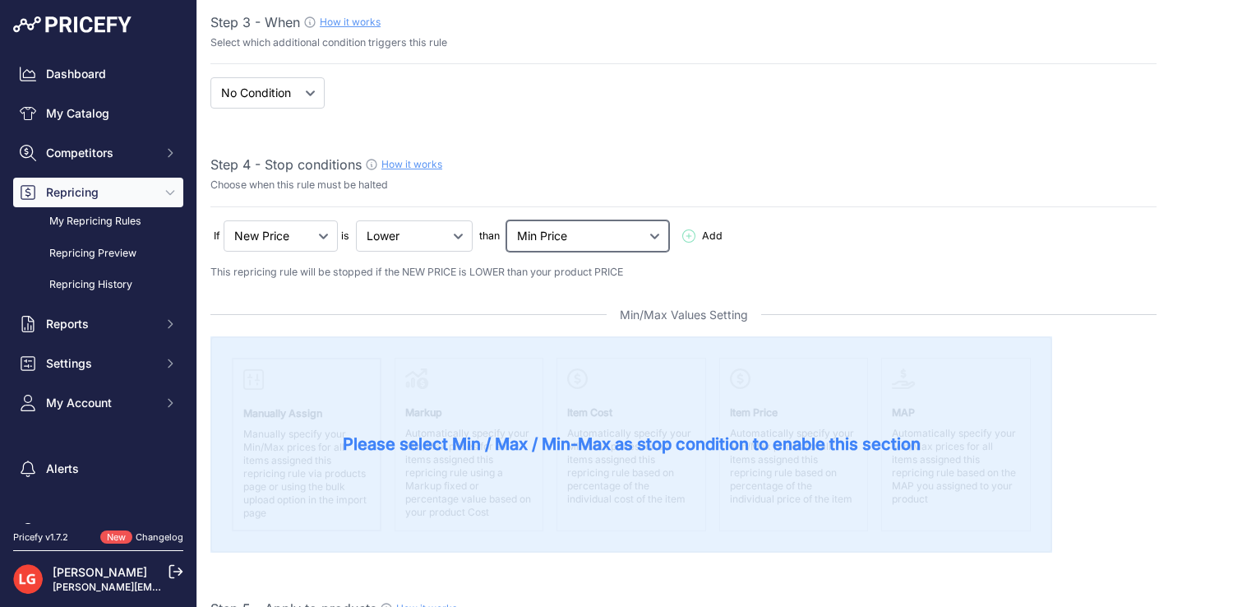
click at [508, 220] on select "My Price Min Price Max Price Min/Max Price My Cost" at bounding box center [587, 235] width 163 height 31
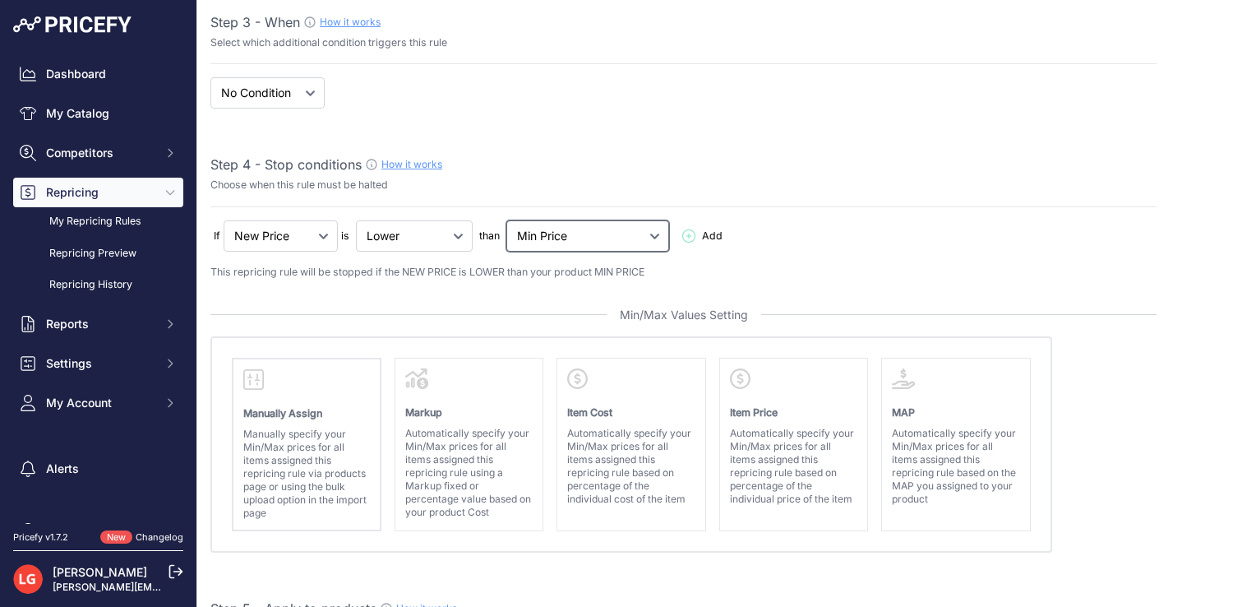
scroll to position [511, 0]
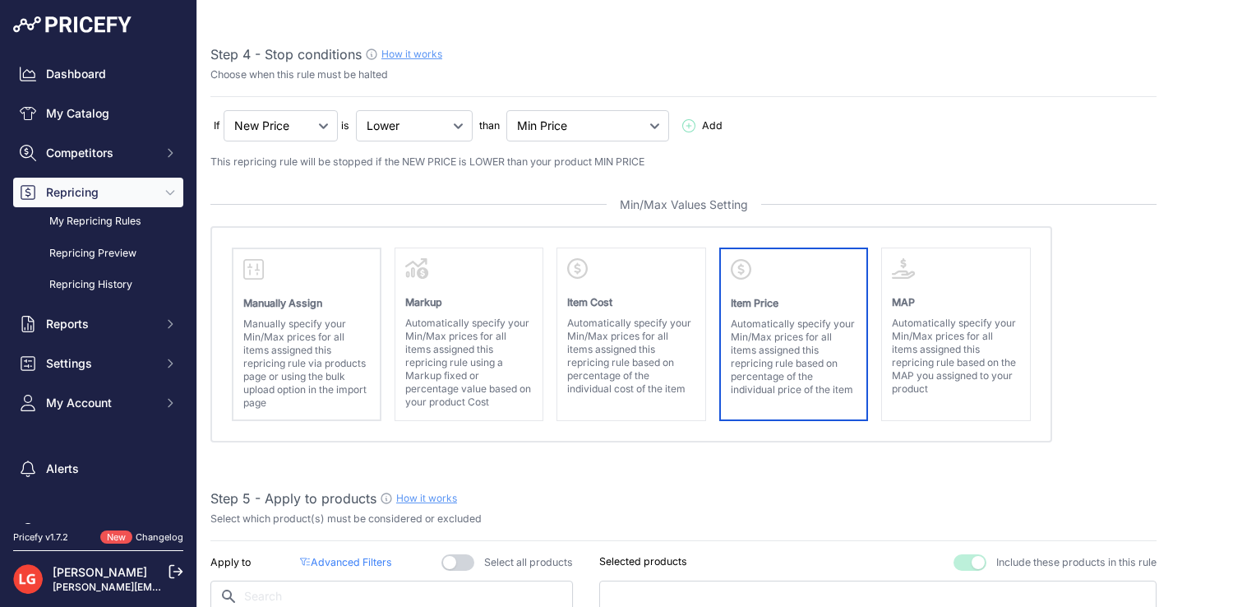
click at [766, 324] on p "Automatically specify your Min/Max prices for all items assigned this repricing…" at bounding box center [794, 356] width 127 height 79
select select "price"
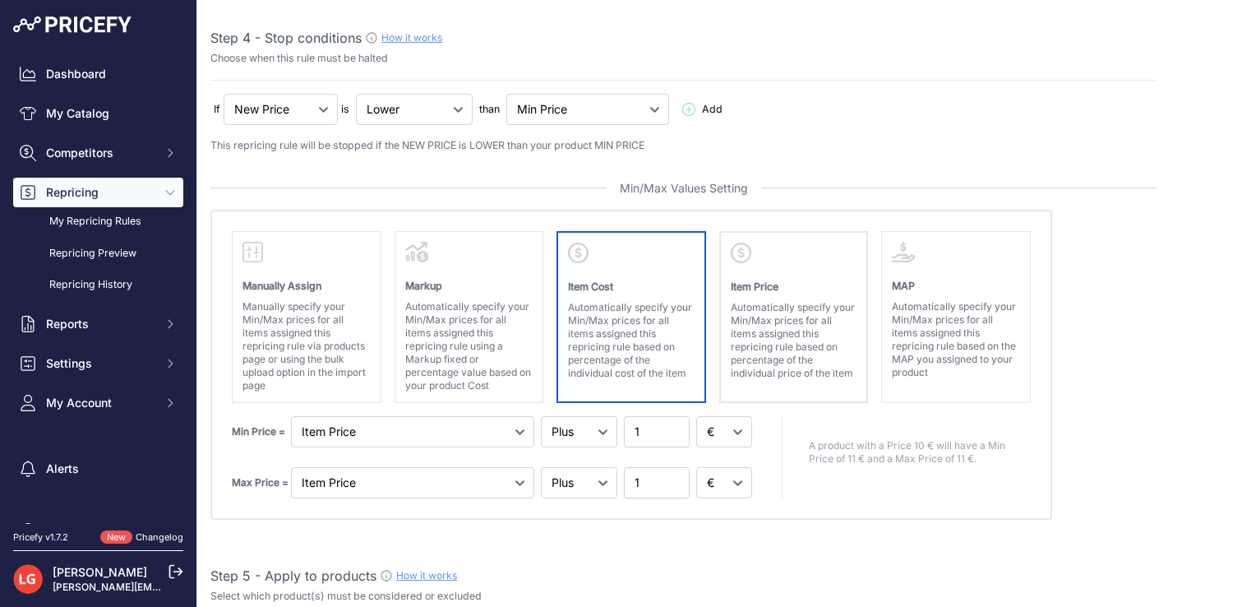
scroll to position [598, 0]
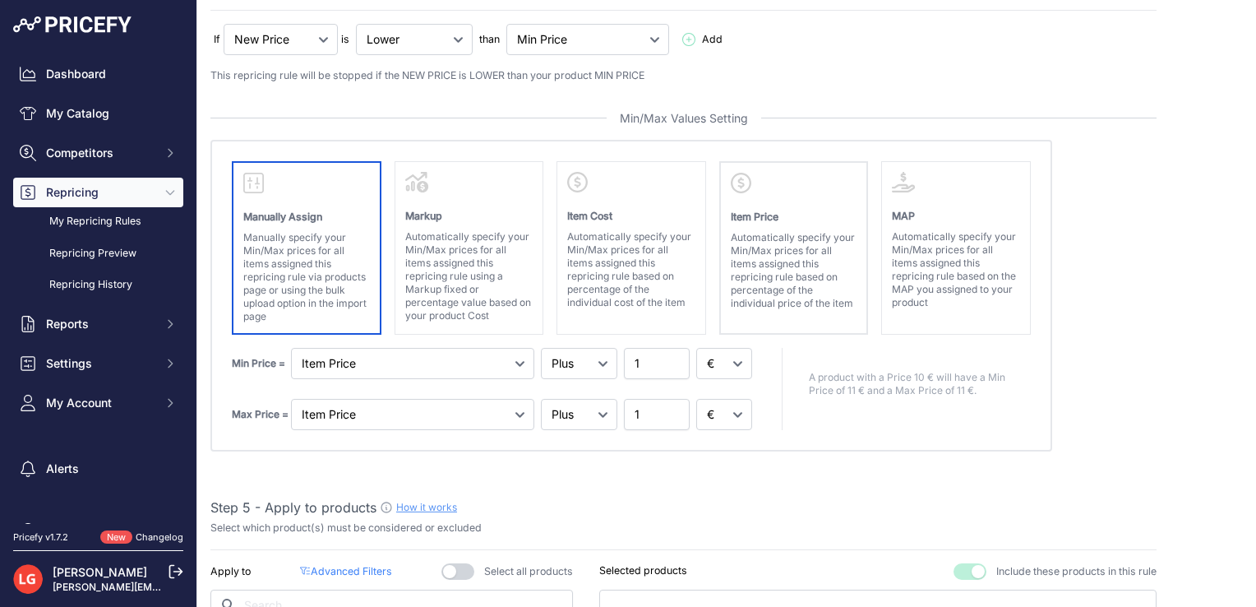
click at [290, 202] on p "Manually Assign" at bounding box center [306, 212] width 127 height 25
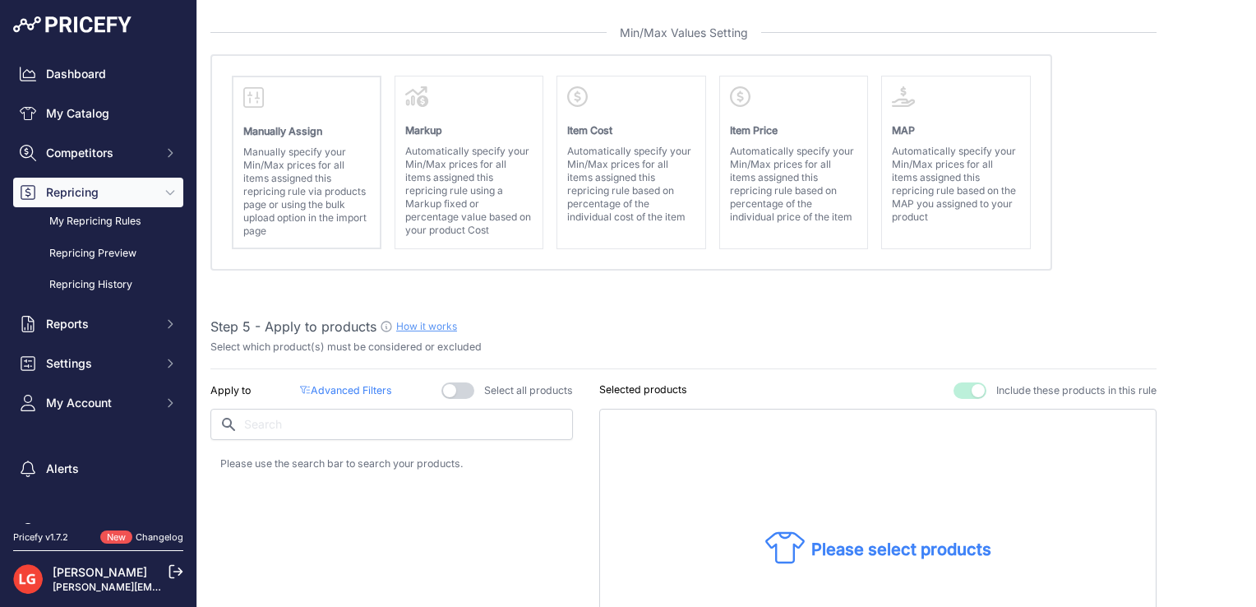
scroll to position [687, 0]
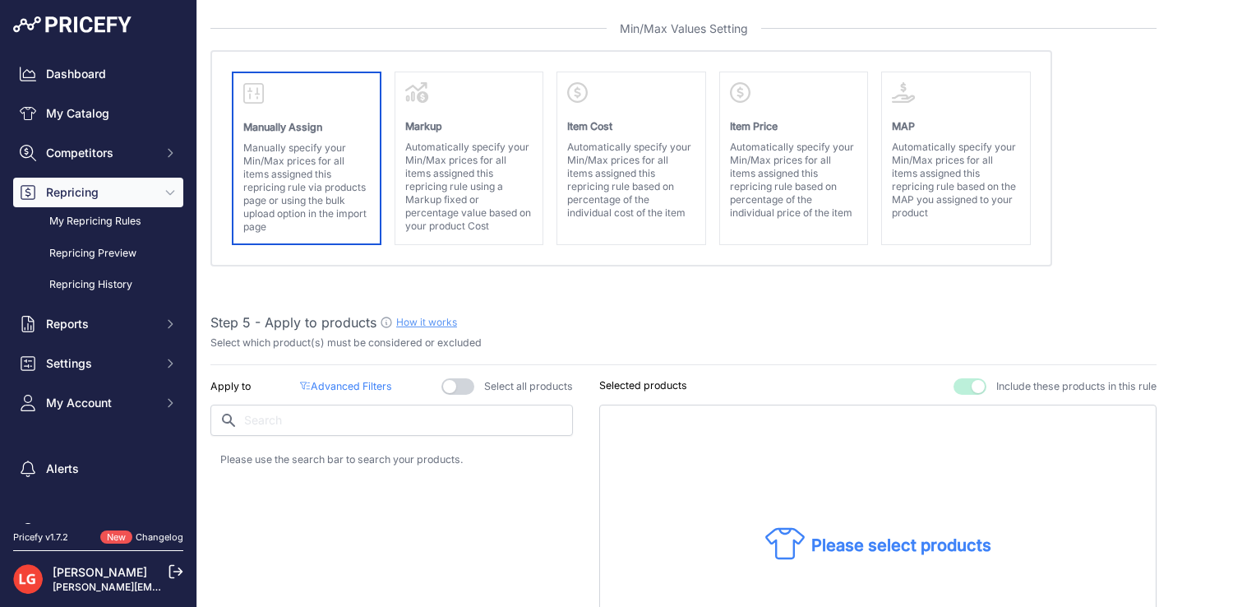
click at [348, 134] on div "Manually Assign Manually specify your Min/Max prices for all items assigned thi…" at bounding box center [307, 159] width 150 height 174
click at [286, 121] on strong "Manually Assign" at bounding box center [282, 127] width 79 height 12
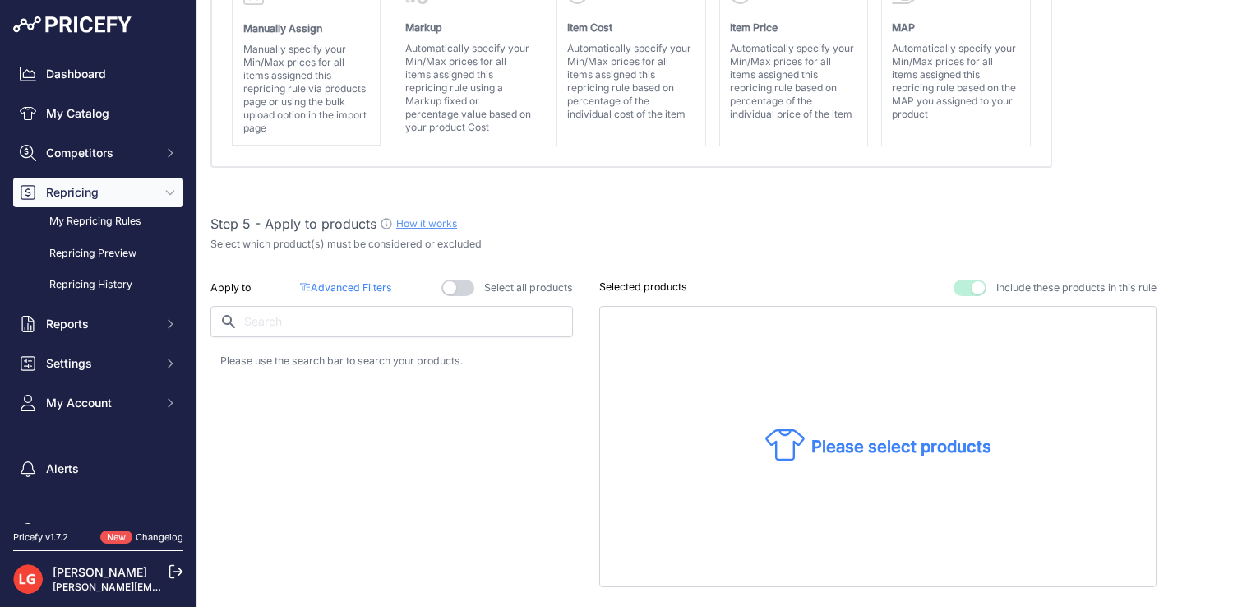
scroll to position [788, 0]
click at [330, 315] on input "text" at bounding box center [391, 319] width 363 height 31
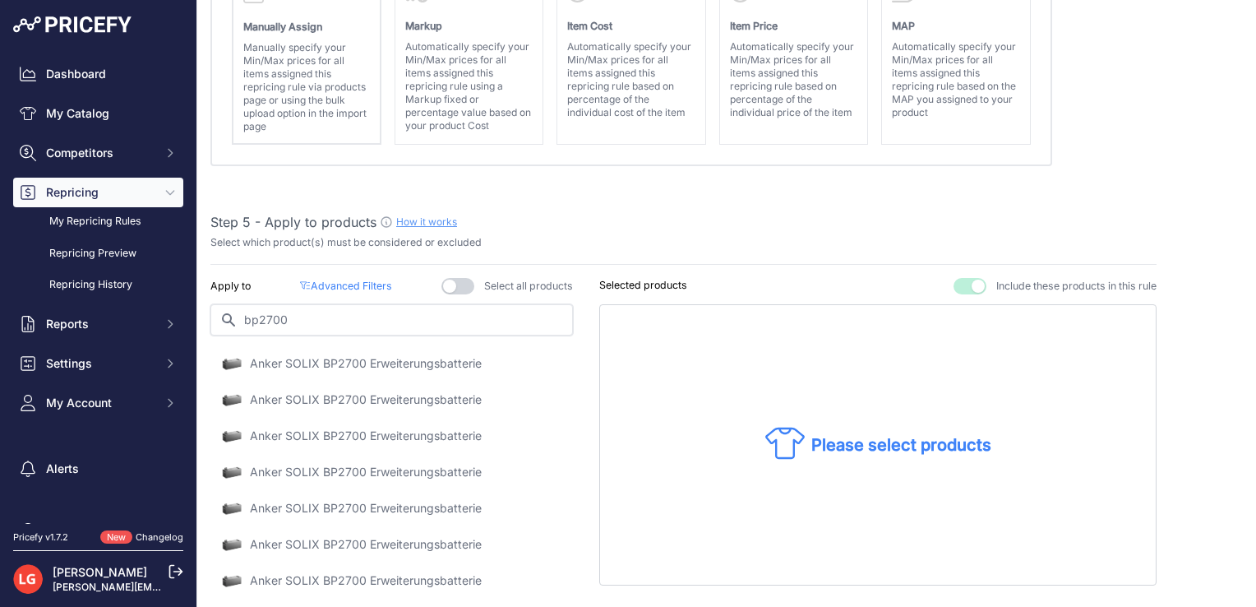
type input "bp2700"
click at [353, 359] on p "Anker SOLIX BP2700 Erweiterungsbatterie" at bounding box center [366, 363] width 232 height 16
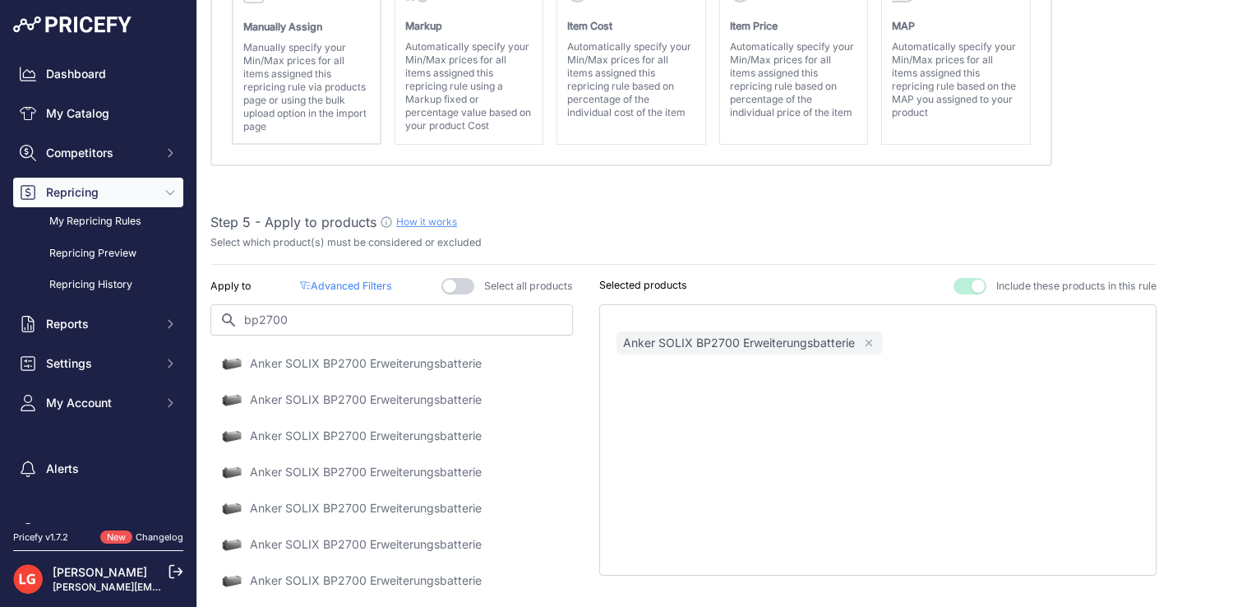
click at [780, 481] on div "Anker SOLIX BP2700 Erweiterungsbatterie Remove" at bounding box center [877, 439] width 557 height 271
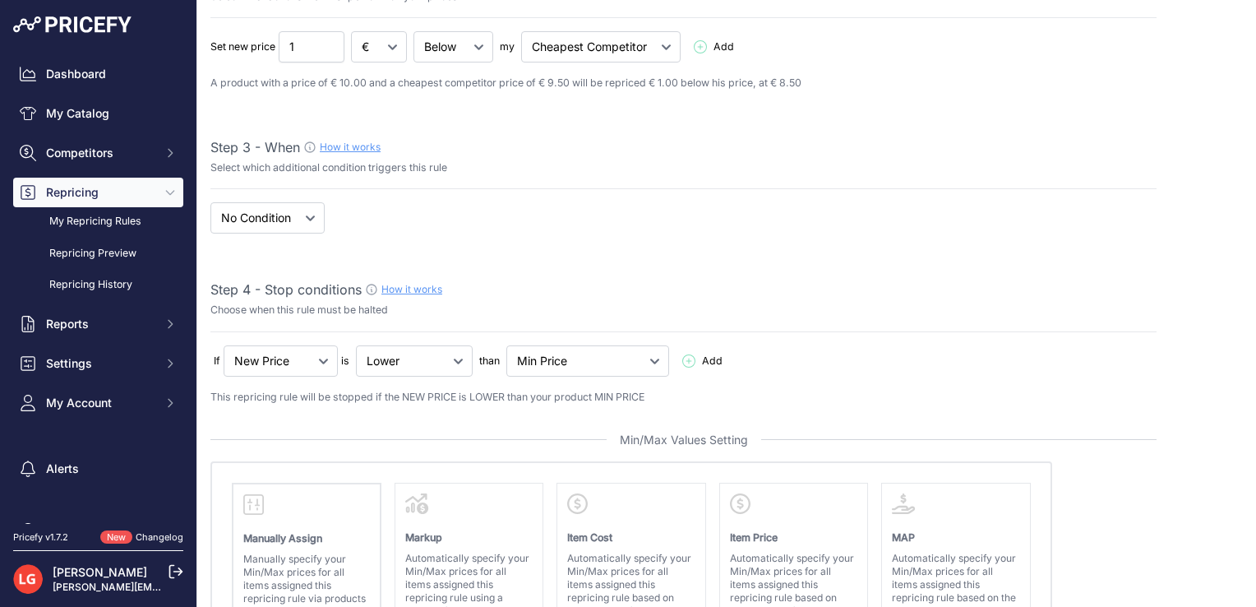
scroll to position [0, 0]
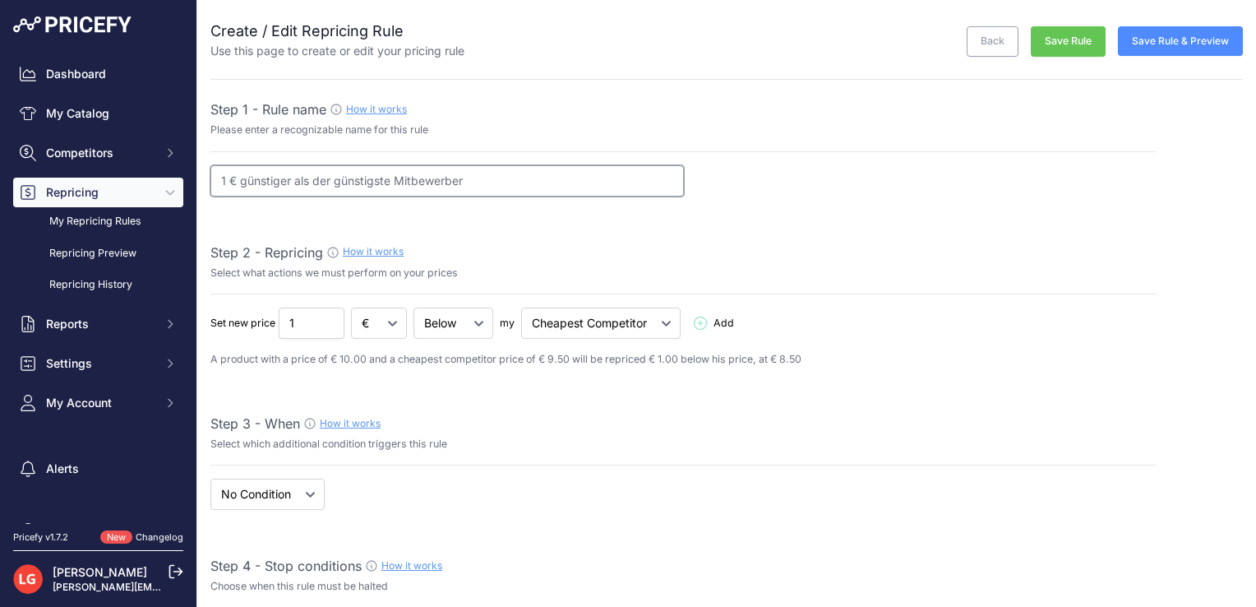
click at [222, 175] on input "1 € günstiger als der günstigste Mitbewerber" at bounding box center [447, 180] width 474 height 31
type input "BP2700 1 € günstiger als der günstigste Mitbewerber"
click at [477, 243] on div "Step 2 - Repricing How it works" at bounding box center [683, 253] width 946 height 20
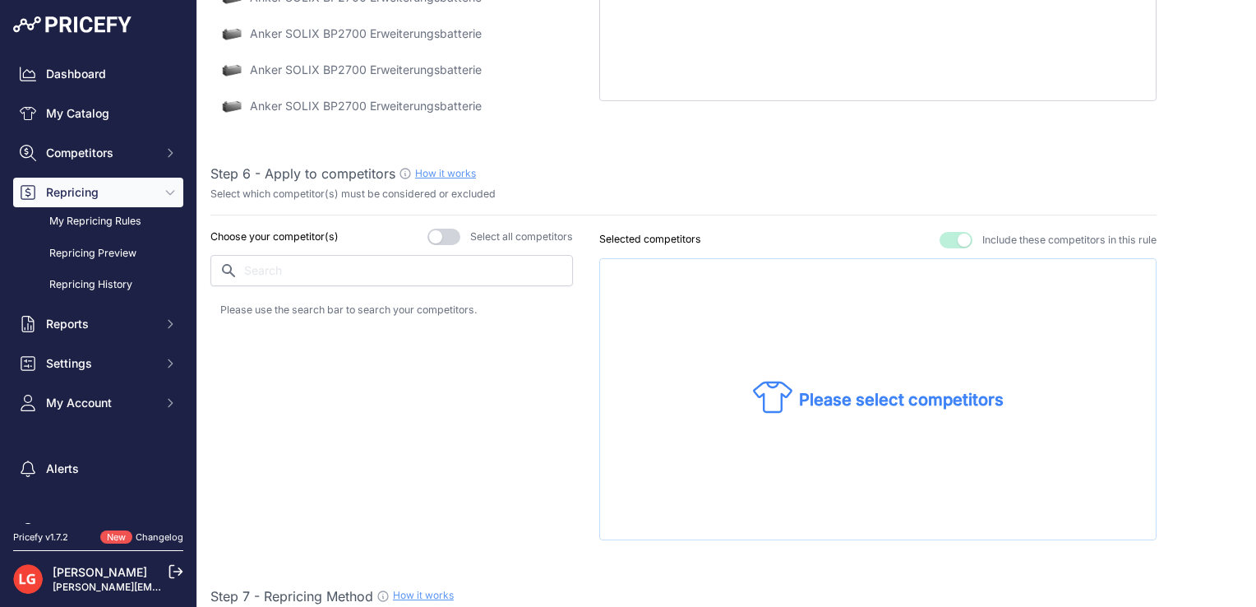
scroll to position [1263, 0]
click at [448, 229] on button "button" at bounding box center [443, 236] width 33 height 16
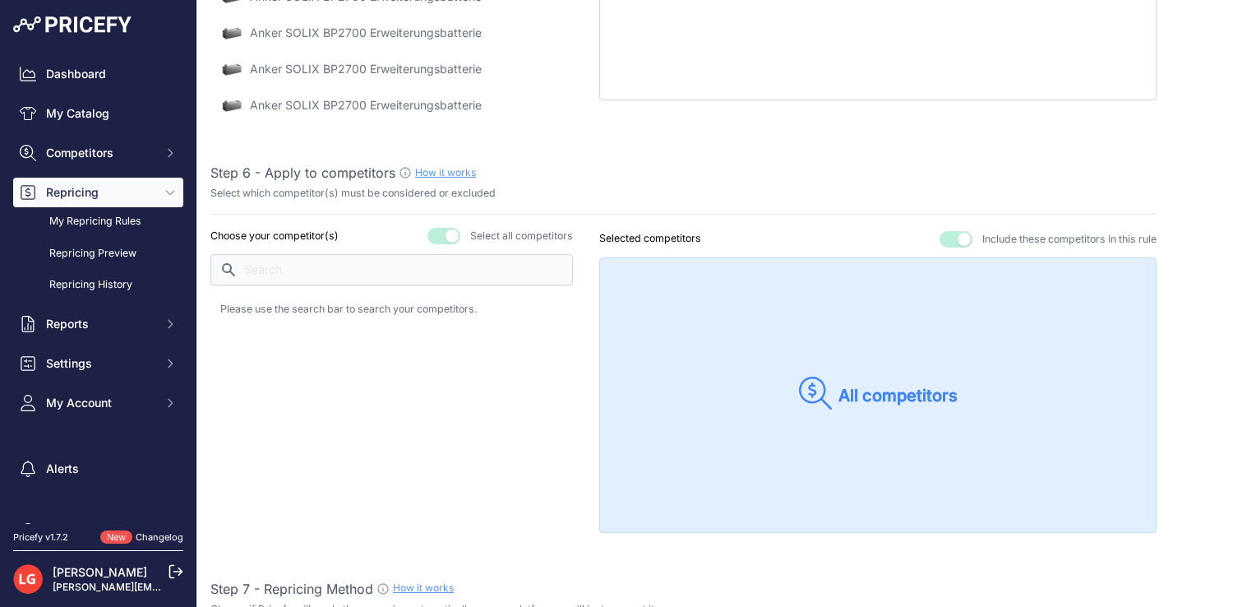
click at [444, 235] on button "button" at bounding box center [443, 236] width 33 height 16
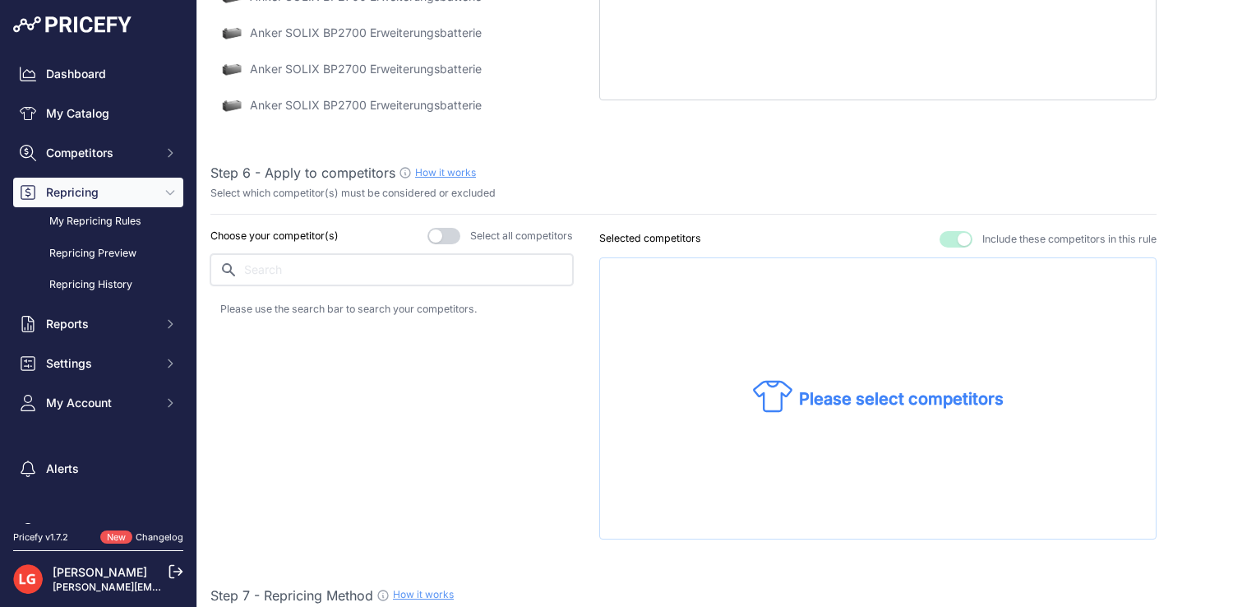
click at [401, 258] on input "text" at bounding box center [391, 269] width 363 height 31
type input "idealo"
click at [274, 308] on p "idealo.de" at bounding box center [298, 313] width 96 height 16
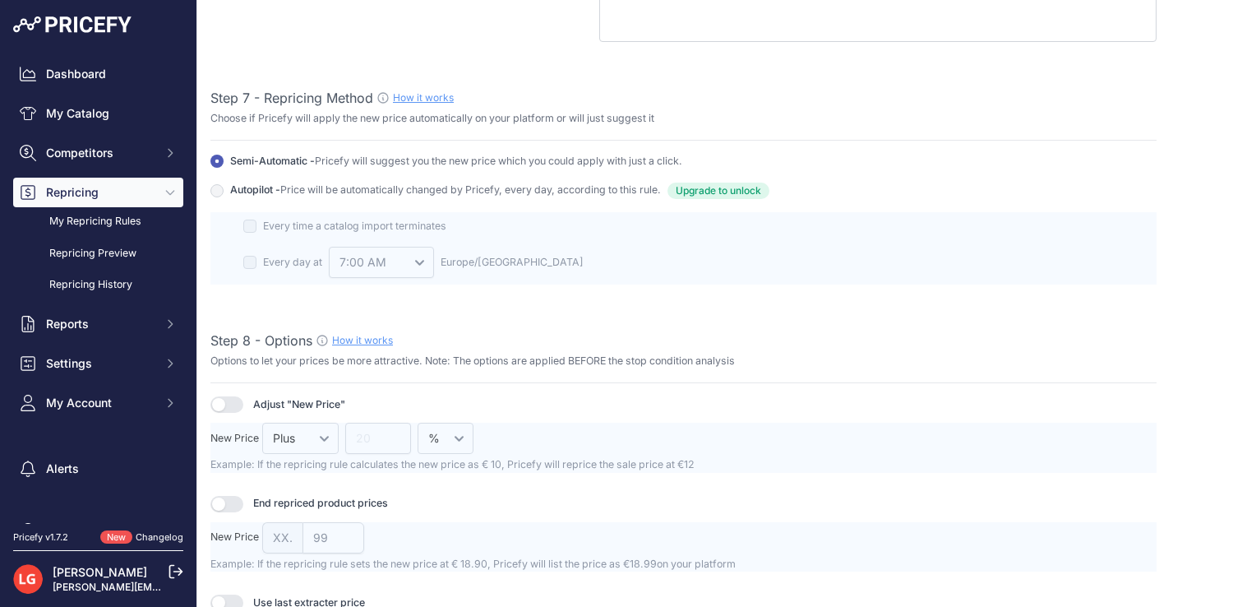
scroll to position [1753, 0]
click at [705, 187] on span "Upgrade to unlock" at bounding box center [719, 187] width 102 height 16
click at [224, 164] on input "Autopilot - Price will be automatically changed by Pricefy, every day, accordin…" at bounding box center [216, 157] width 13 height 13
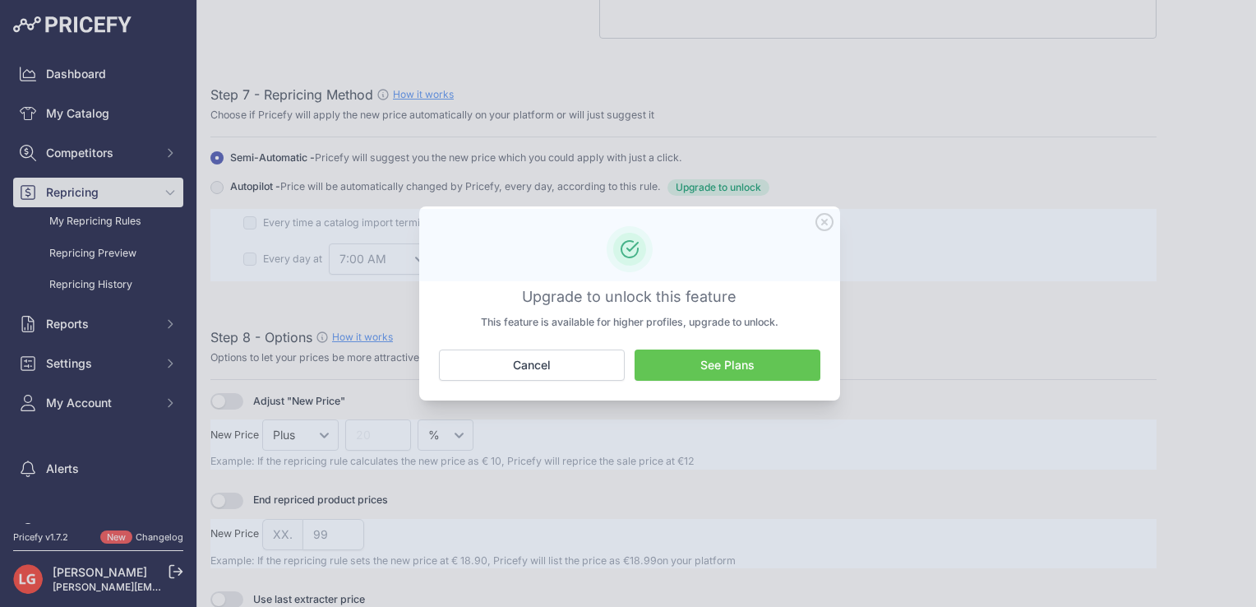
click at [827, 226] on div at bounding box center [683, 245] width 946 height 73
click at [821, 224] on div at bounding box center [683, 245] width 946 height 73
click at [569, 357] on button "Cancel" at bounding box center [532, 364] width 186 height 31
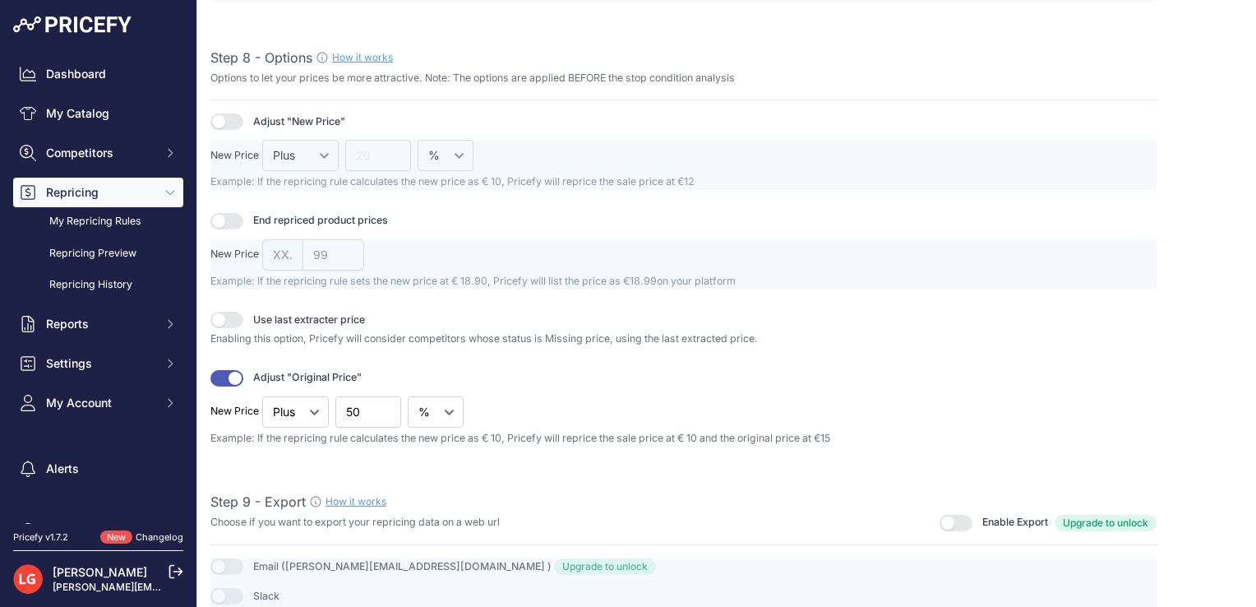
scroll to position [2034, 0]
click at [227, 377] on button "button" at bounding box center [226, 376] width 33 height 16
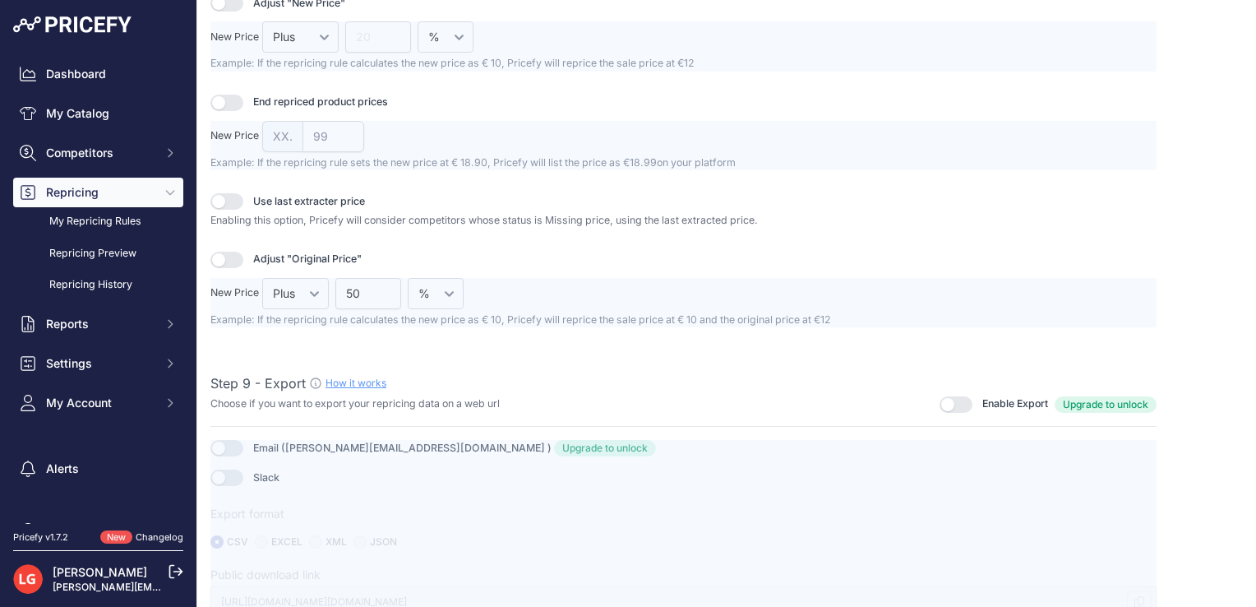
scroll to position [2154, 0]
click at [230, 252] on button "button" at bounding box center [226, 256] width 33 height 16
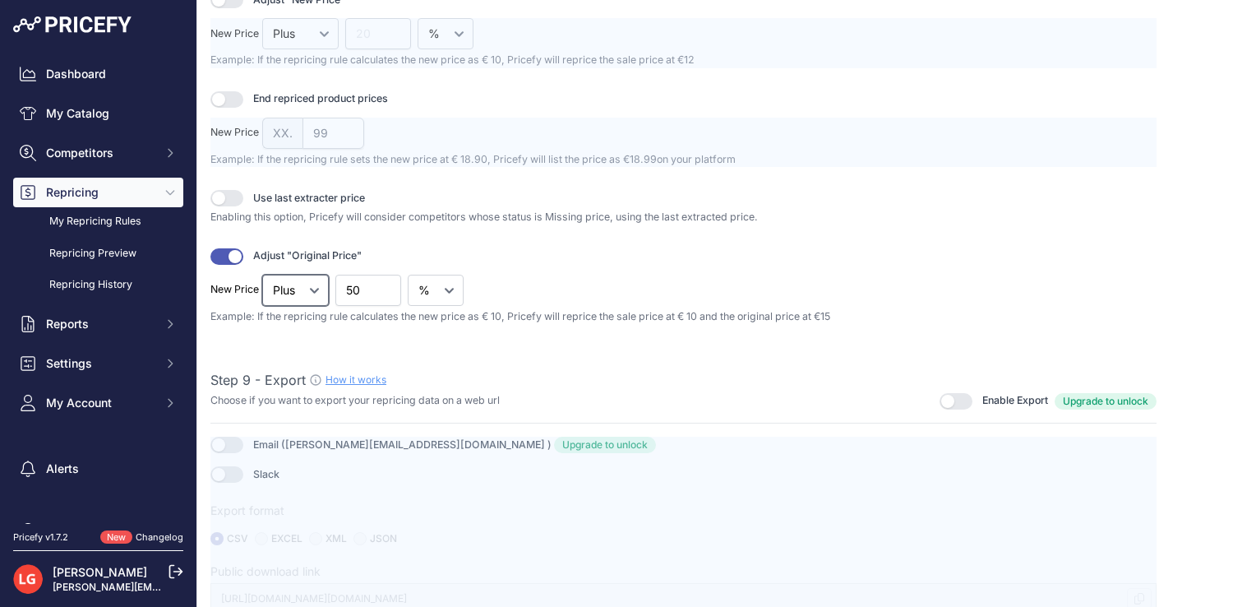
click at [311, 283] on select "Plus" at bounding box center [295, 290] width 67 height 31
click at [344, 291] on input "50" at bounding box center [368, 290] width 66 height 31
click at [441, 296] on select "% €" at bounding box center [436, 290] width 56 height 31
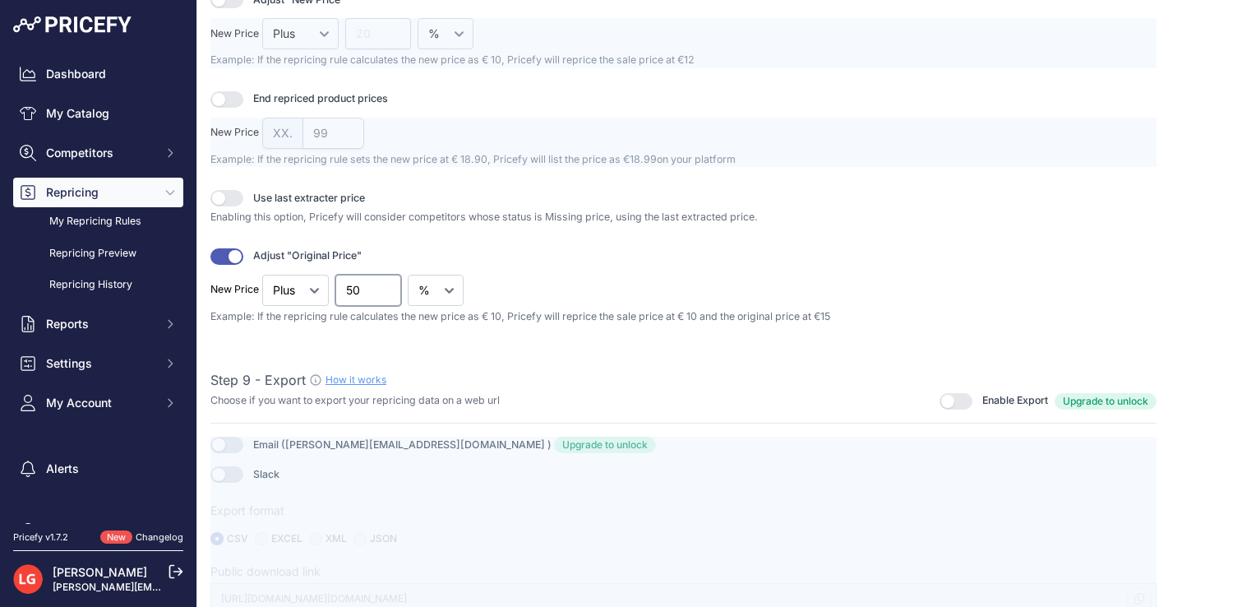
click at [378, 282] on input "50" at bounding box center [368, 290] width 66 height 31
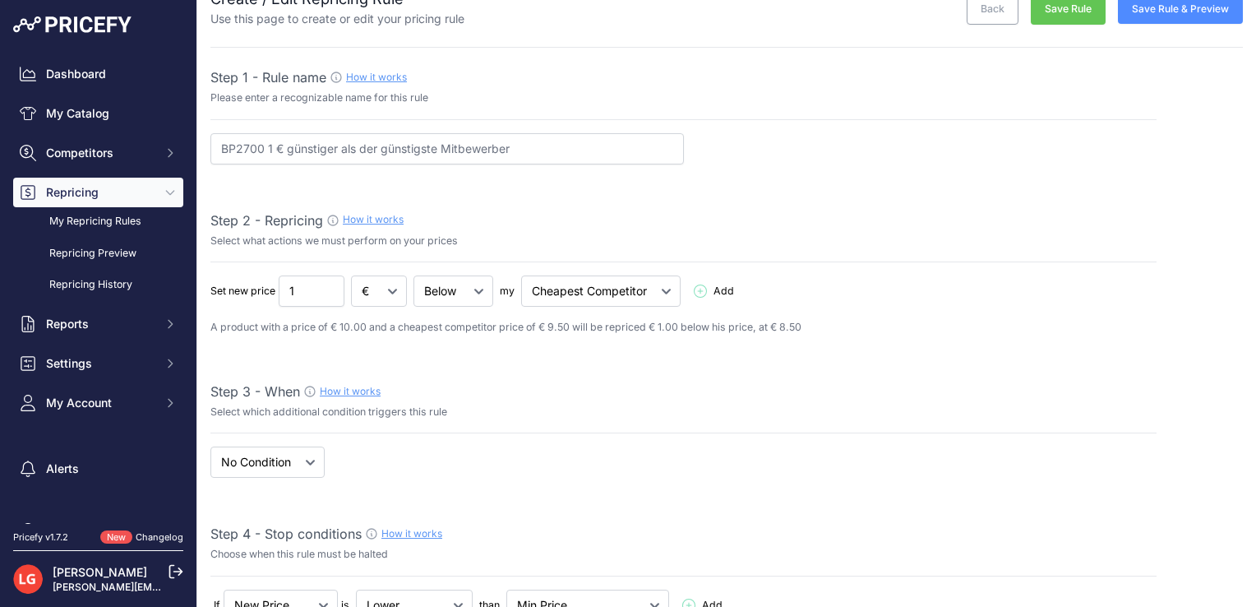
scroll to position [0, 0]
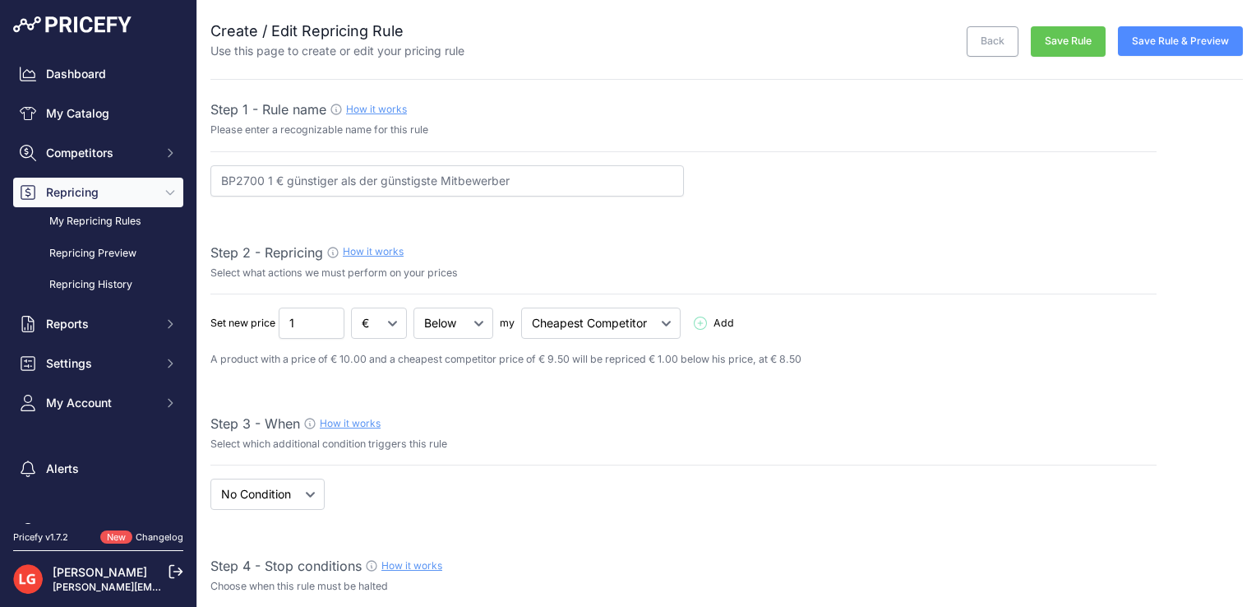
click at [1042, 10] on div "Create / Edit Repricing Rule Use this page to create or edit your pricing rule …" at bounding box center [726, 29] width 1033 height 59
click at [1063, 10] on div "Create / Edit Repricing Rule Use this page to create or edit your pricing rule …" at bounding box center [726, 29] width 1033 height 59
click at [1155, 15] on div "Create / Edit Repricing Rule Use this page to create or edit your pricing rule …" at bounding box center [726, 29] width 1033 height 59
click at [1086, 31] on button "Save Rule" at bounding box center [1068, 41] width 75 height 30
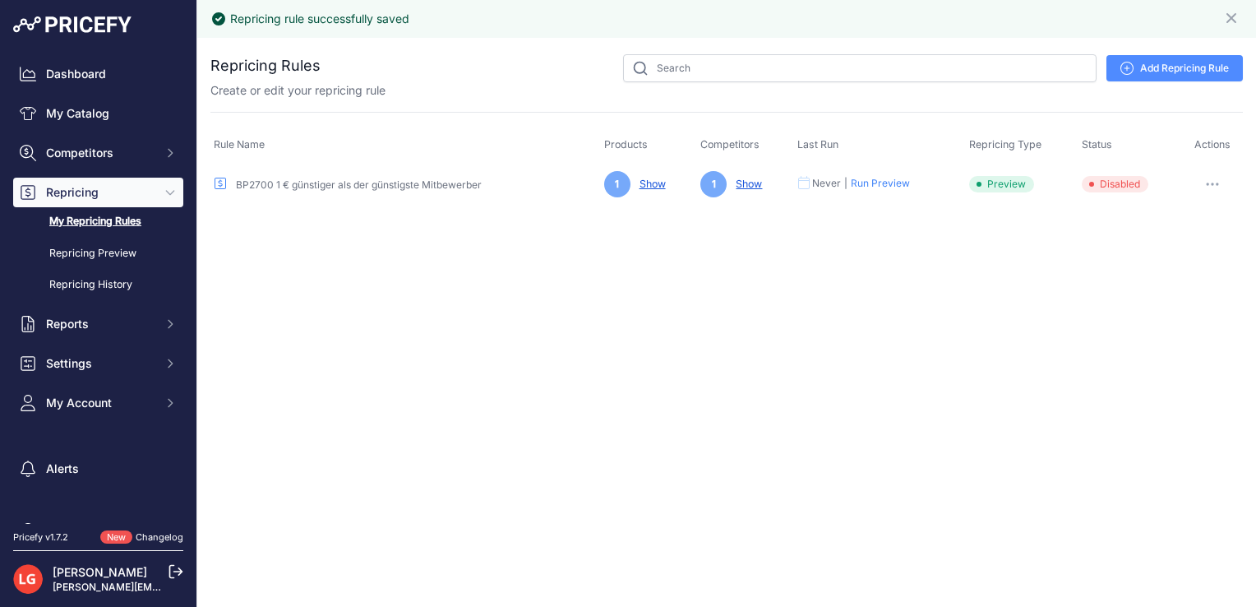
click at [891, 180] on button "Run Preview" at bounding box center [880, 183] width 59 height 13
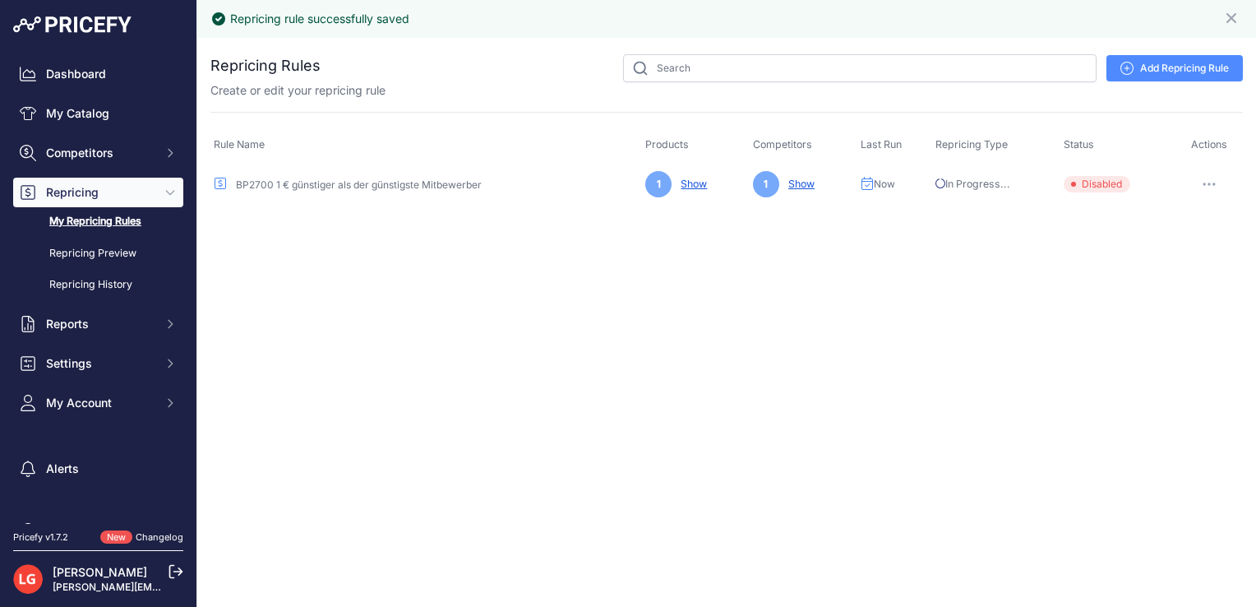
click at [432, 184] on link "BP2700 1 € günstiger als der günstigste Mitbewerber" at bounding box center [359, 184] width 246 height 12
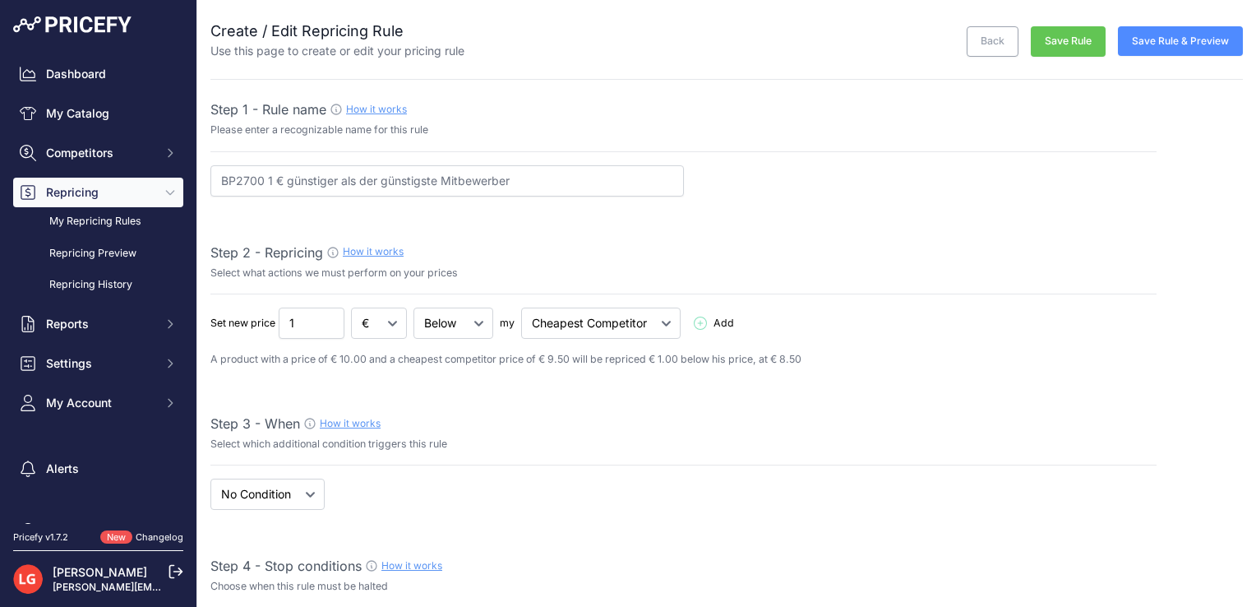
select select "7"
click at [274, 181] on input "BP2700 1 € günstiger als der günstigste Mitbewerber" at bounding box center [447, 180] width 474 height 31
click at [292, 182] on input "BP2700 1 € günstiger als der günstigste Mitbewerber" at bounding box center [447, 180] width 474 height 31
drag, startPoint x: 269, startPoint y: 181, endPoint x: 280, endPoint y: 181, distance: 10.7
click at [280, 181] on input "BP2700 1 € günstiger als der günstigste Mitbewerber" at bounding box center [447, 180] width 474 height 31
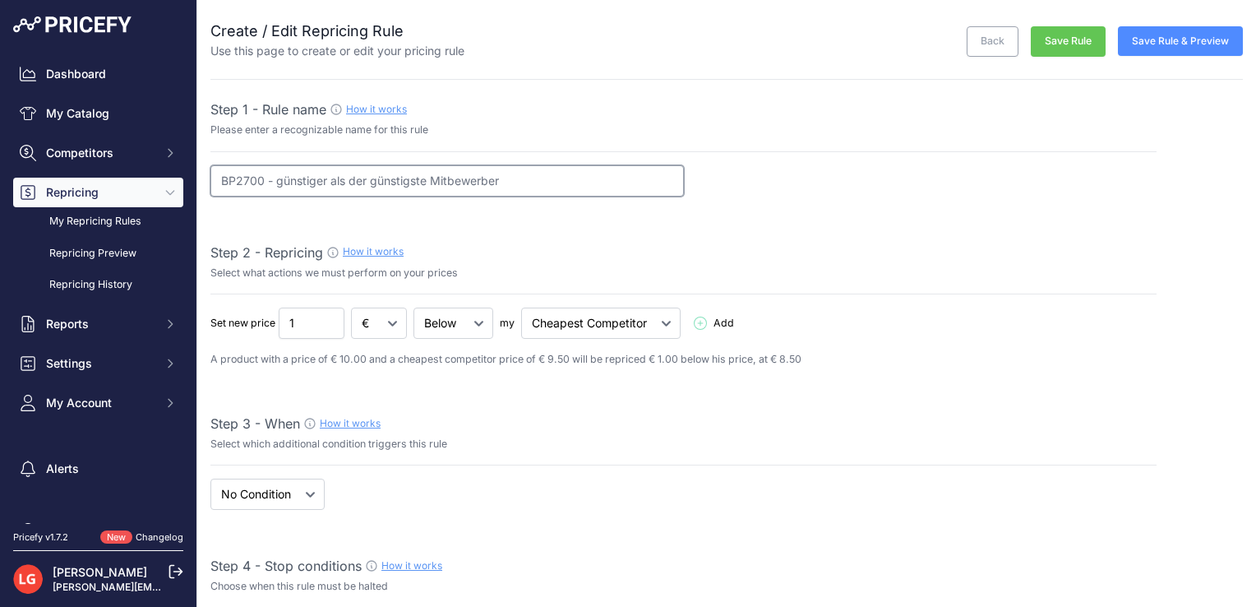
click at [520, 171] on input "BP2700 - günstiger als der günstigste Mitbewerber" at bounding box center [447, 180] width 474 height 31
click at [268, 180] on input "BP2700 - günstiger als der günstigste Mitbewerber | Mindestpreis 630 €" at bounding box center [447, 180] width 474 height 31
type input "BP2700 | 1 € günstiger als der günstigste Mitbewerber | Mindestpreis 630 €"
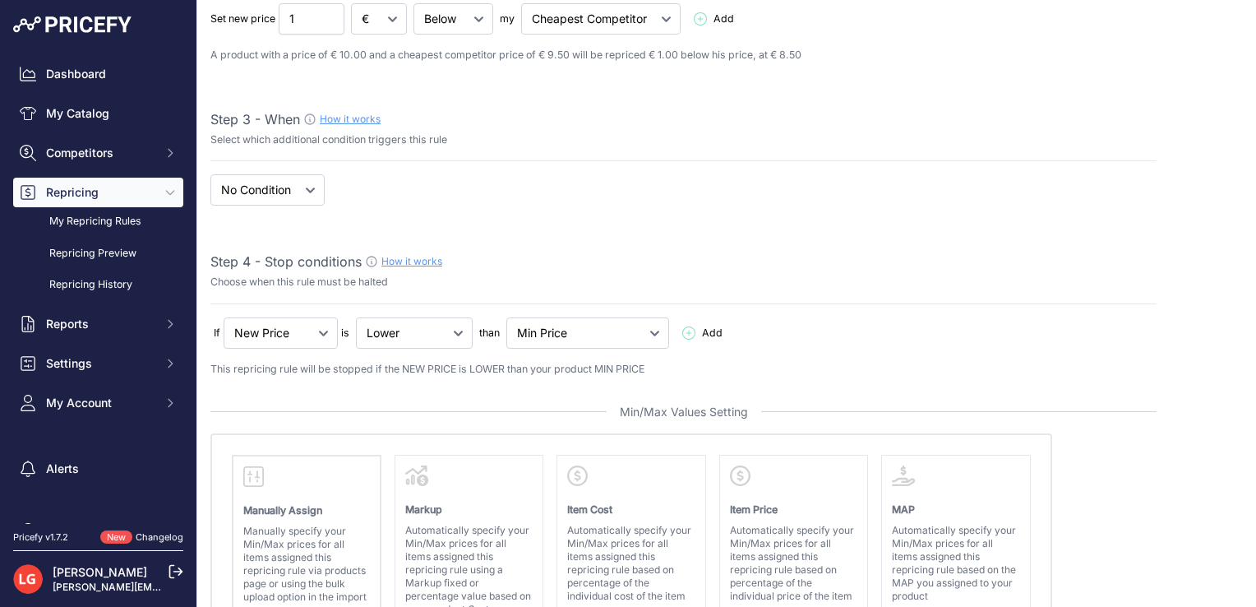
scroll to position [312, 0]
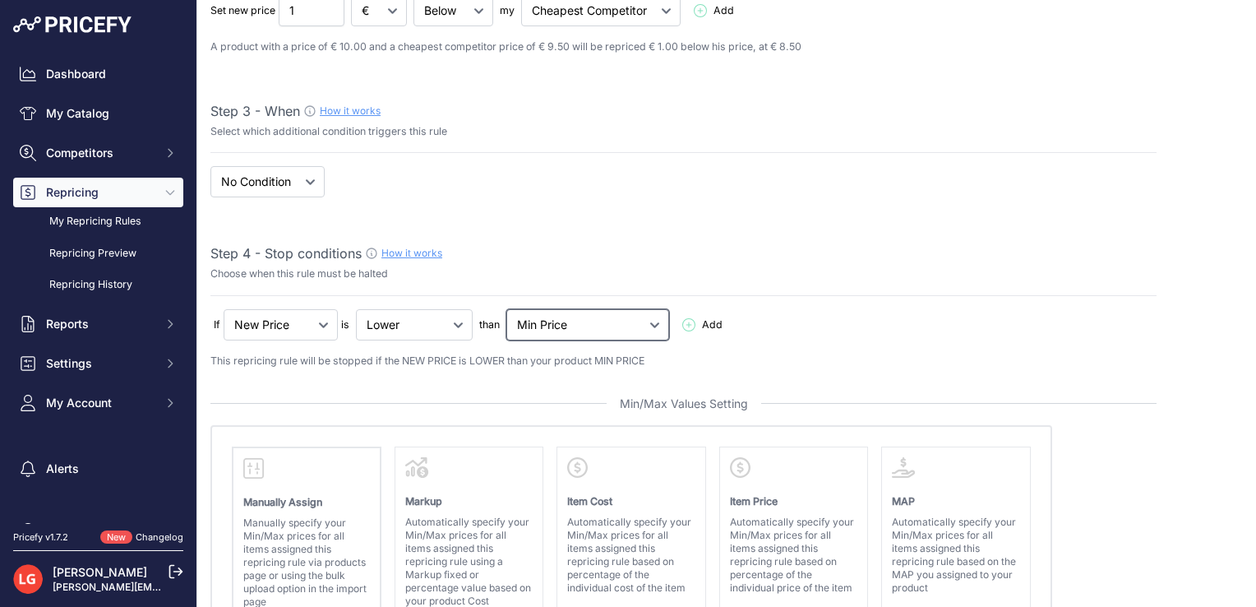
click at [566, 324] on select "My Price Min Price Max Price Min/Max Price My Cost" at bounding box center [587, 324] width 163 height 31
click at [682, 321] on icon at bounding box center [688, 324] width 13 height 13
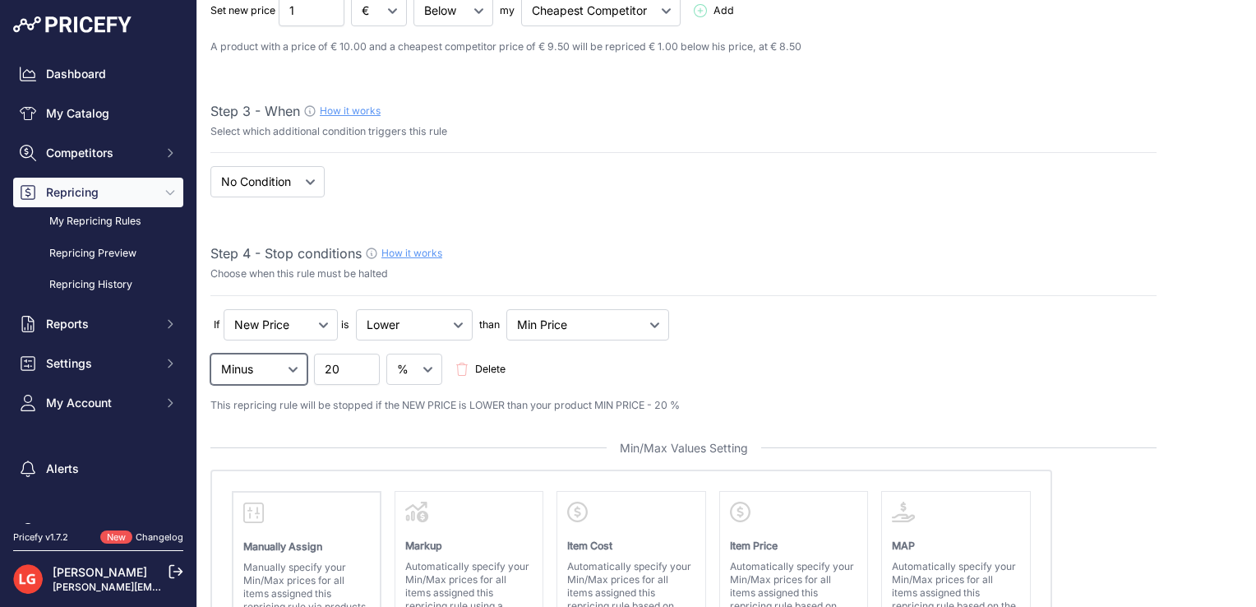
click at [264, 377] on select "Minus Plus Multiplied Divided" at bounding box center [258, 368] width 97 height 31
click at [455, 372] on icon at bounding box center [461, 369] width 13 height 13
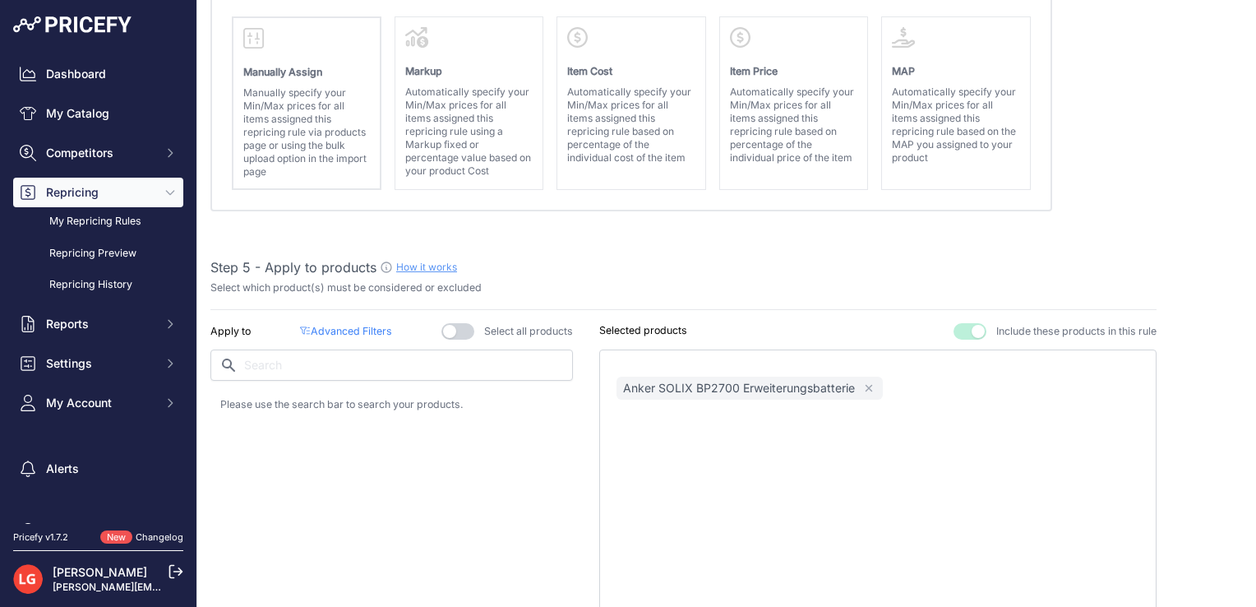
scroll to position [756, 0]
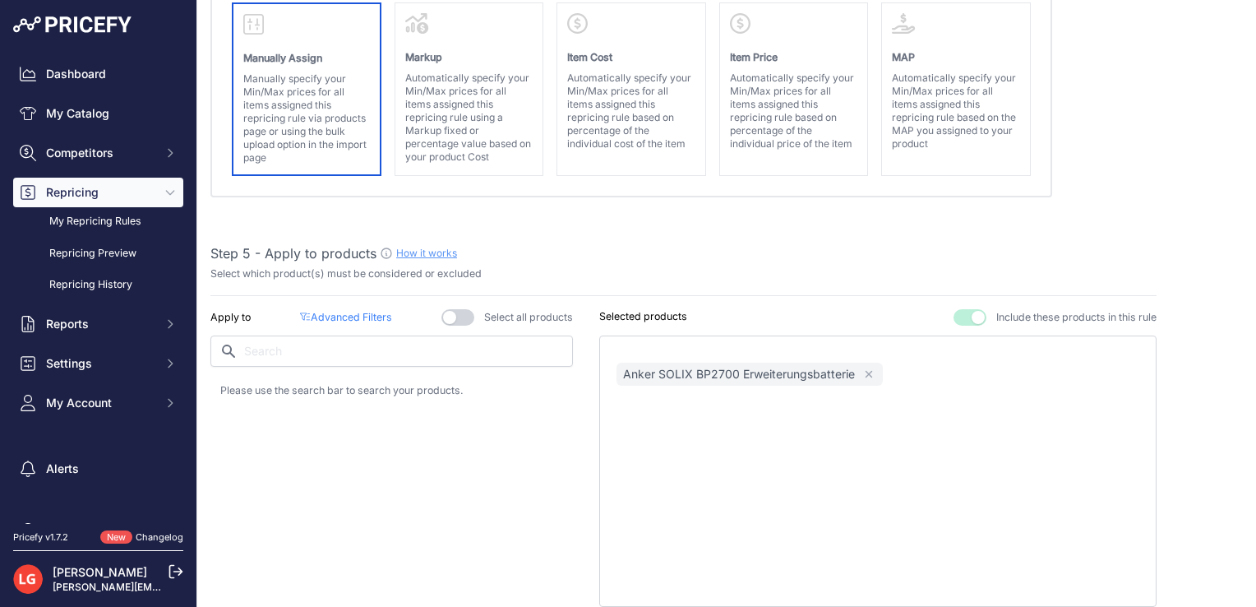
click at [309, 122] on p "Manually specify your Min/Max prices for all items assigned this repricing rule…" at bounding box center [306, 118] width 127 height 92
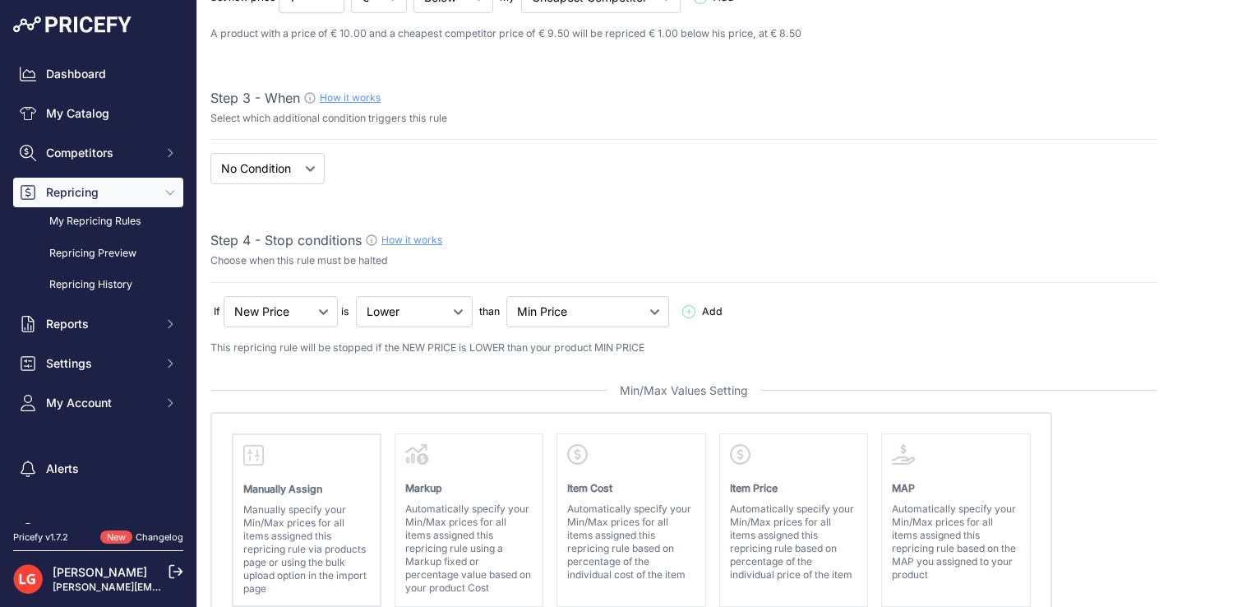
scroll to position [0, 0]
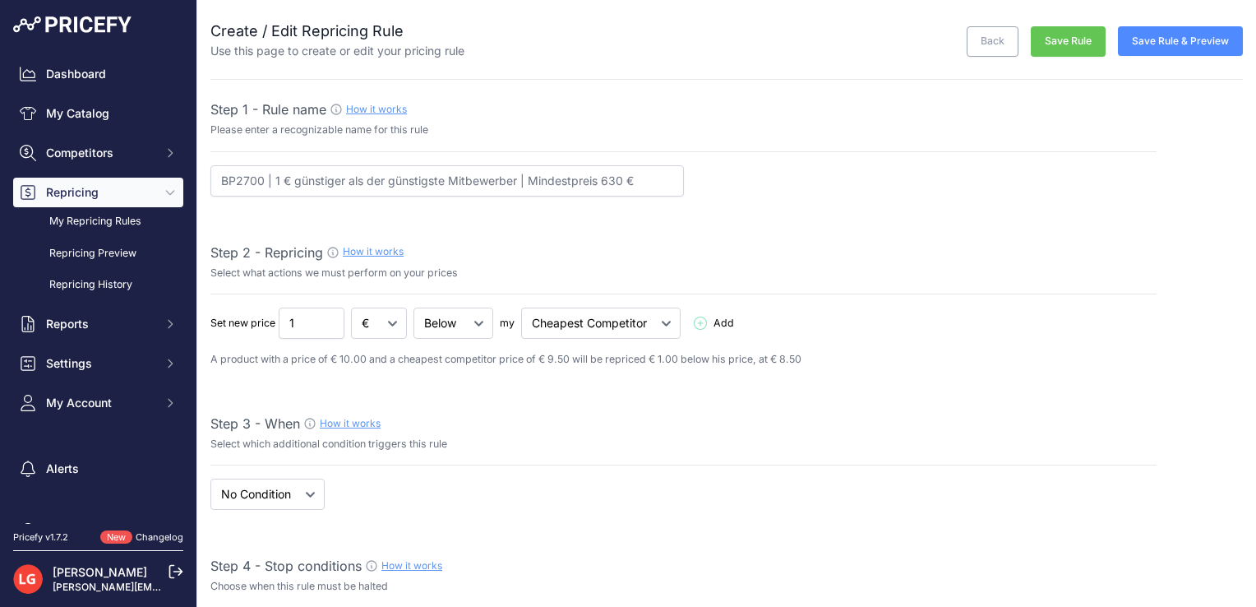
click at [1074, 38] on button "Save Rule" at bounding box center [1068, 41] width 75 height 30
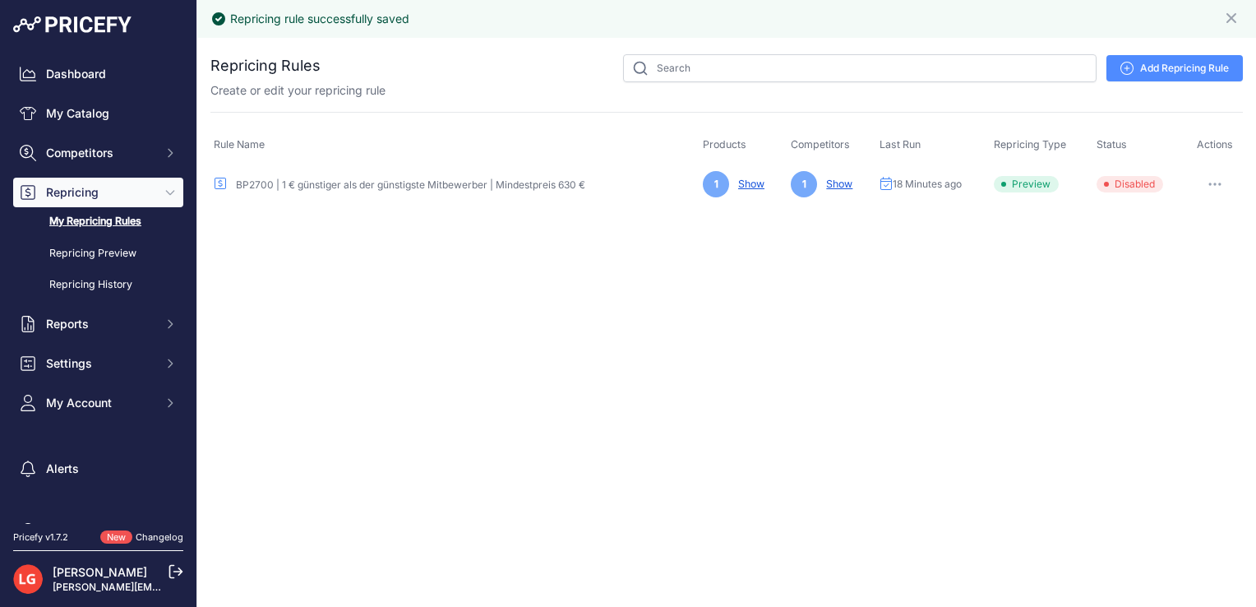
click at [127, 356] on span "Settings" at bounding box center [100, 363] width 108 height 16
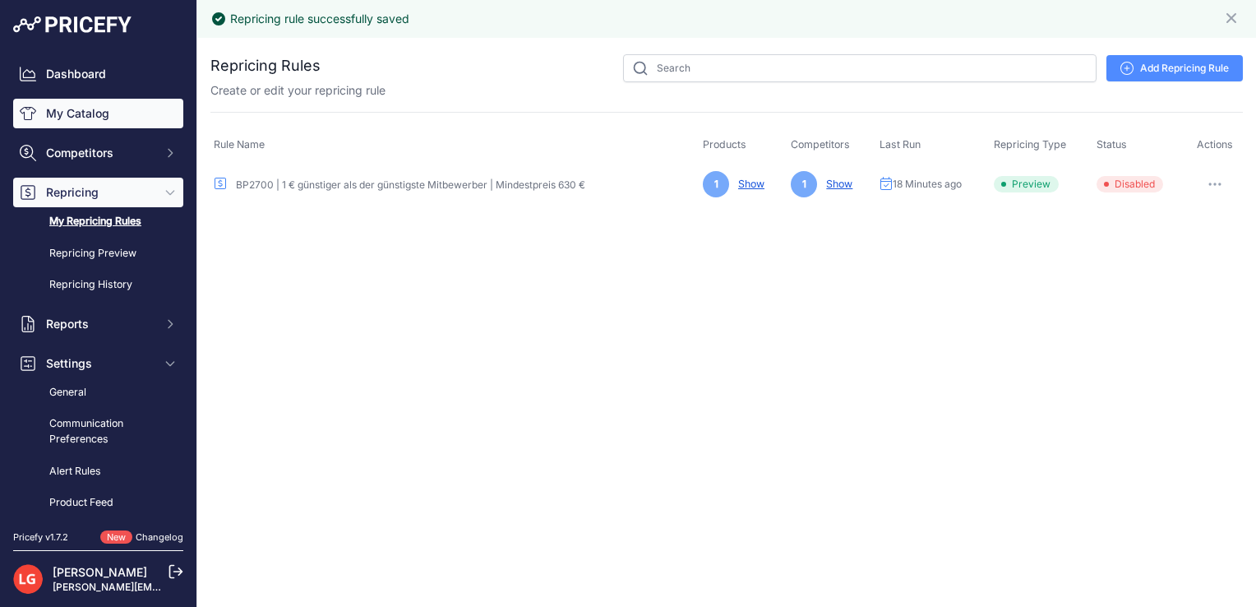
click at [114, 116] on link "My Catalog" at bounding box center [98, 114] width 170 height 30
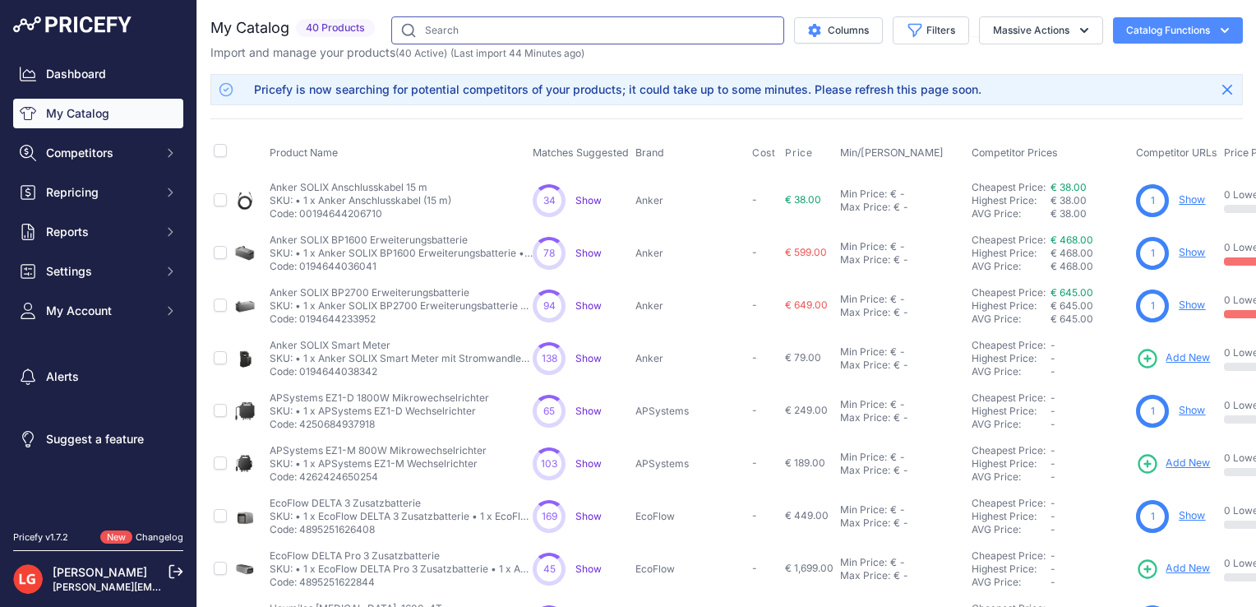
click at [473, 31] on input "text" at bounding box center [587, 30] width 393 height 28
type input "bp2700"
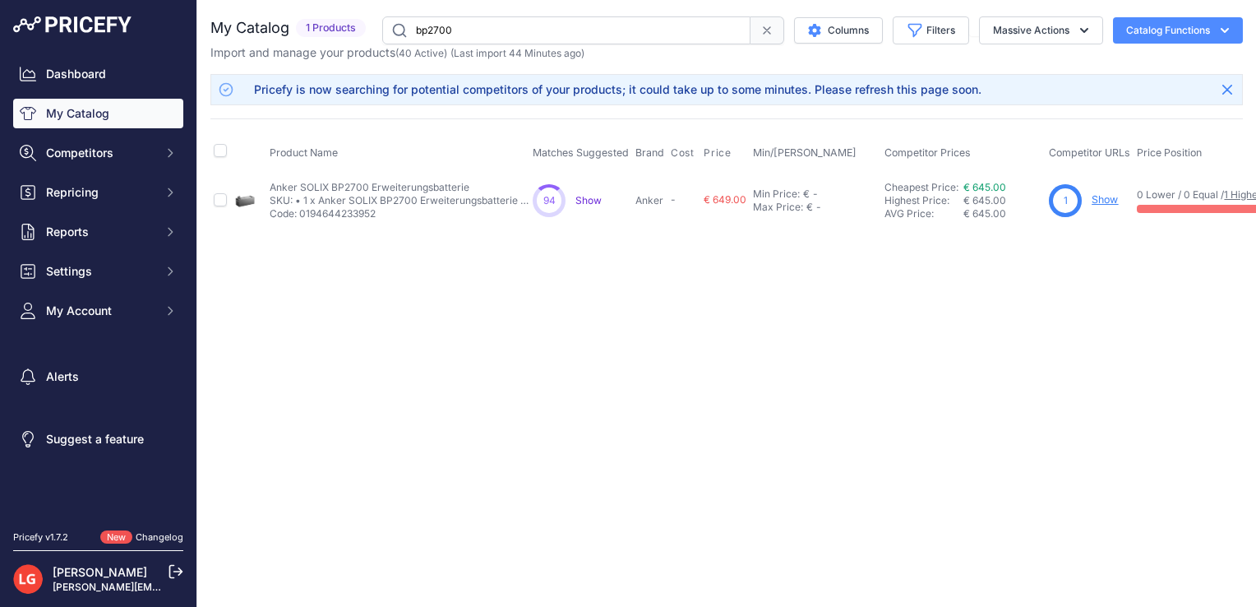
scroll to position [0, 215]
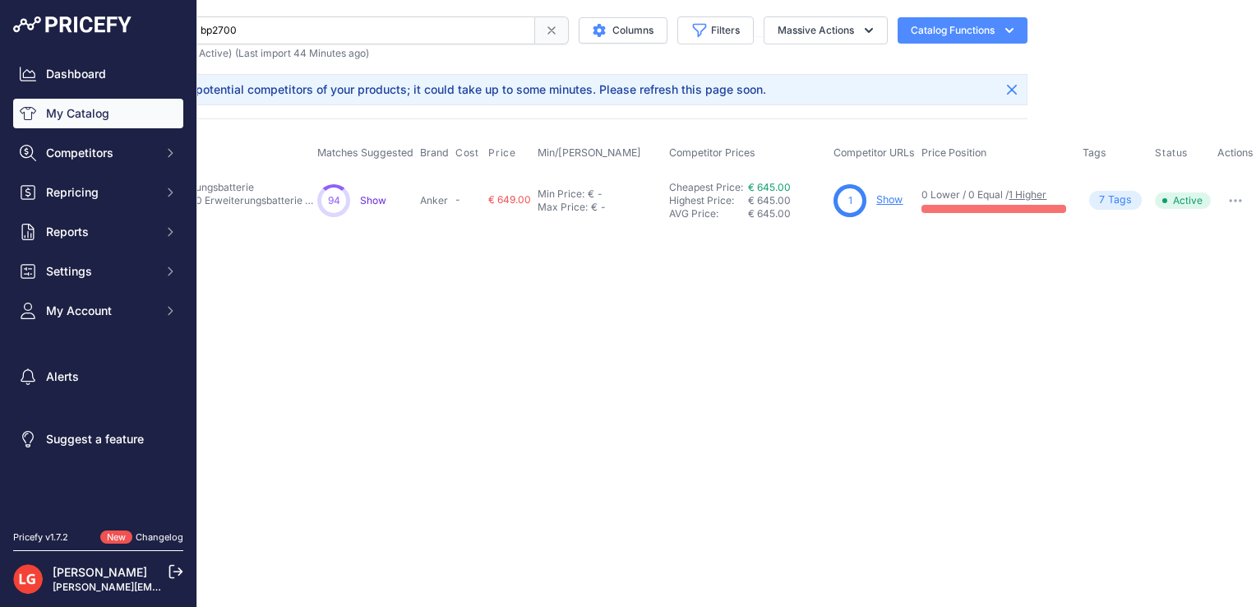
click at [1229, 199] on icon "button" at bounding box center [1235, 200] width 13 height 3
click at [899, 274] on div "Close You are not connected to the internet." at bounding box center [511, 303] width 1059 height 607
click at [557, 155] on span "Min/[PERSON_NAME]" at bounding box center [590, 152] width 104 height 12
click at [565, 192] on div "Min Price:" at bounding box center [561, 193] width 47 height 13
type input "630"
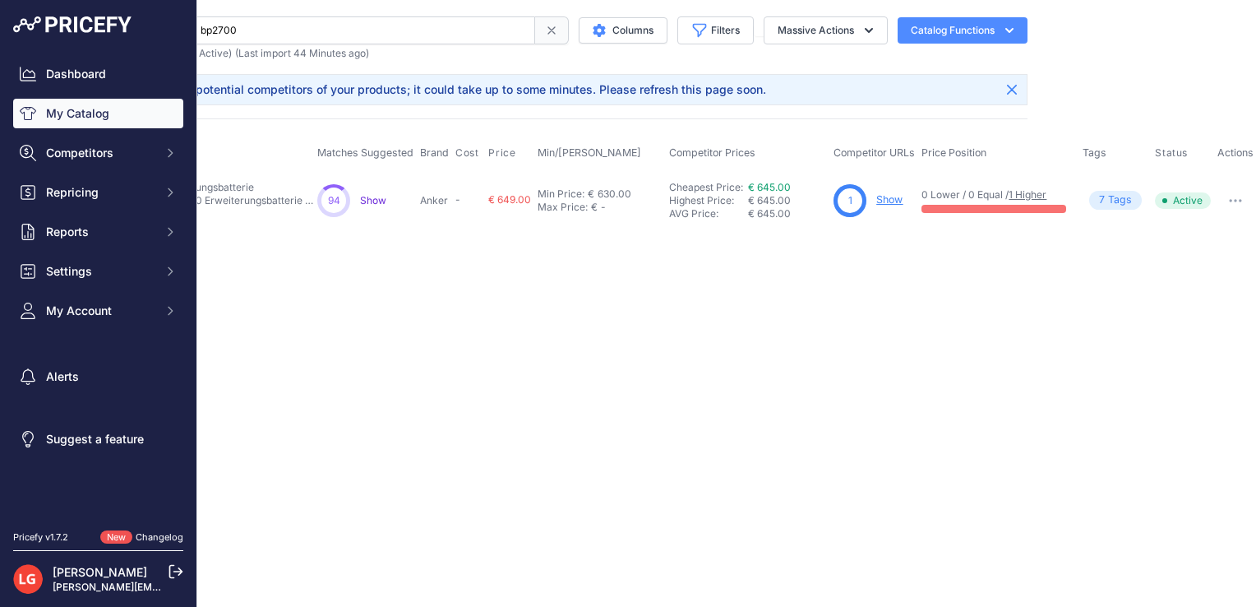
scroll to position [0, 0]
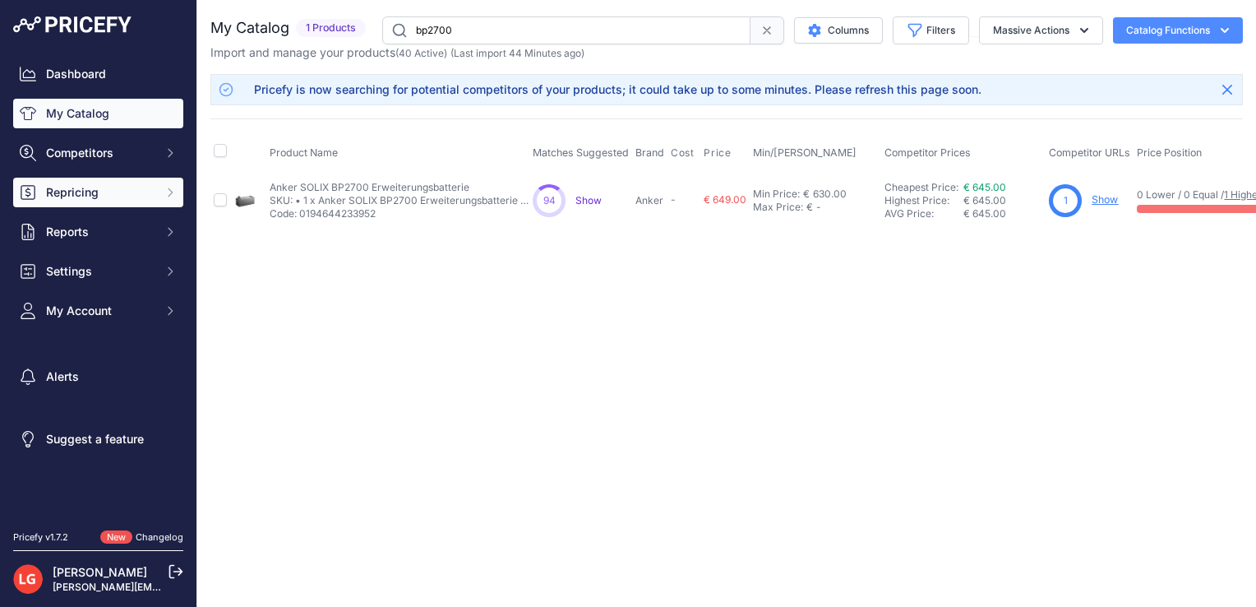
click at [118, 192] on span "Repricing" at bounding box center [100, 192] width 108 height 16
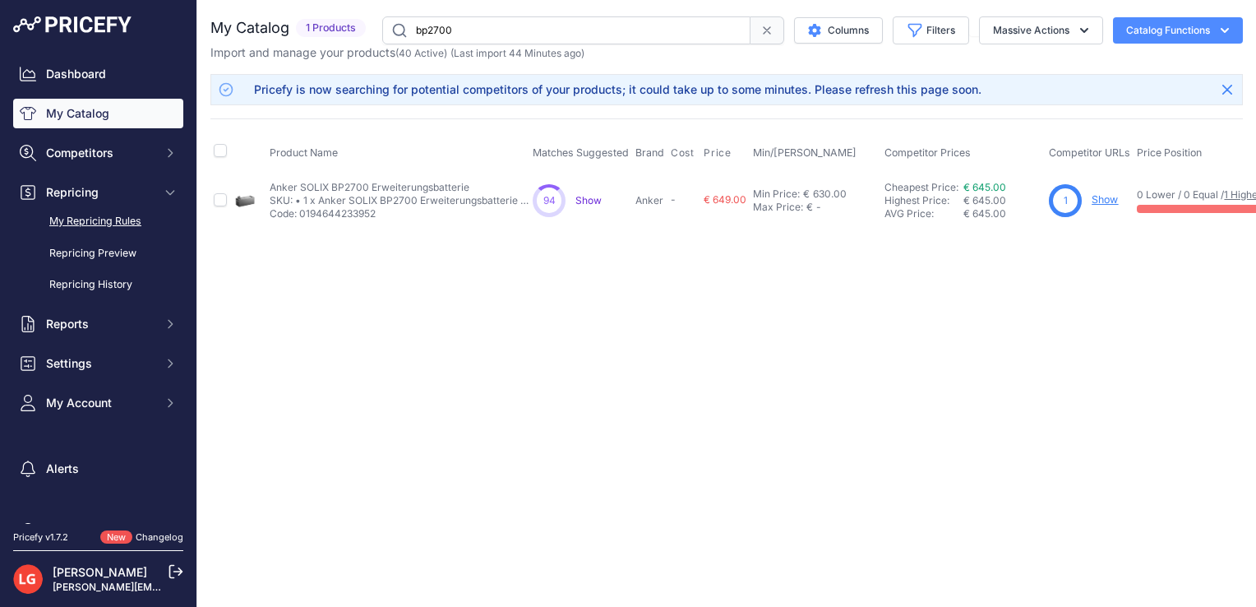
click at [119, 220] on link "My Repricing Rules" at bounding box center [98, 221] width 170 height 29
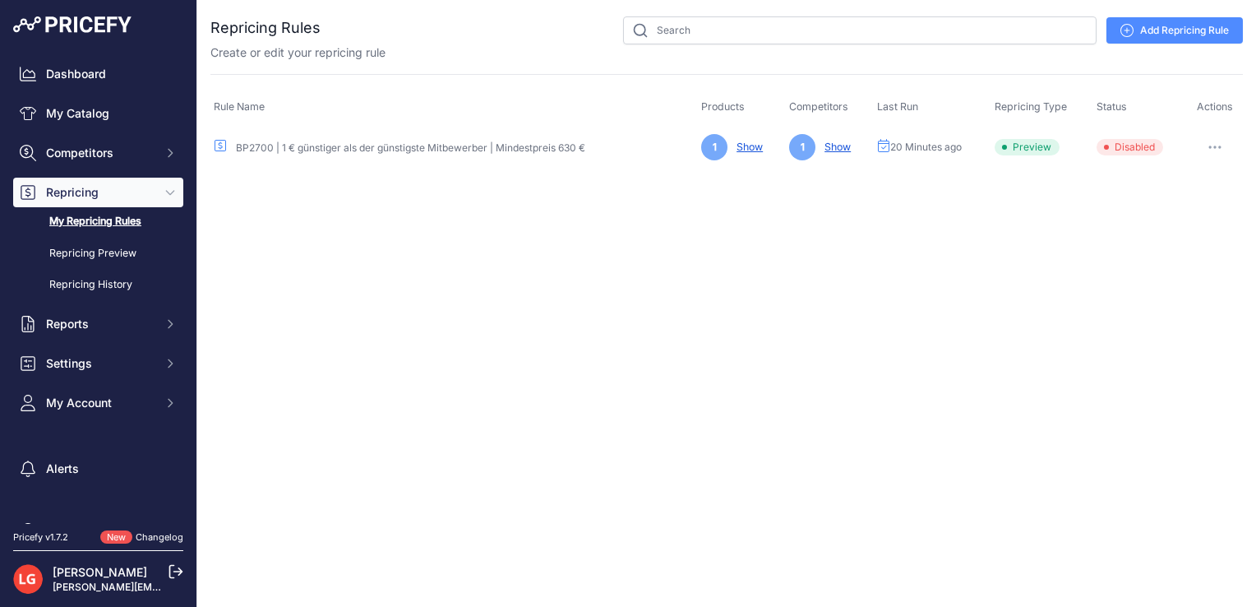
click at [312, 136] on td "BP2700 | 1 € günstiger als der günstigste Mitbewerber | Mindestpreis 630 €" at bounding box center [453, 147] width 487 height 40
click at [319, 145] on link "BP2700 | 1 € günstiger als der günstigste Mitbewerber | Mindestpreis 630 €" at bounding box center [410, 147] width 349 height 12
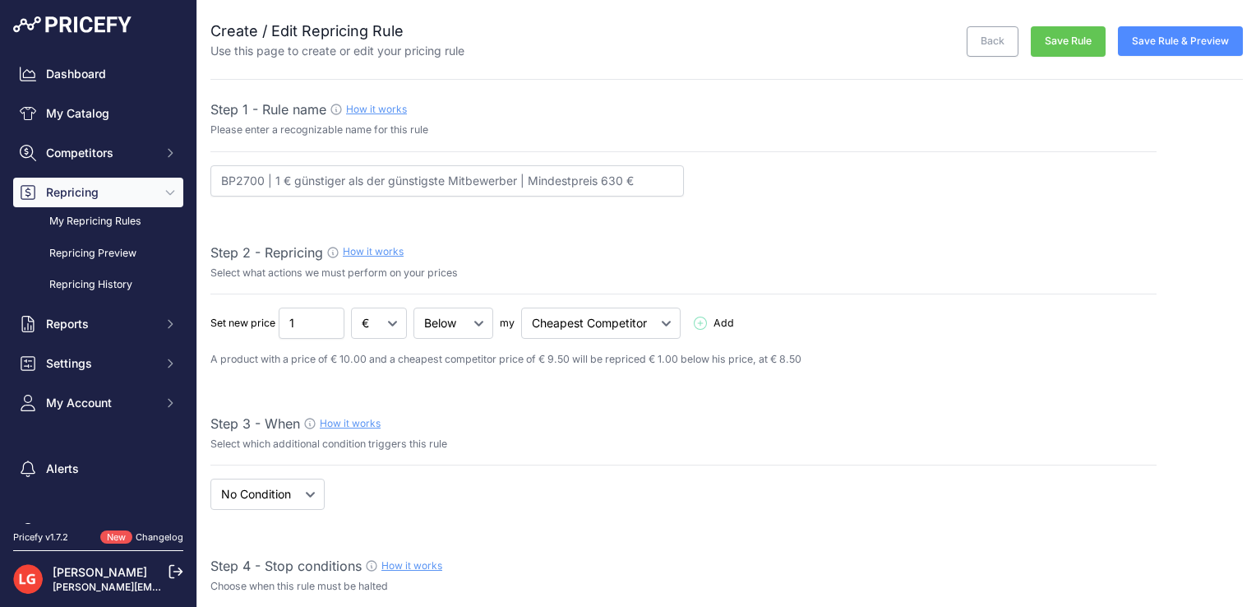
select select "7"
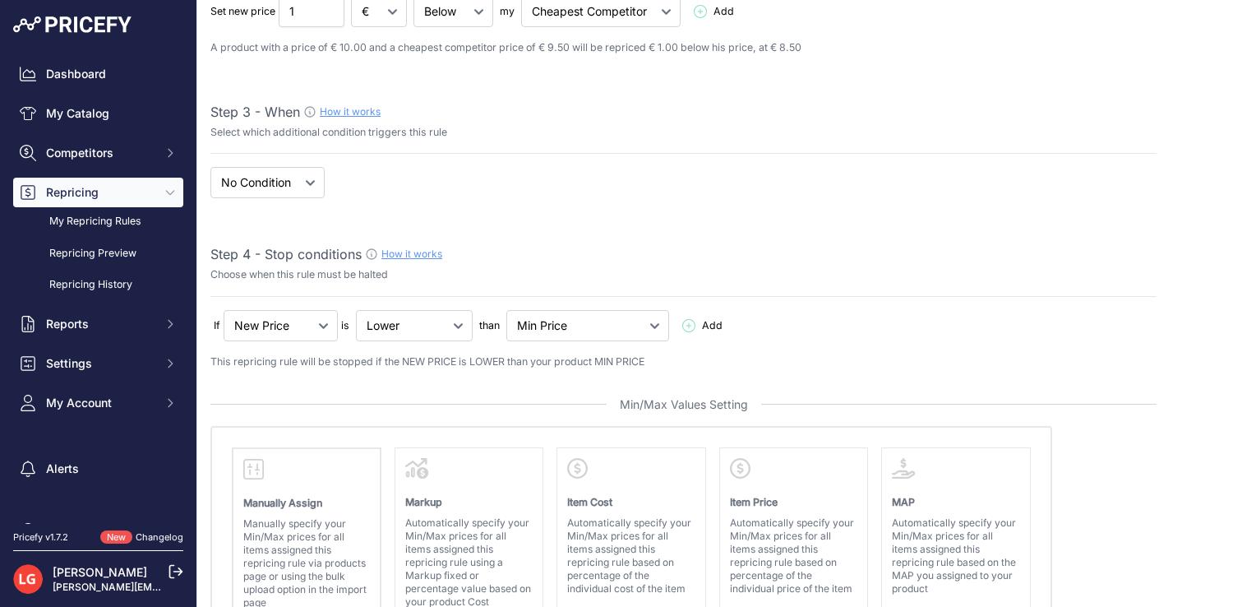
scroll to position [312, 0]
click at [287, 188] on select "When No Condition" at bounding box center [267, 181] width 114 height 31
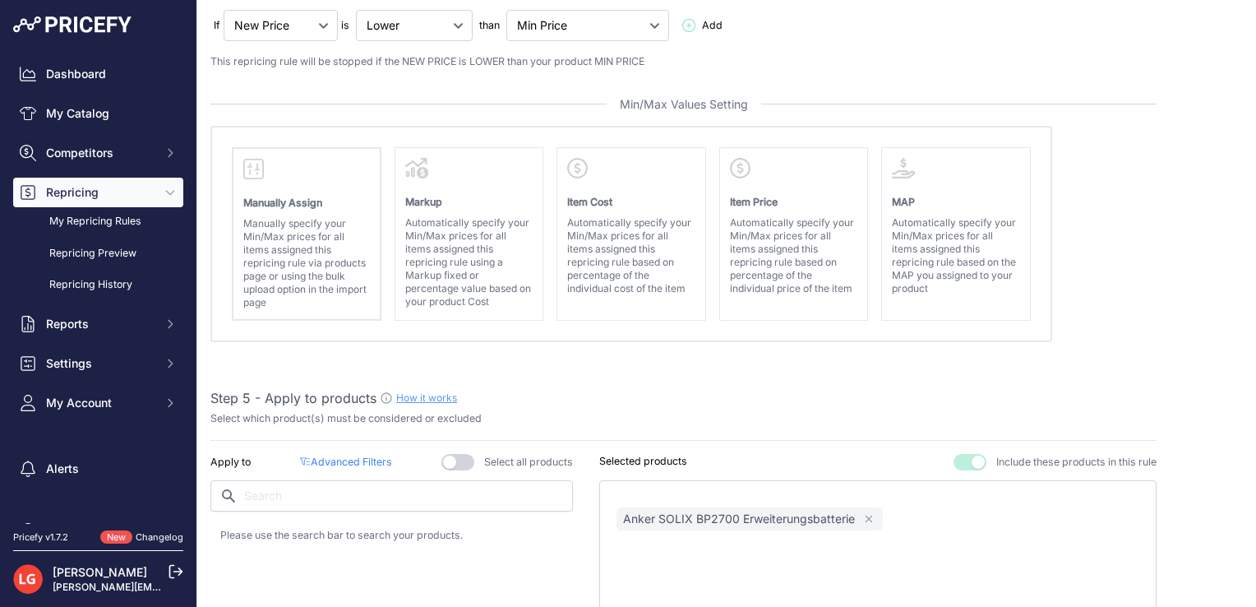
scroll to position [612, 0]
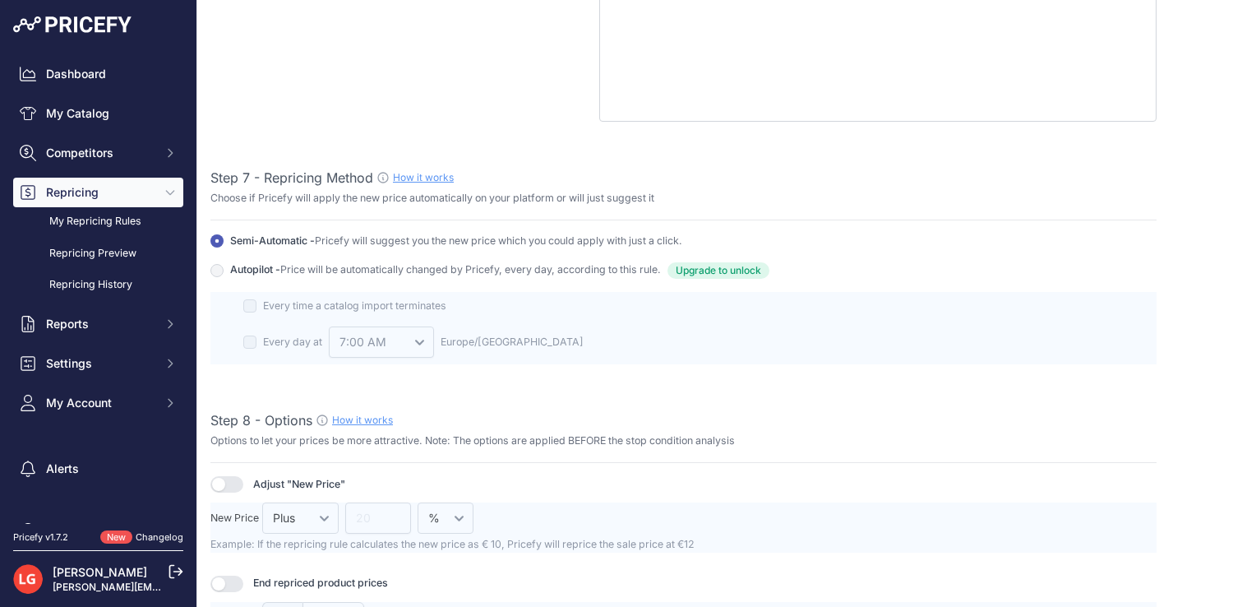
scroll to position [1693, 0]
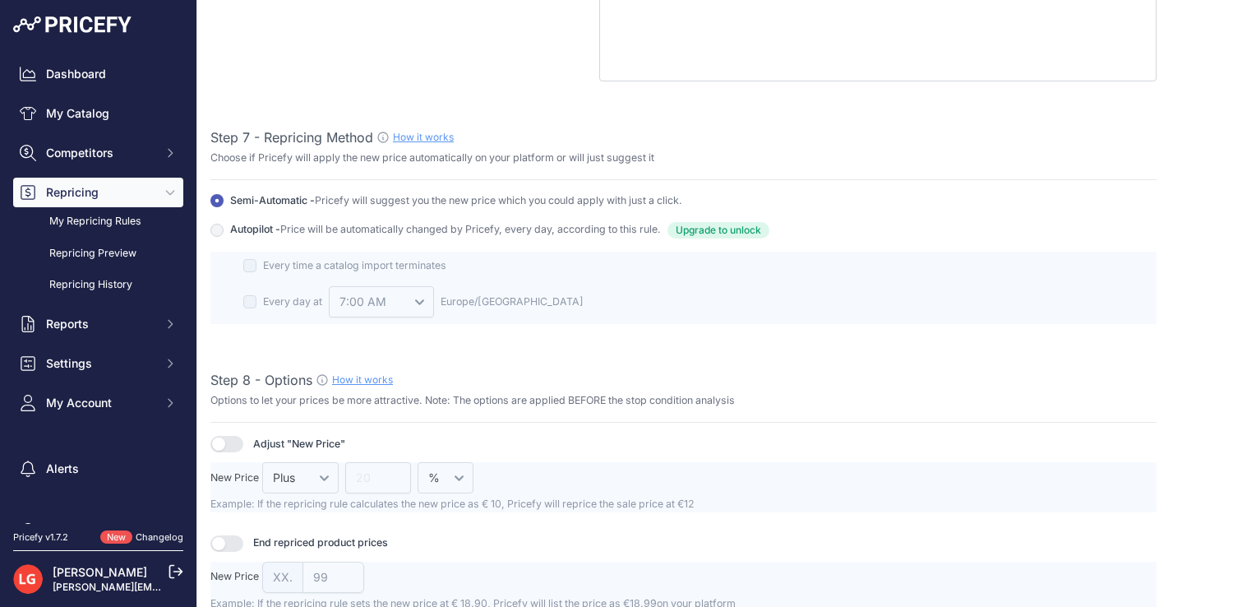
click at [429, 131] on link "How it works" at bounding box center [423, 137] width 61 height 12
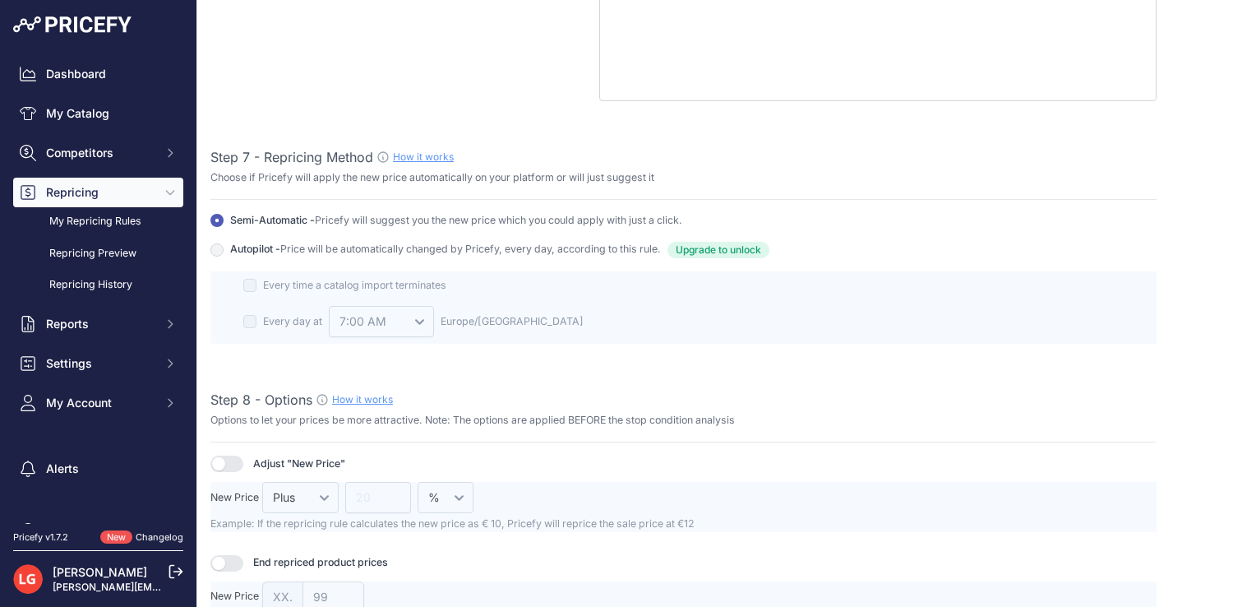
click at [414, 150] on link "How it works" at bounding box center [423, 156] width 61 height 12
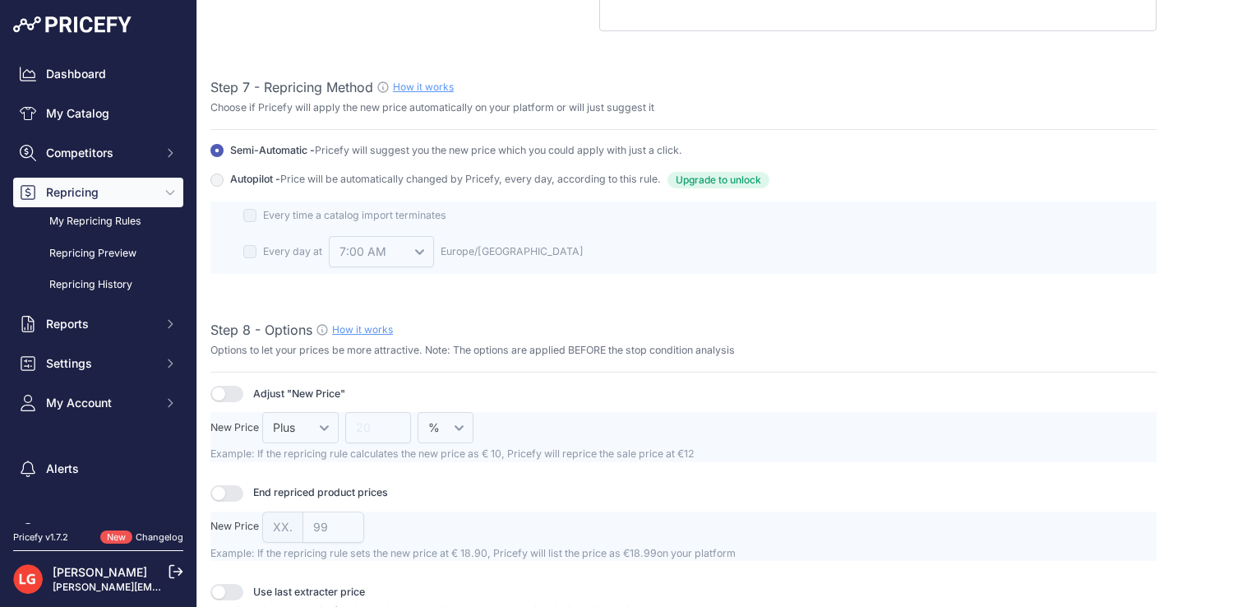
scroll to position [1745, 0]
click at [105, 371] on span "Settings" at bounding box center [100, 363] width 108 height 16
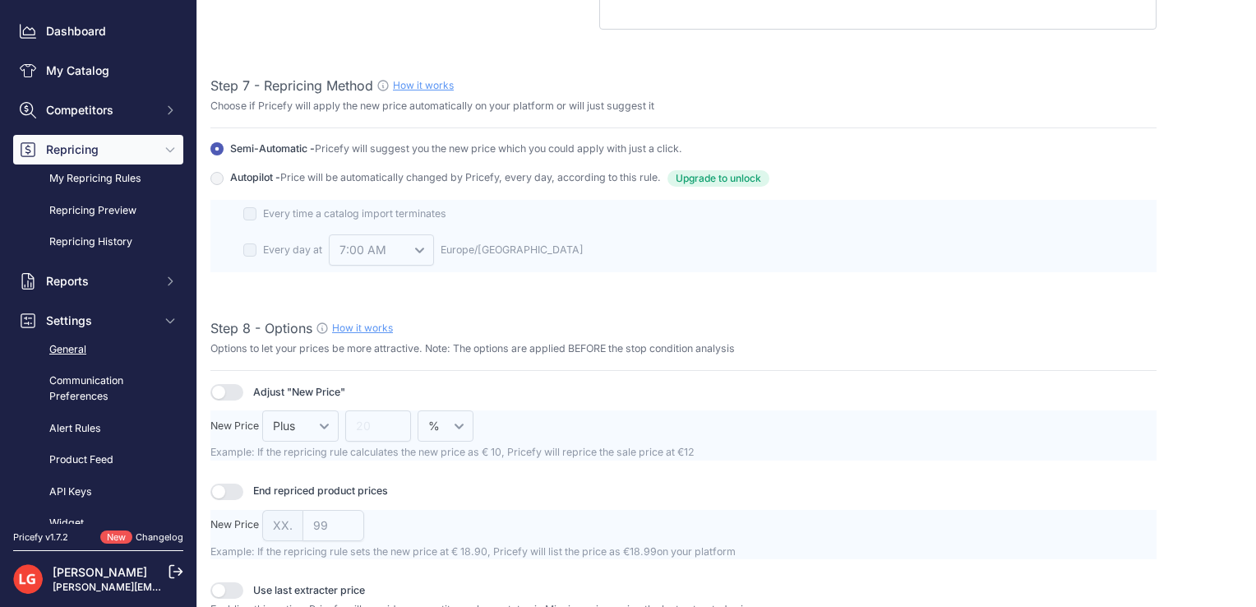
scroll to position [45, 0]
click at [67, 373] on link "Communication Preferences" at bounding box center [98, 386] width 170 height 44
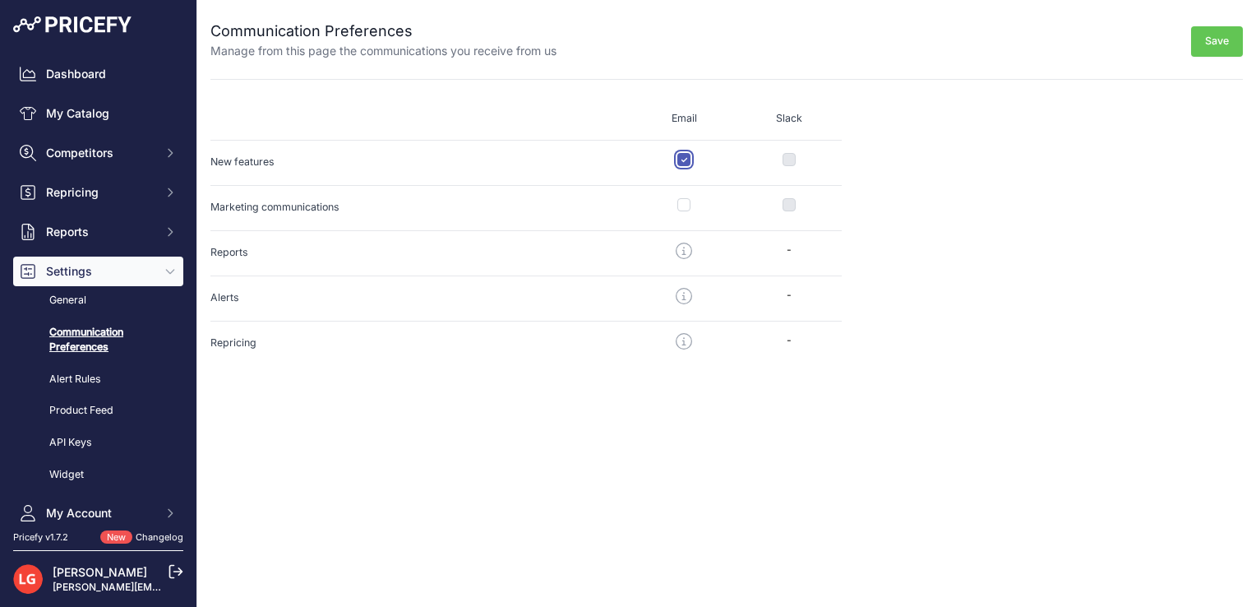
click at [686, 163] on input "checkbox" at bounding box center [683, 159] width 13 height 13
checkbox input "false"
click at [1213, 32] on button "Save" at bounding box center [1217, 41] width 52 height 30
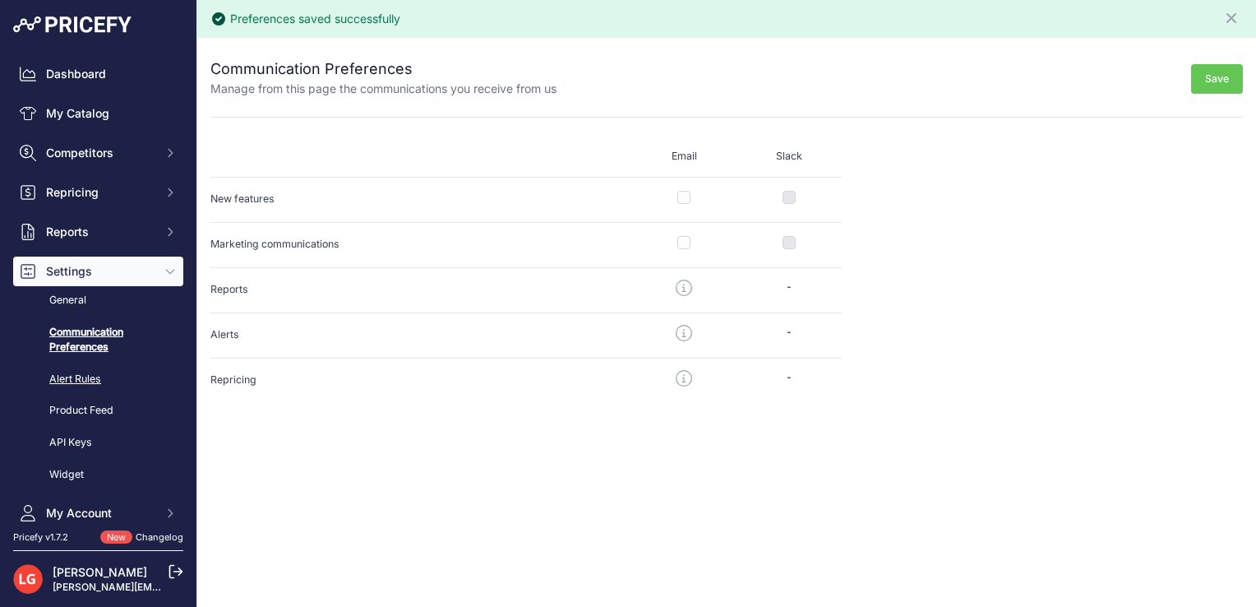
click at [76, 377] on link "Alert Rules" at bounding box center [98, 379] width 170 height 29
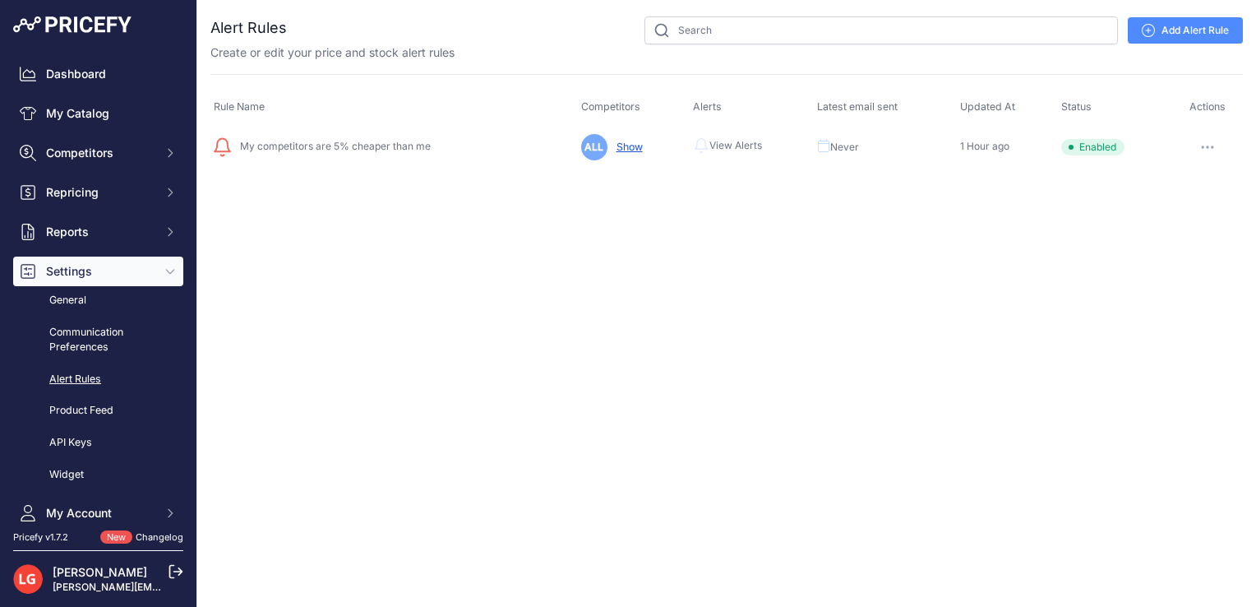
click at [740, 143] on span "View Alerts" at bounding box center [735, 145] width 53 height 13
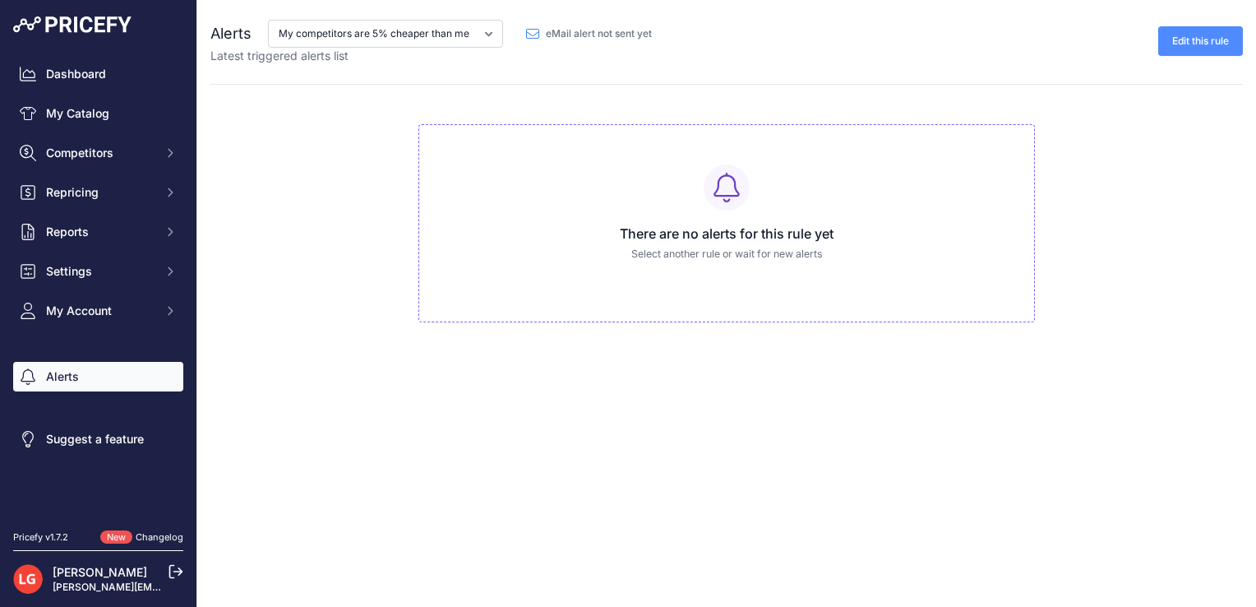
click at [46, 380] on link "Alerts" at bounding box center [98, 377] width 170 height 30
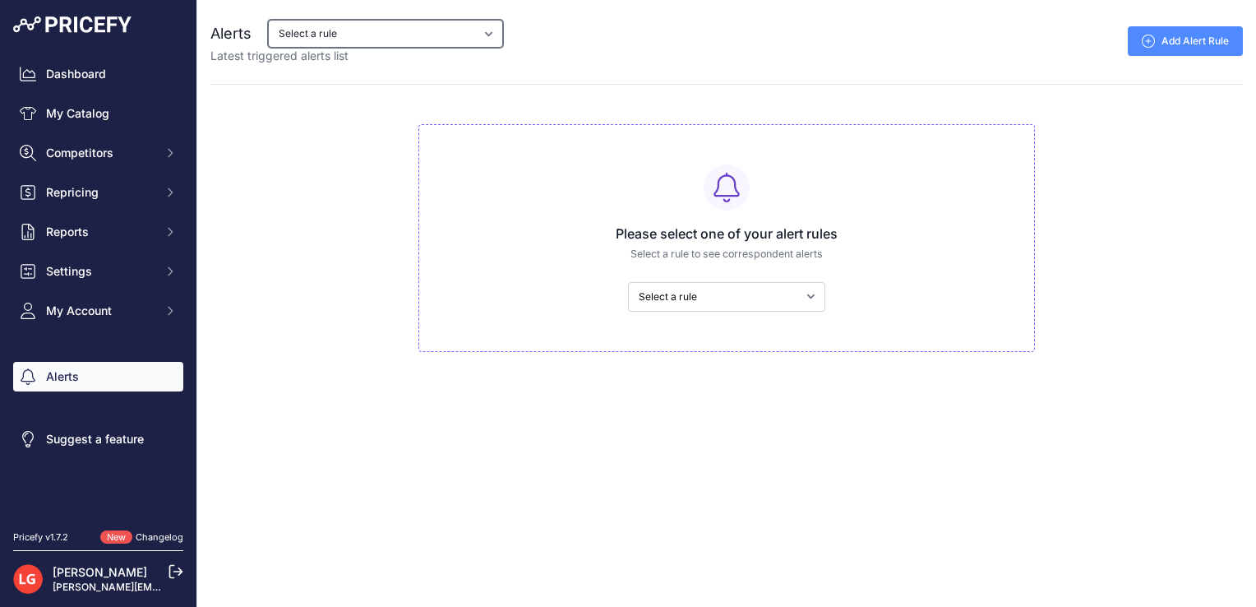
click at [326, 43] on select "Select a rule My competitors are 5% cheaper than me" at bounding box center [385, 34] width 235 height 28
select select "9406"
click at [268, 20] on select "Select a rule My competitors are 5% cheaper than me" at bounding box center [385, 34] width 235 height 28
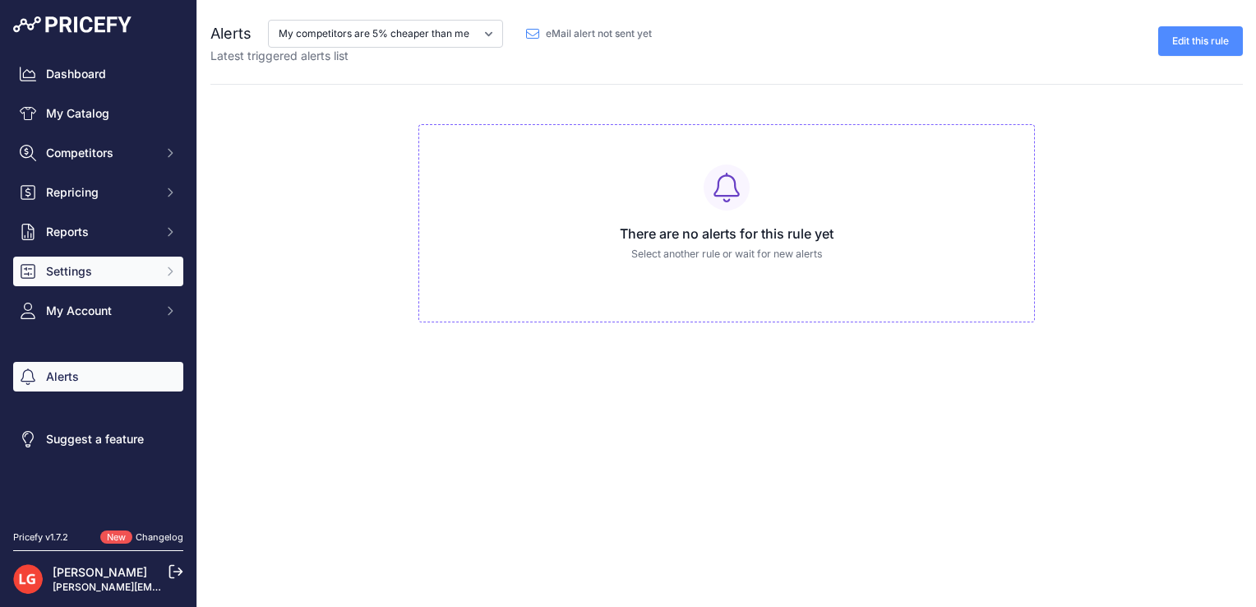
click at [137, 261] on button "Settings" at bounding box center [98, 271] width 170 height 30
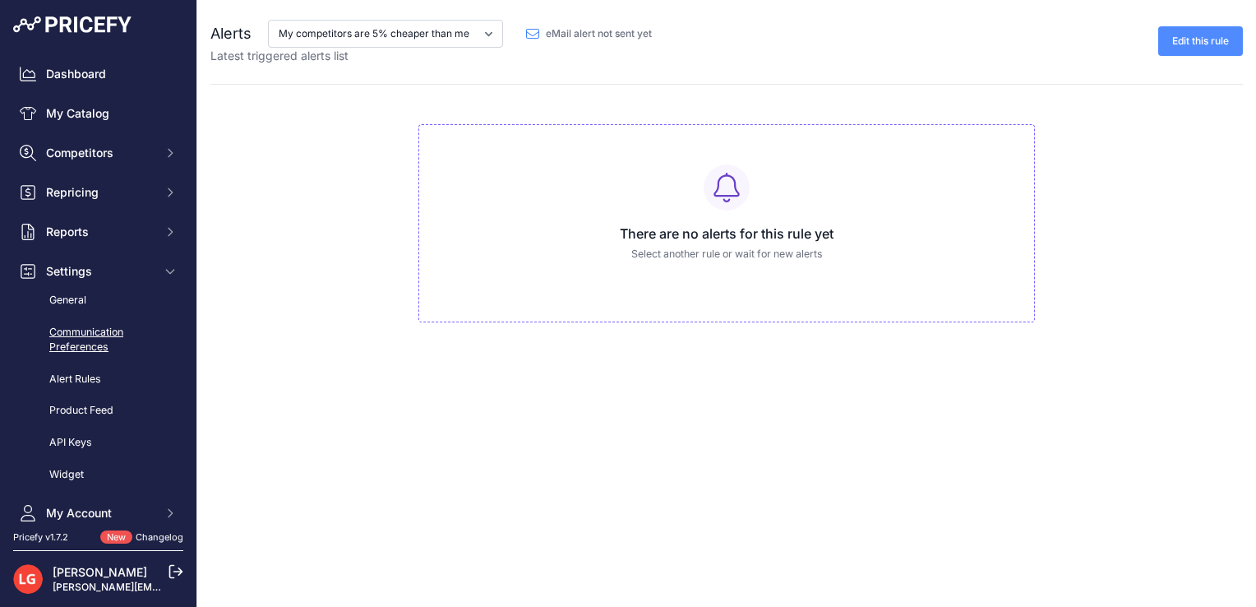
click at [104, 324] on link "Communication Preferences" at bounding box center [98, 340] width 170 height 44
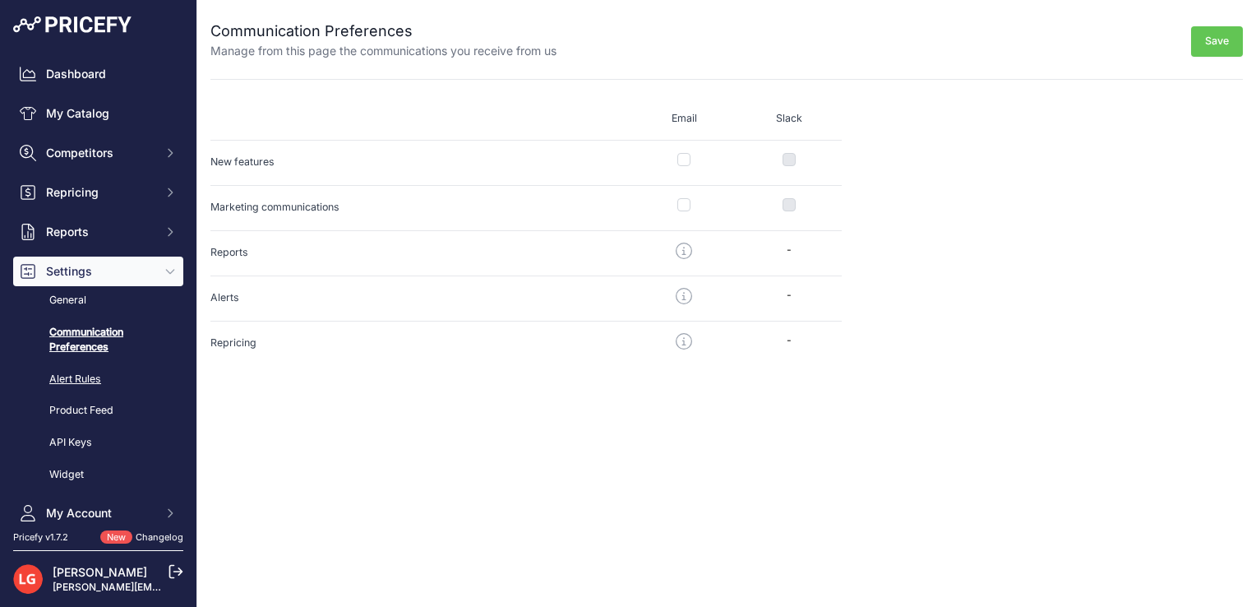
click at [79, 386] on link "Alert Rules" at bounding box center [98, 379] width 170 height 29
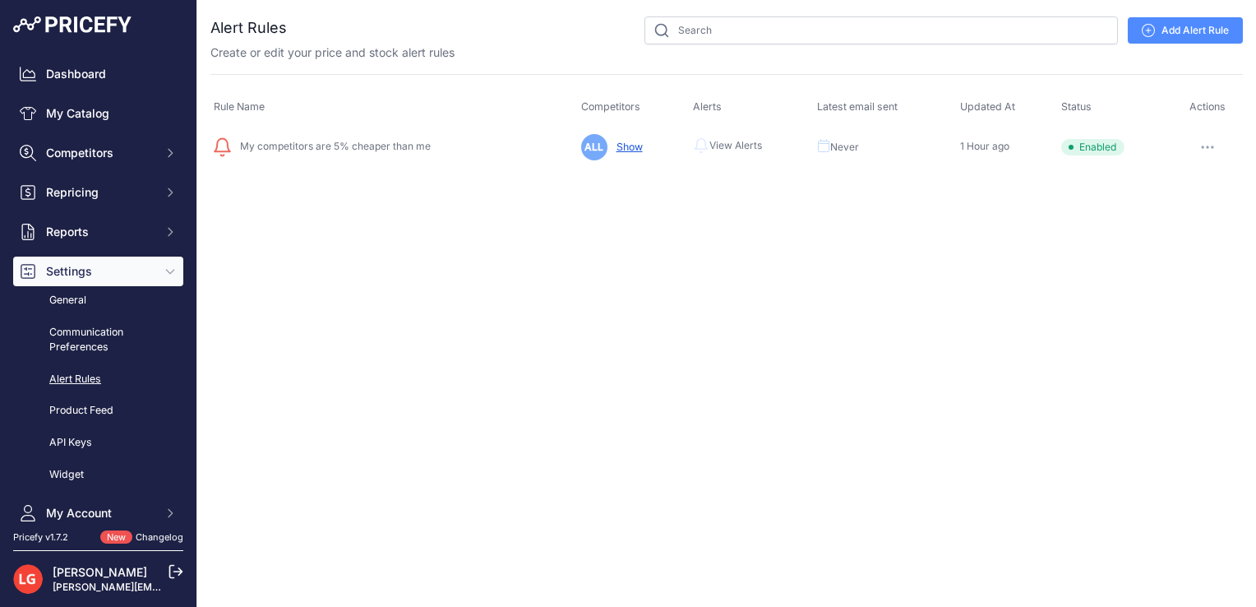
click at [1163, 41] on link "Add Alert Rule" at bounding box center [1185, 30] width 115 height 26
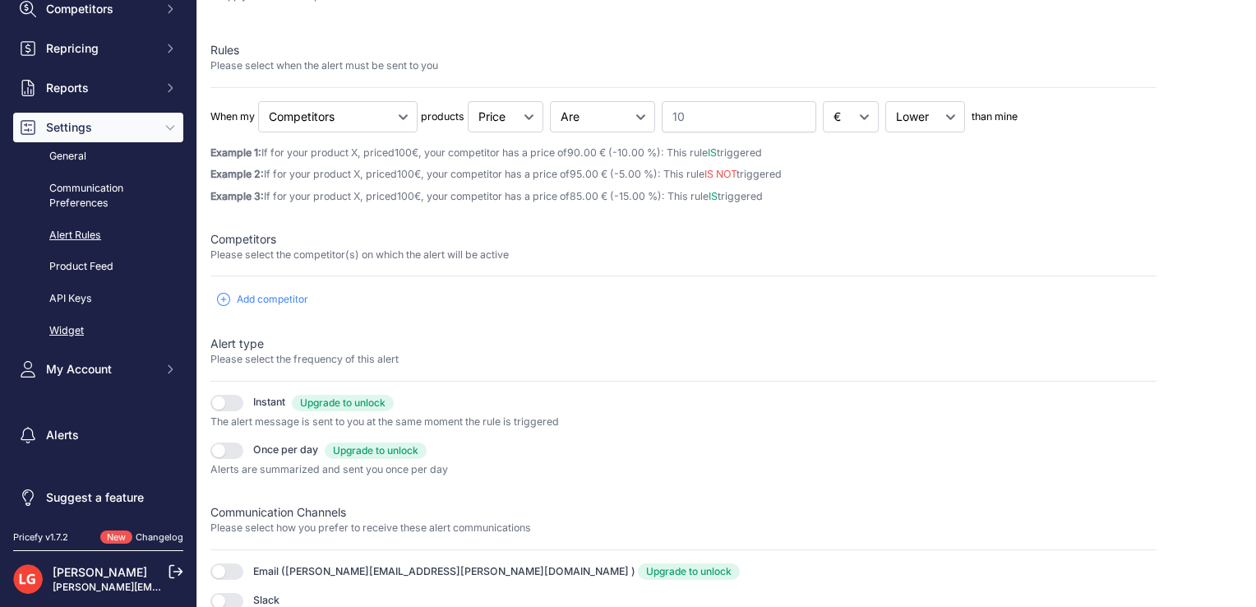
scroll to position [146, 0]
click at [82, 273] on link "Product Feed" at bounding box center [98, 265] width 170 height 29
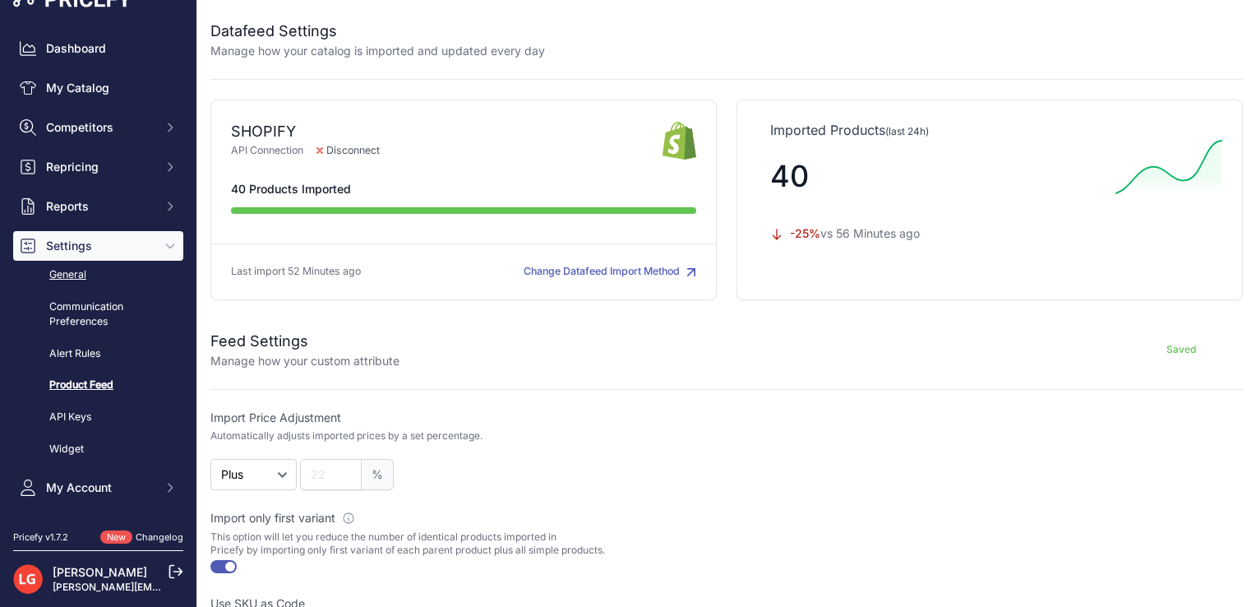
scroll to position [26, 0]
click at [70, 309] on link "Communication Preferences" at bounding box center [98, 314] width 170 height 44
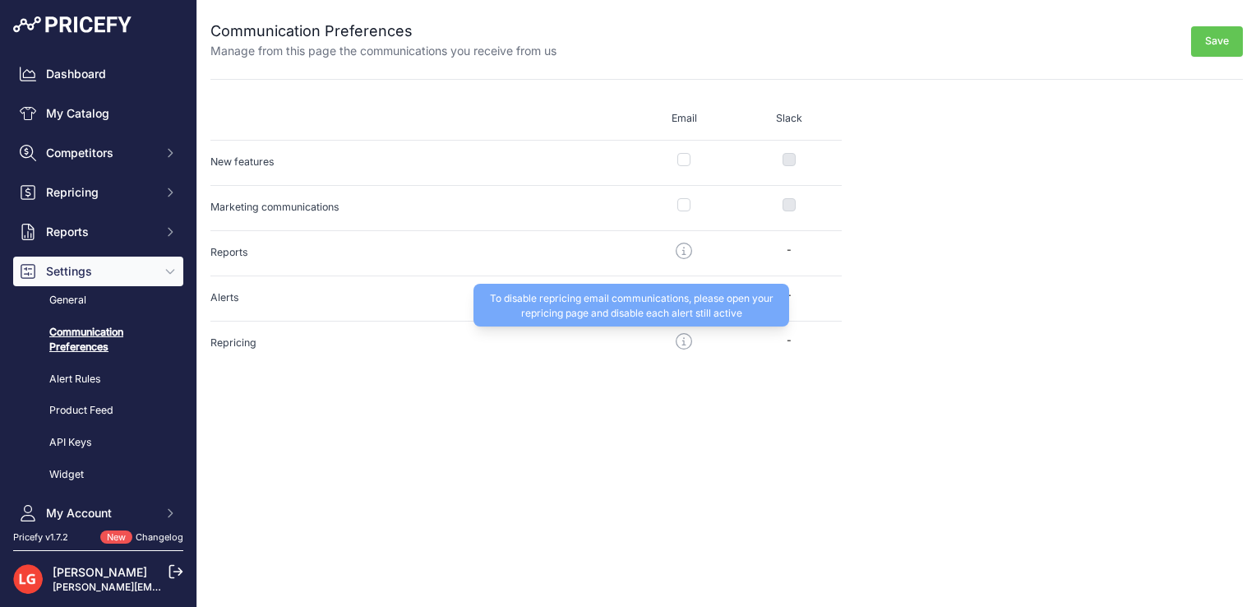
click at [681, 340] on icon at bounding box center [684, 341] width 16 height 16
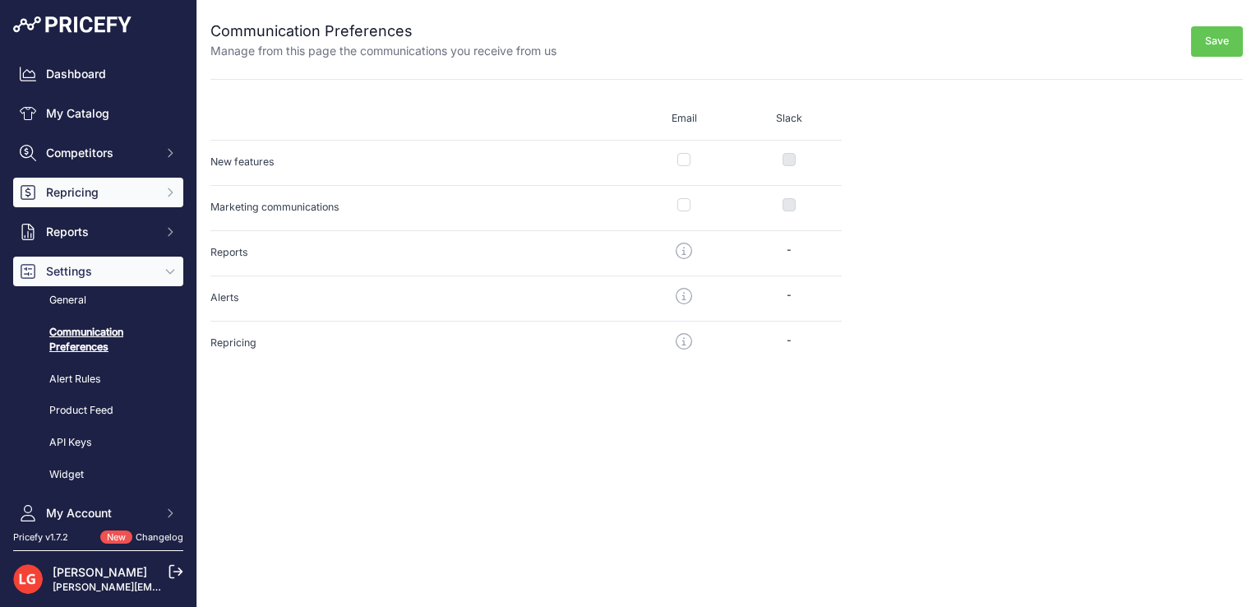
click at [94, 204] on button "Repricing" at bounding box center [98, 193] width 170 height 30
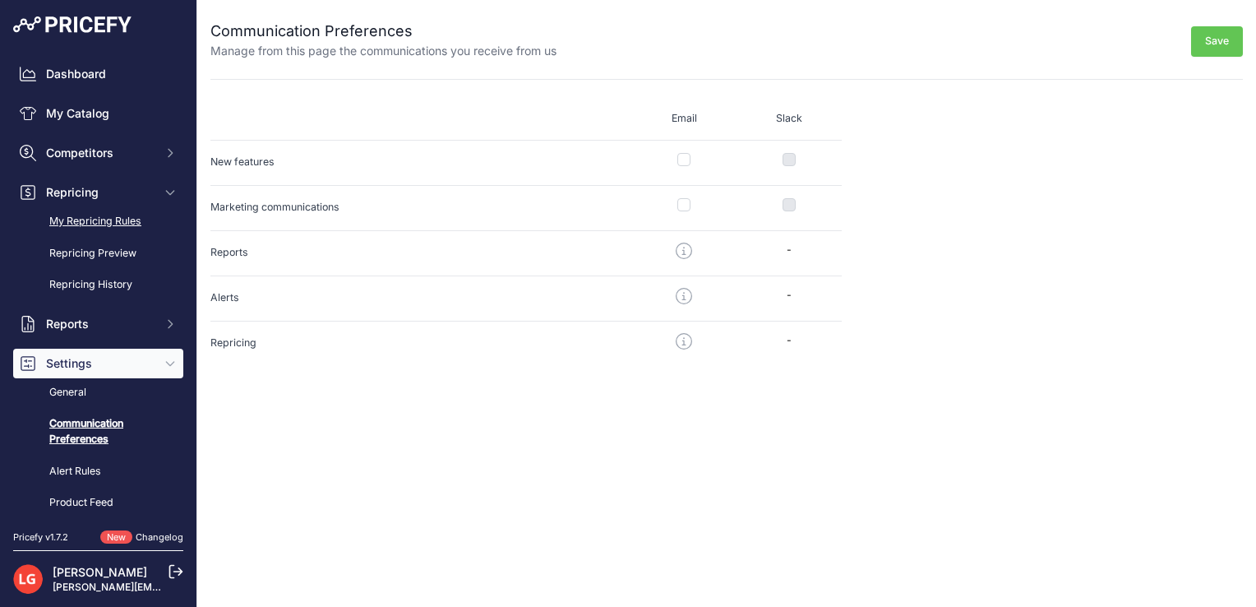
click at [99, 222] on link "My Repricing Rules" at bounding box center [98, 221] width 170 height 29
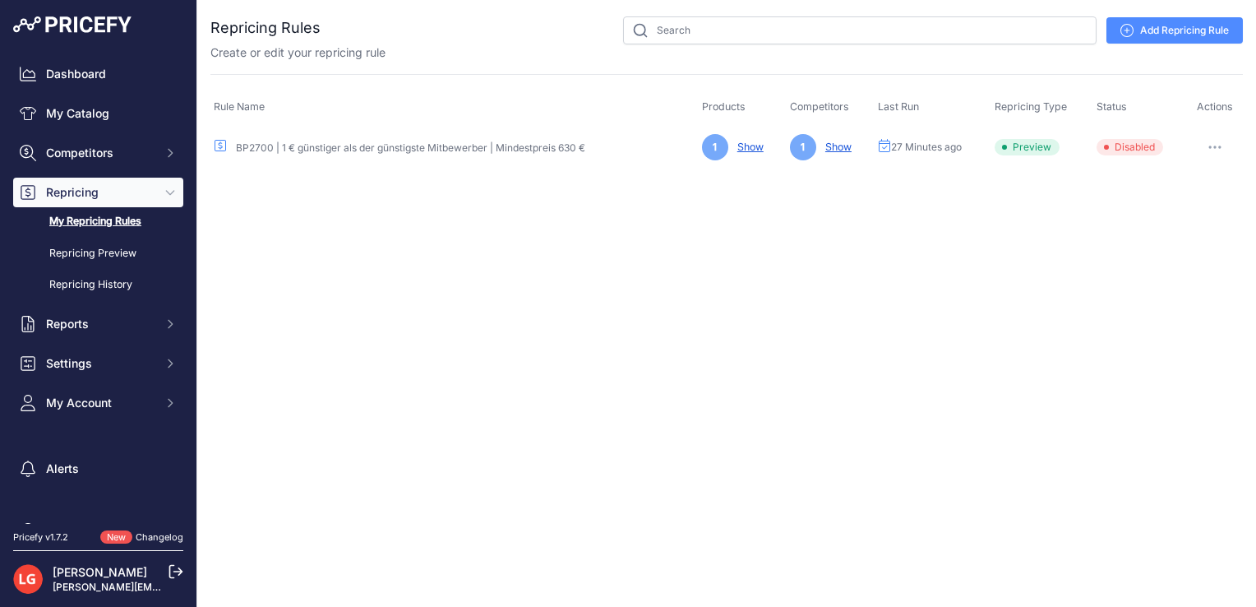
click at [1211, 151] on button "button" at bounding box center [1215, 147] width 33 height 23
click at [915, 146] on span "27 Minutes ago" at bounding box center [926, 147] width 71 height 13
click at [893, 146] on span "27 Minutes ago" at bounding box center [926, 147] width 71 height 13
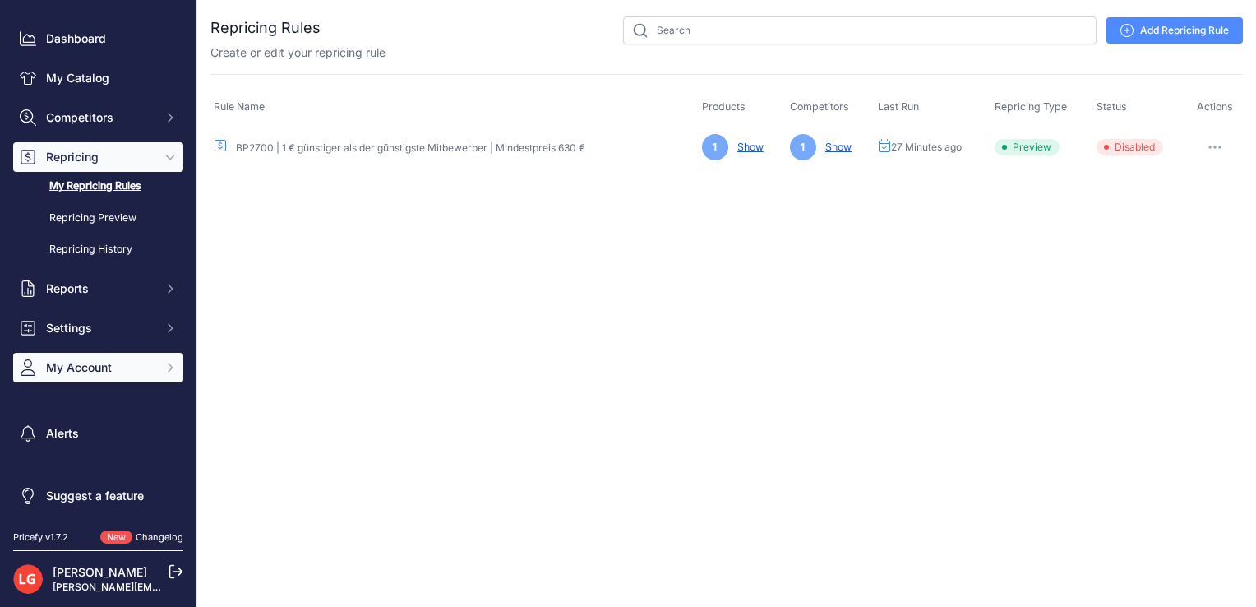
click at [123, 353] on button "My Account" at bounding box center [98, 368] width 170 height 30
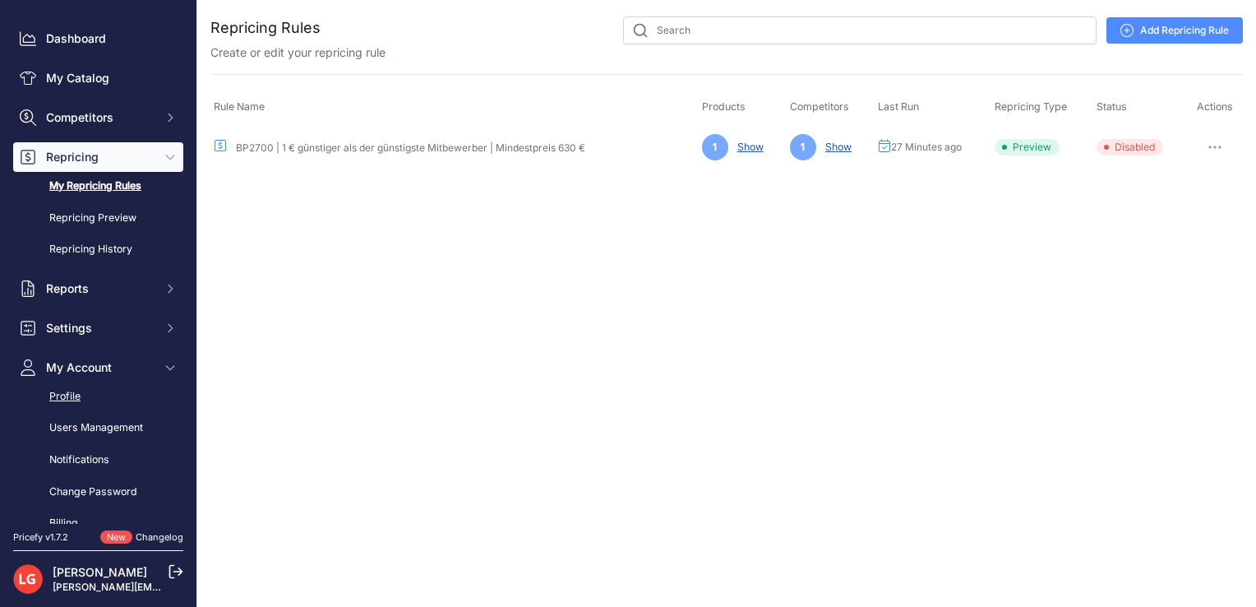
scroll to position [85, 0]
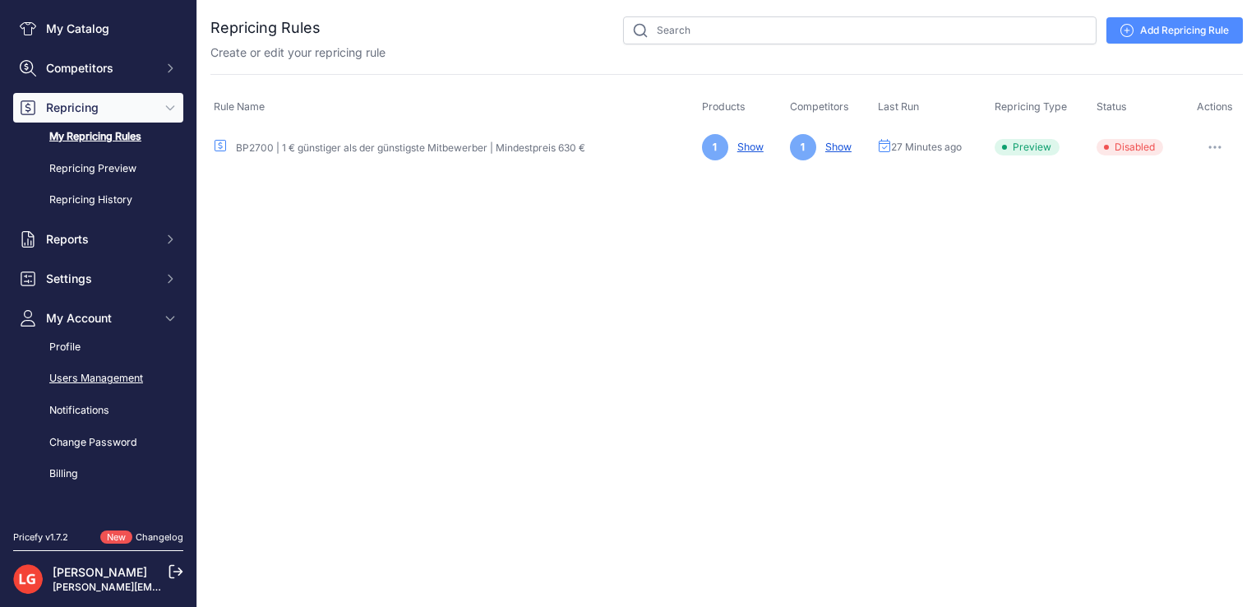
click at [85, 373] on link "Users Management" at bounding box center [98, 378] width 170 height 29
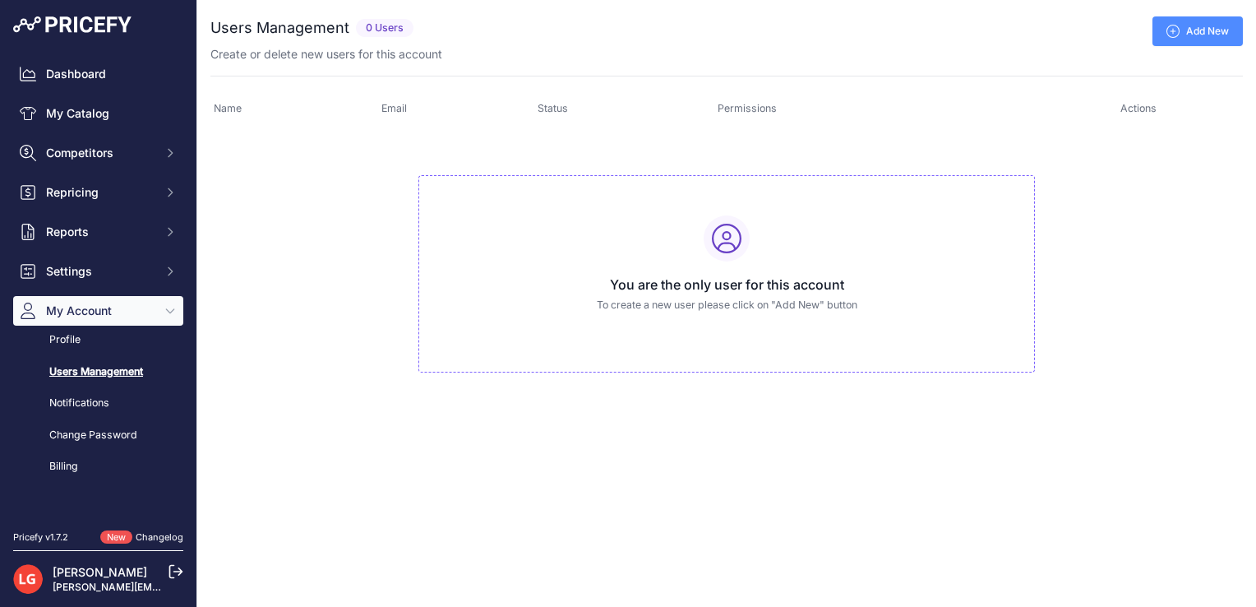
click at [1185, 38] on link "Add New" at bounding box center [1198, 31] width 90 height 30
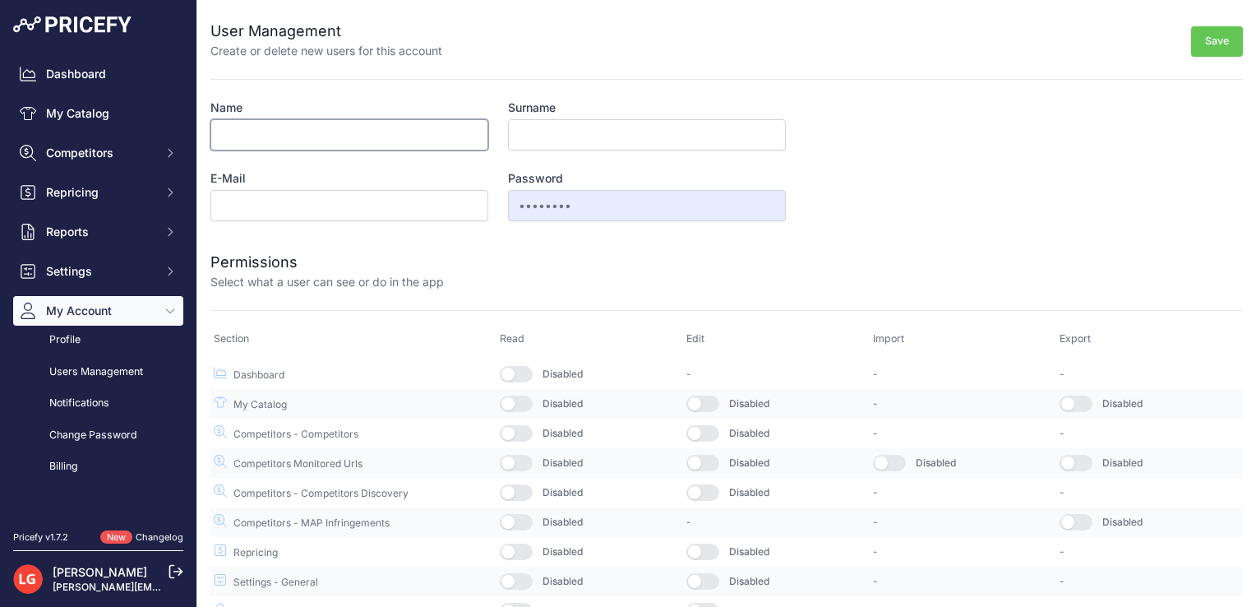
click at [366, 137] on input "Name" at bounding box center [349, 134] width 278 height 31
type input "Markus"
type input "Hemrich"
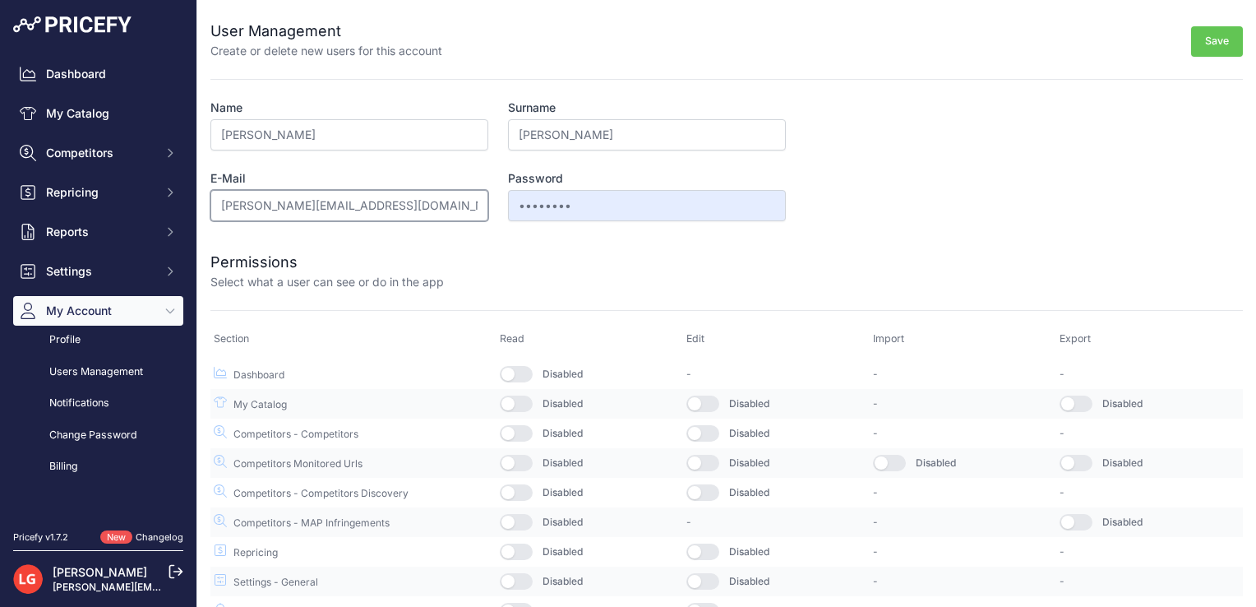
scroll to position [46, 0]
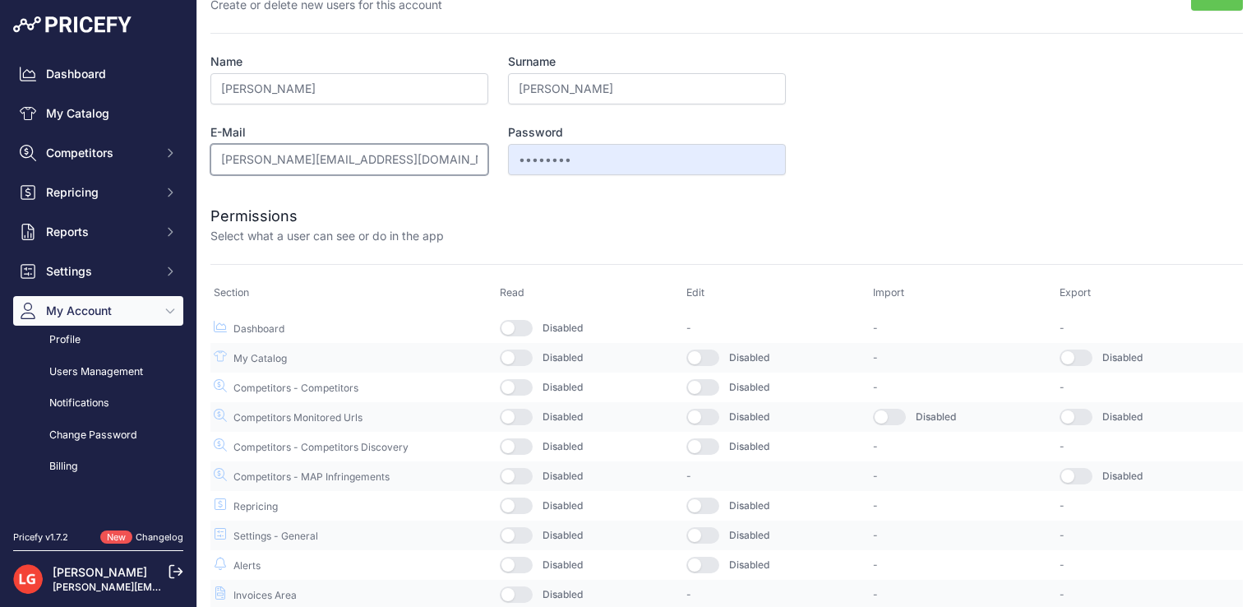
type input "[PERSON_NAME][EMAIL_ADDRESS][DOMAIN_NAME]"
click at [526, 323] on button "button" at bounding box center [516, 328] width 33 height 16
click at [517, 358] on button "button" at bounding box center [516, 357] width 33 height 16
click at [515, 375] on td "Disabled" at bounding box center [590, 387] width 187 height 30
click at [515, 383] on button "button" at bounding box center [516, 387] width 33 height 16
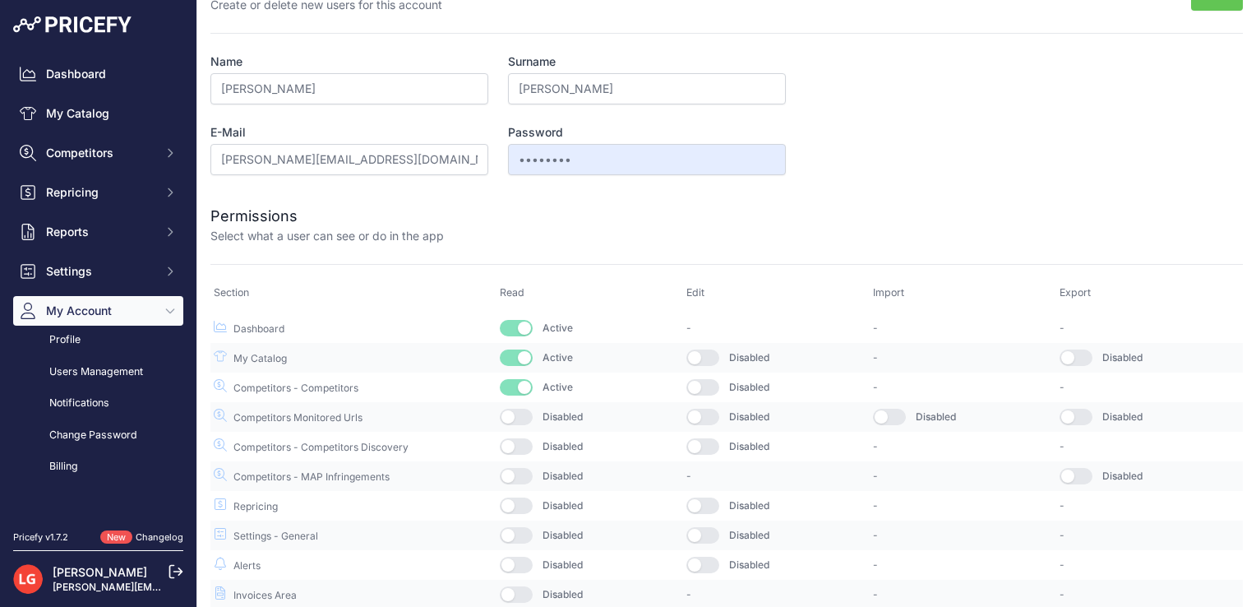
click at [513, 402] on td "Disabled" at bounding box center [590, 417] width 187 height 30
click at [512, 404] on td "Disabled" at bounding box center [590, 417] width 187 height 30
click at [513, 417] on button "button" at bounding box center [516, 417] width 33 height 16
click at [514, 439] on button "button" at bounding box center [516, 446] width 33 height 16
click at [513, 476] on button "button" at bounding box center [516, 476] width 33 height 16
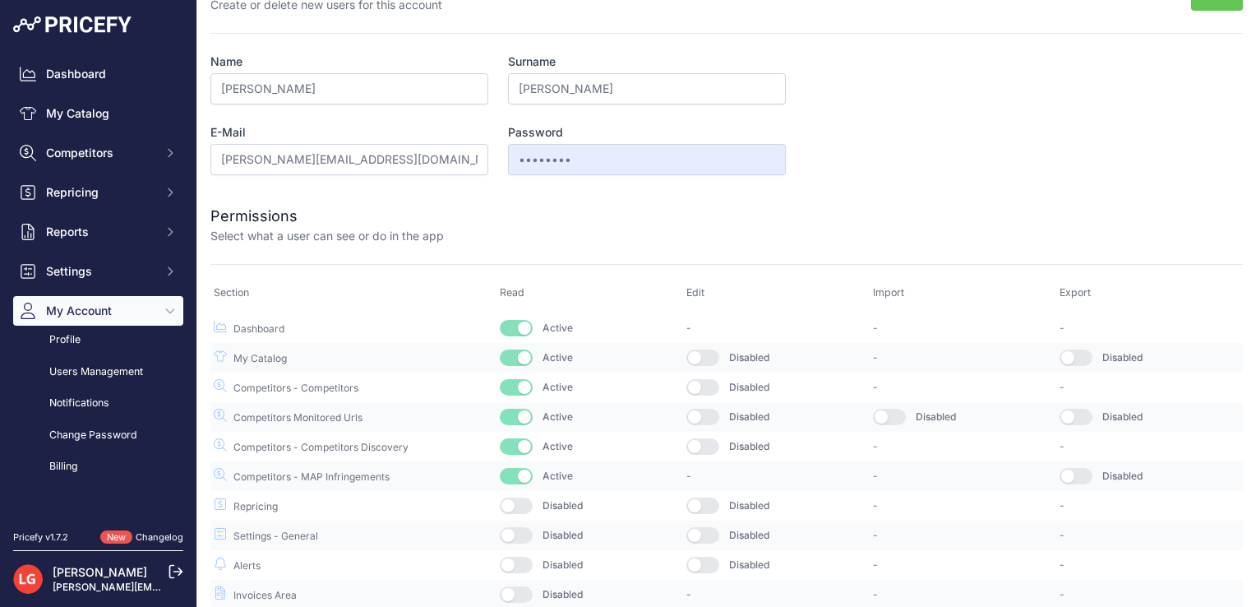
click at [515, 505] on button "button" at bounding box center [516, 505] width 33 height 16
click at [516, 530] on button "button" at bounding box center [516, 535] width 33 height 16
click at [516, 557] on button "button" at bounding box center [516, 565] width 33 height 16
click at [516, 586] on button "button" at bounding box center [516, 594] width 33 height 16
click at [691, 562] on button "button" at bounding box center [702, 565] width 33 height 16
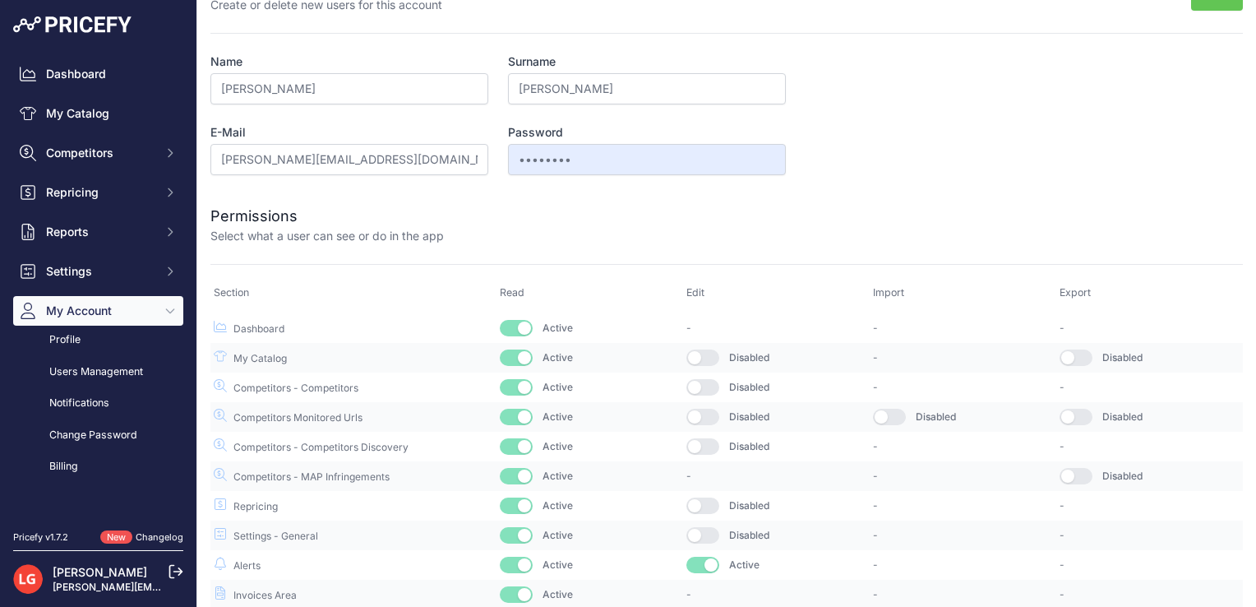
click at [695, 537] on button "button" at bounding box center [702, 535] width 33 height 16
click at [700, 511] on td "Disabled" at bounding box center [776, 506] width 187 height 30
click at [695, 506] on button "button" at bounding box center [702, 505] width 33 height 16
click at [698, 461] on td "-" at bounding box center [776, 476] width 187 height 30
click at [695, 446] on button "button" at bounding box center [702, 446] width 33 height 16
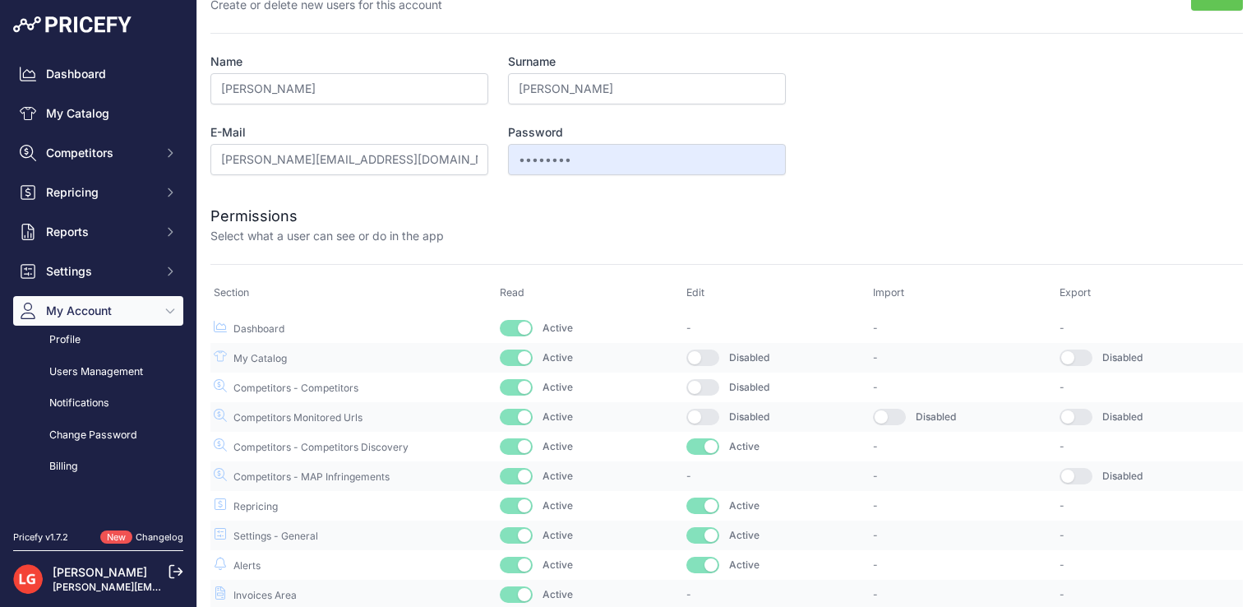
click at [693, 409] on button "button" at bounding box center [702, 417] width 33 height 16
click at [694, 385] on button "button" at bounding box center [702, 387] width 33 height 16
click at [694, 357] on button "button" at bounding box center [702, 357] width 33 height 16
click at [878, 411] on button "button" at bounding box center [889, 417] width 33 height 16
click at [1060, 350] on button "button" at bounding box center [1076, 357] width 33 height 16
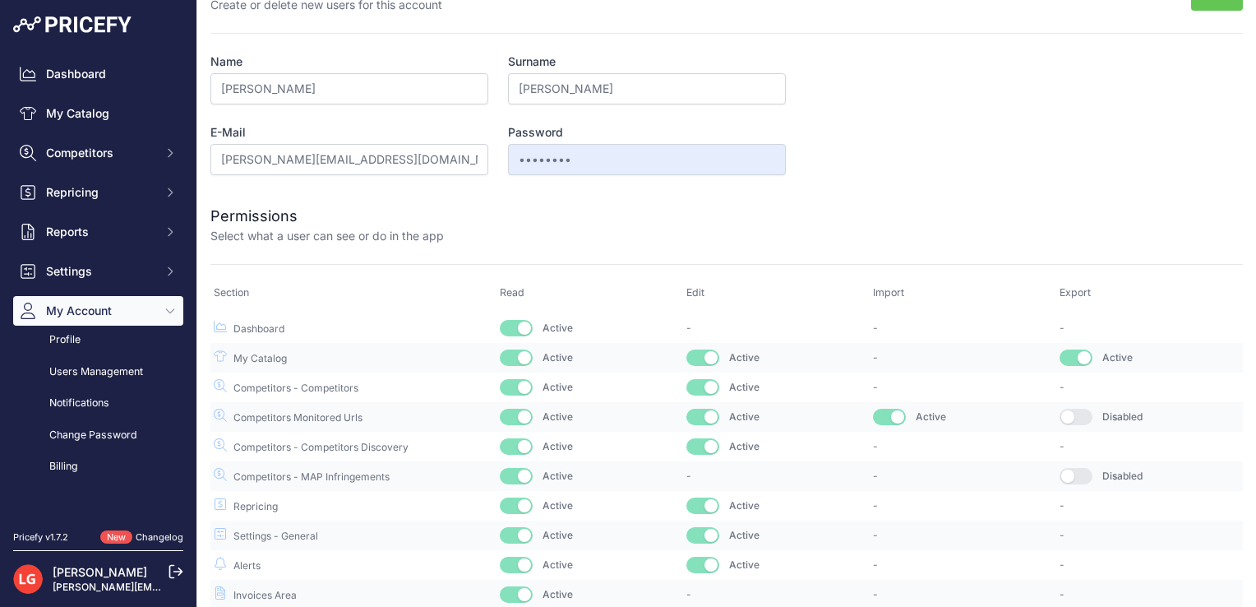
click at [1065, 421] on button "button" at bounding box center [1076, 417] width 33 height 16
click at [1063, 468] on button "button" at bounding box center [1076, 476] width 33 height 16
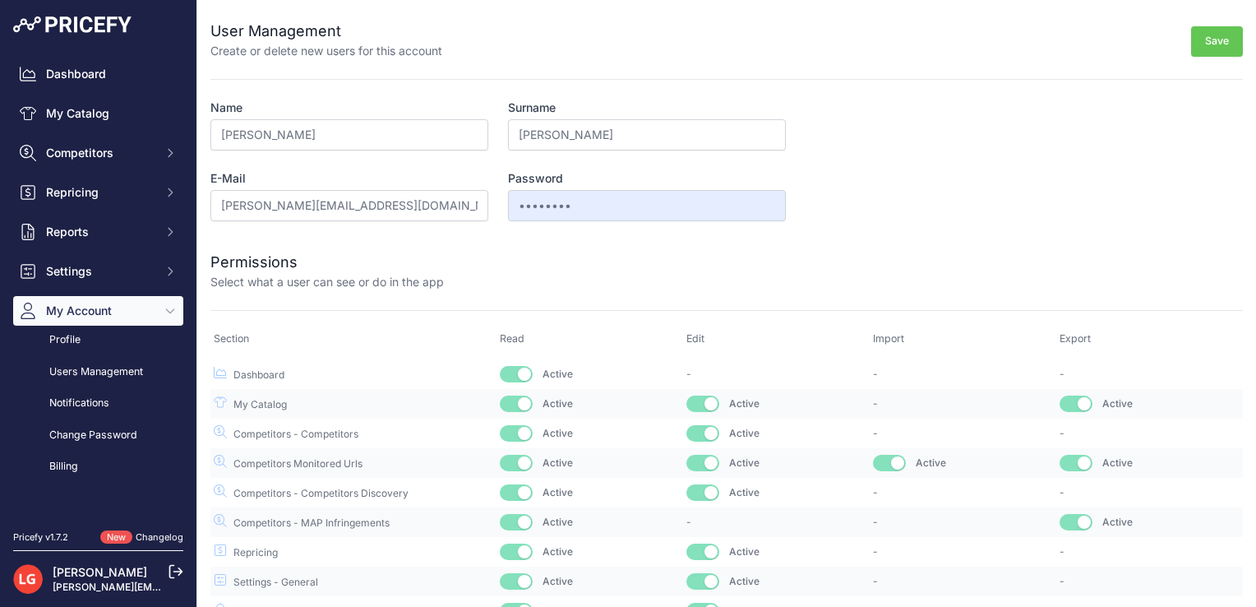
click at [554, 187] on div "Password •••••••• This user will receive his password via email. He will be abl…" at bounding box center [647, 195] width 278 height 51
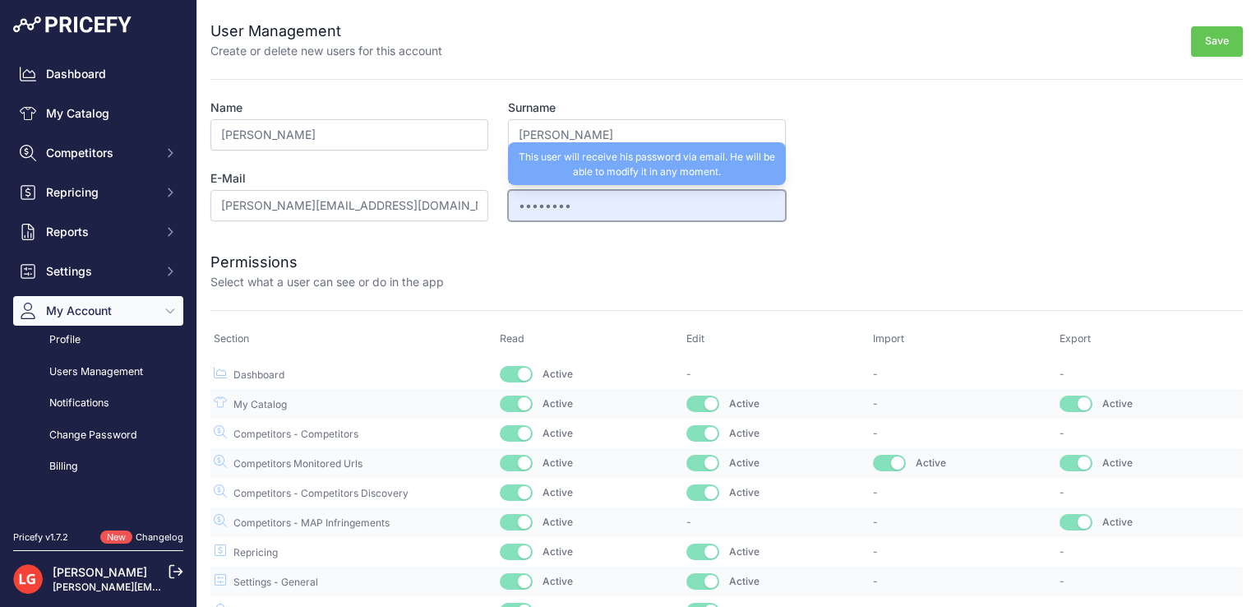
click at [556, 199] on input "••••••••" at bounding box center [647, 205] width 278 height 31
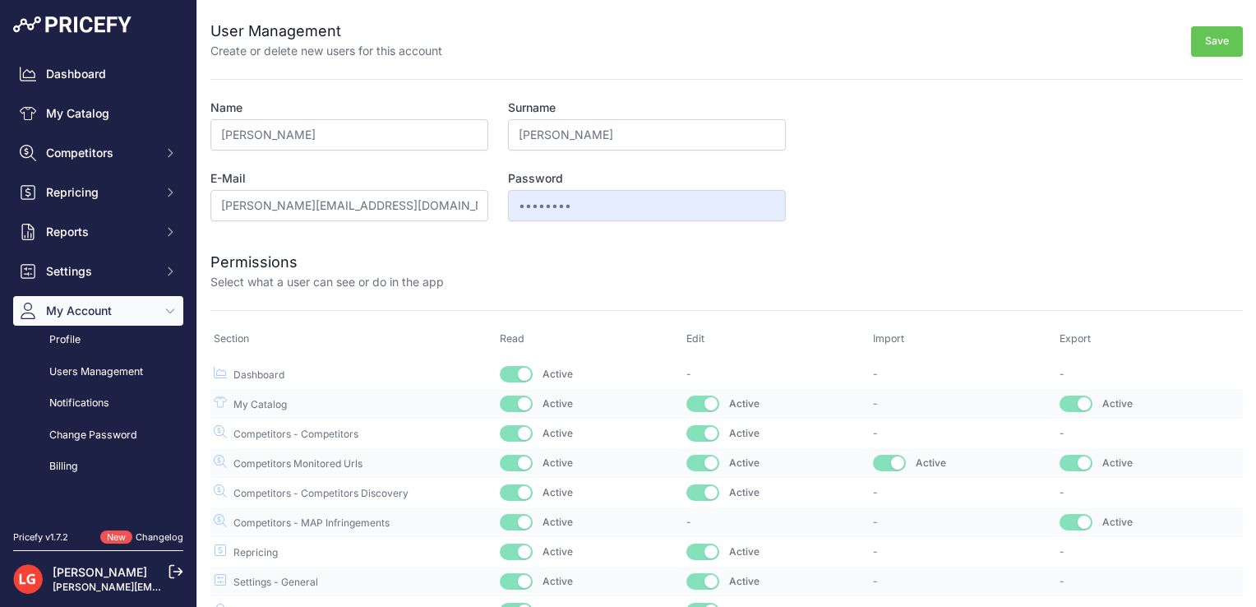
click at [1215, 43] on button "Save" at bounding box center [1217, 41] width 52 height 30
